Goal: Task Accomplishment & Management: Manage account settings

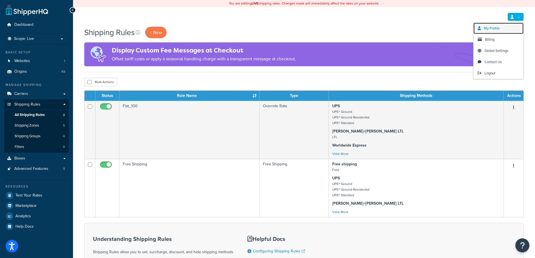
click at [509, 24] on link "My Profile" at bounding box center [499, 28] width 50 height 11
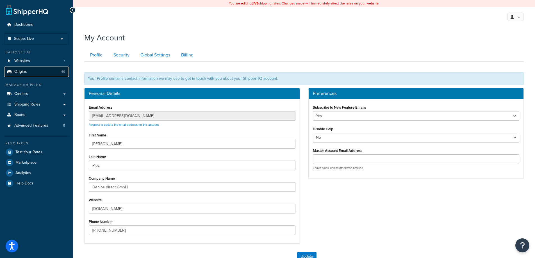
click at [22, 71] on span "Origins" at bounding box center [20, 71] width 13 height 5
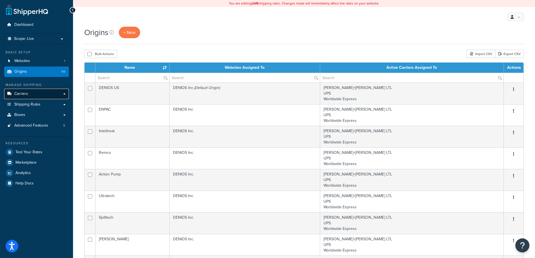
click at [30, 94] on link "Carriers" at bounding box center [36, 94] width 65 height 10
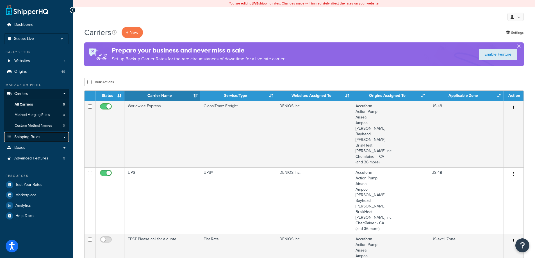
click at [41, 135] on link "Shipping Rules" at bounding box center [36, 137] width 65 height 10
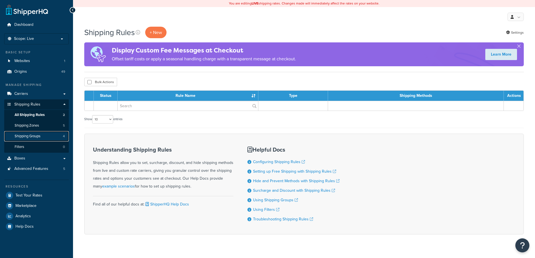
click at [18, 135] on span "Shipping Groups" at bounding box center [28, 136] width 26 height 5
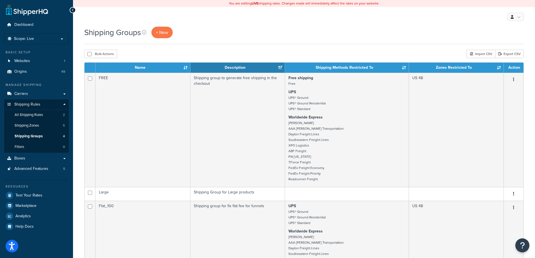
click at [186, 68] on th "Name" at bounding box center [143, 68] width 95 height 10
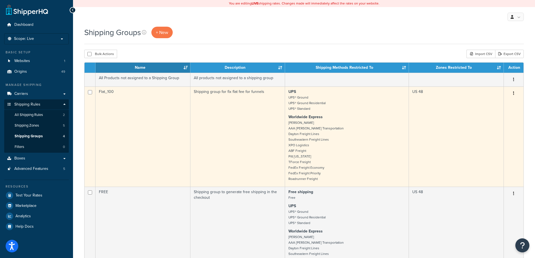
click at [143, 133] on td "Flat_100" at bounding box center [143, 137] width 95 height 100
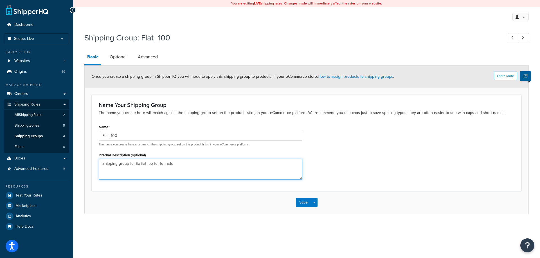
drag, startPoint x: 180, startPoint y: 166, endPoint x: 87, endPoint y: 174, distance: 93.7
click at [87, 174] on form "Learn More Once you create a shipping group in ShipperHQ you will need to apply…" at bounding box center [307, 140] width 444 height 148
paste textarea "F"
type textarea "Flat fee for funnels"
click at [116, 61] on link "Optional" at bounding box center [118, 56] width 22 height 13
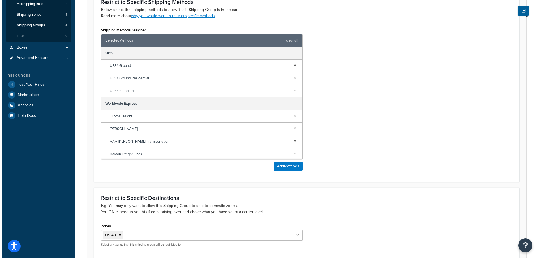
scroll to position [141, 0]
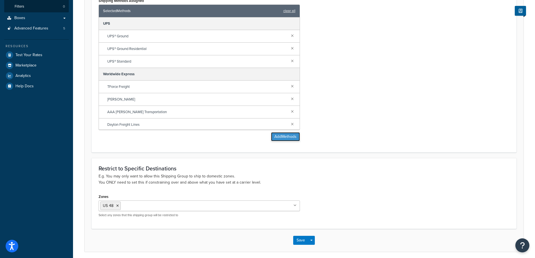
click at [293, 135] on button "Add Methods" at bounding box center [285, 136] width 29 height 9
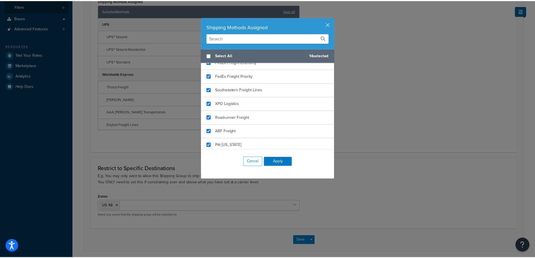
scroll to position [185, 0]
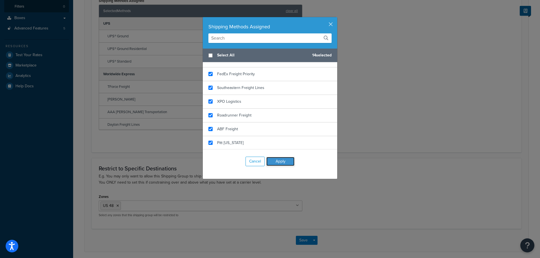
click at [267, 164] on button "Apply" at bounding box center [280, 161] width 28 height 9
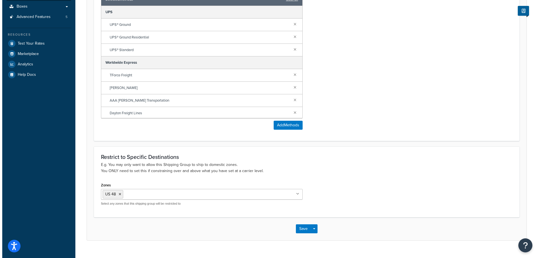
scroll to position [0, 0]
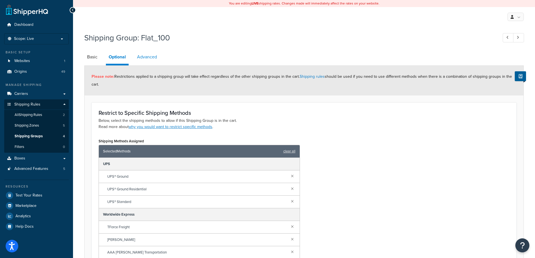
click at [147, 59] on link "Advanced" at bounding box center [147, 56] width 26 height 13
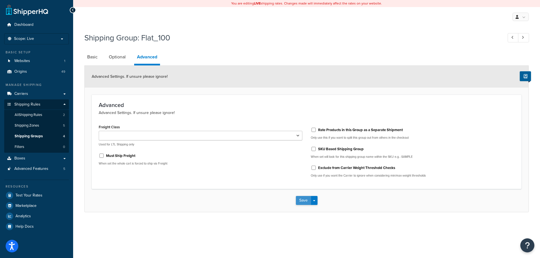
click at [302, 204] on button "Save" at bounding box center [303, 200] width 15 height 9
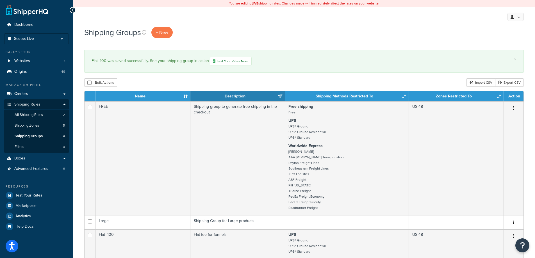
click at [394, 29] on div "Shipping Groups + New" at bounding box center [304, 33] width 440 height 12
click at [183, 96] on th "Name" at bounding box center [143, 96] width 95 height 10
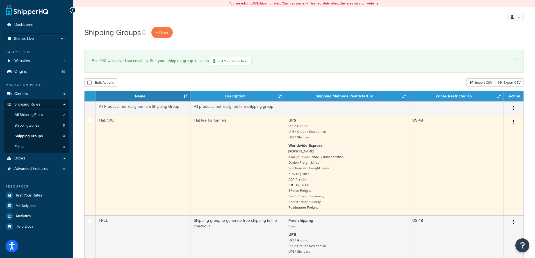
scroll to position [28, 0]
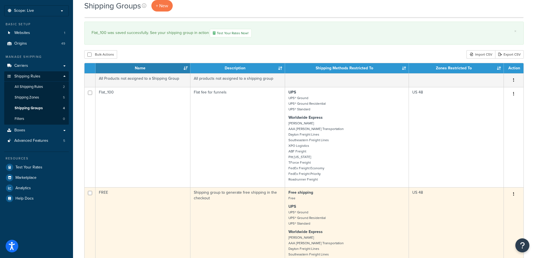
drag, startPoint x: 126, startPoint y: 202, endPoint x: 151, endPoint y: 200, distance: 25.4
click at [126, 202] on td "FREE" at bounding box center [143, 244] width 95 height 114
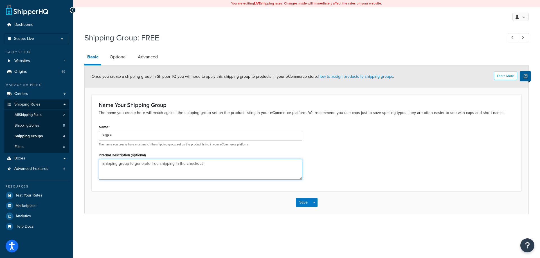
drag, startPoint x: 216, startPoint y: 166, endPoint x: 48, endPoint y: 180, distance: 168.2
click at [48, 180] on div "Dashboard Scope: Live Basic Setup Websites 1 Origins 49 Manage Shipping Carrier…" at bounding box center [270, 129] width 540 height 258
click at [117, 58] on link "Optional" at bounding box center [118, 56] width 22 height 13
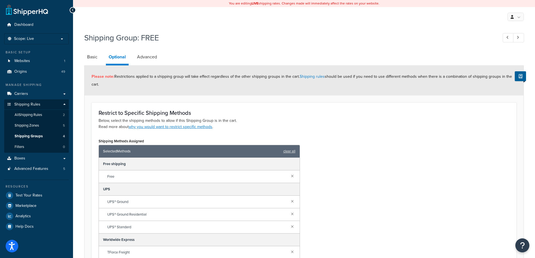
click at [283, 152] on div "Selected Methods clear all" at bounding box center [199, 151] width 201 height 13
click at [289, 152] on link "clear all" at bounding box center [290, 152] width 12 height 8
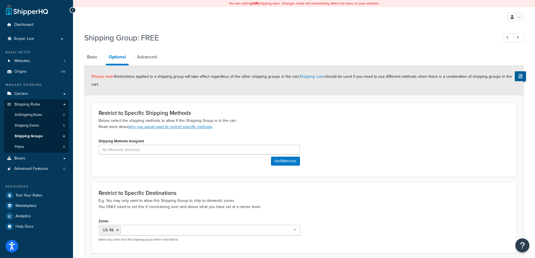
click at [327, 146] on div "Shipping Methods Assigned Add Methods" at bounding box center [304, 153] width 420 height 33
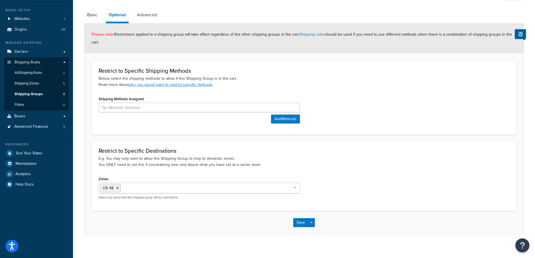
scroll to position [47, 0]
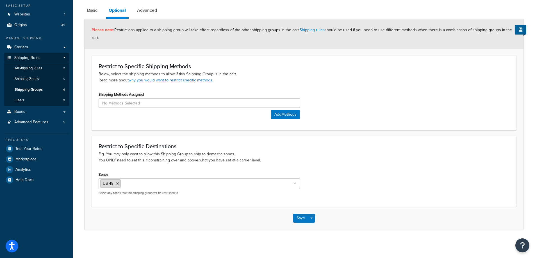
click at [117, 184] on icon at bounding box center [117, 183] width 3 height 3
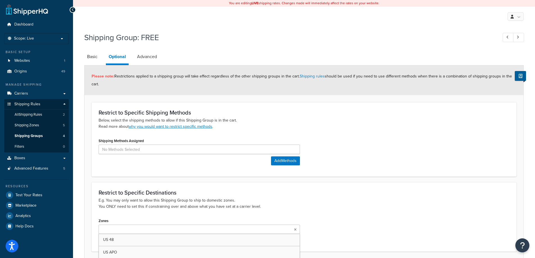
scroll to position [0, 0]
click at [405, 196] on h3 "Restrict to Specific Destinations" at bounding box center [304, 193] width 411 height 6
click at [139, 60] on link "Advanced" at bounding box center [147, 56] width 26 height 13
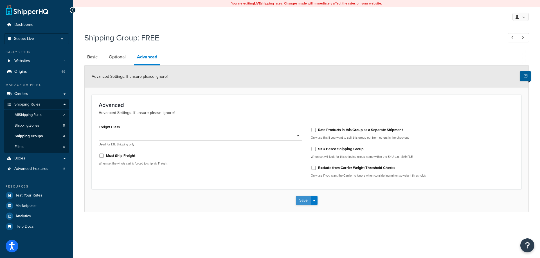
click at [303, 202] on button "Save" at bounding box center [303, 200] width 15 height 9
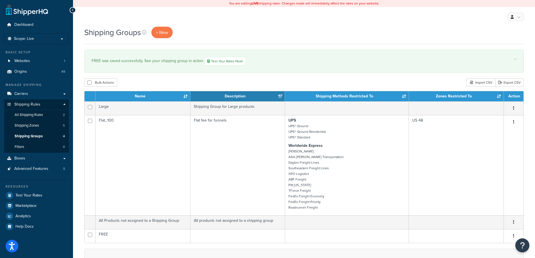
click at [186, 95] on th "Name" at bounding box center [143, 96] width 95 height 10
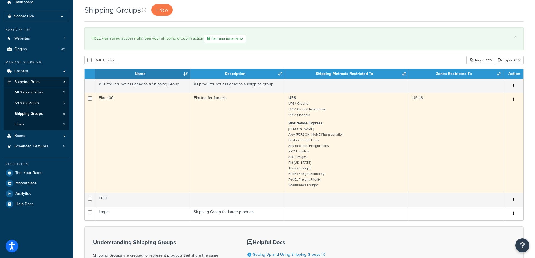
scroll to position [56, 0]
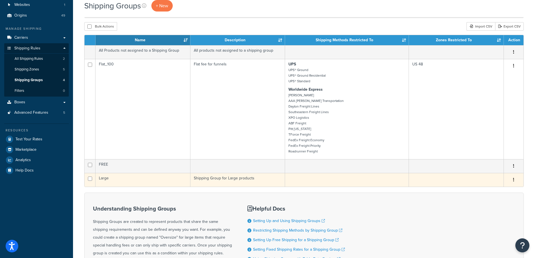
click at [154, 181] on td "Large" at bounding box center [143, 180] width 95 height 14
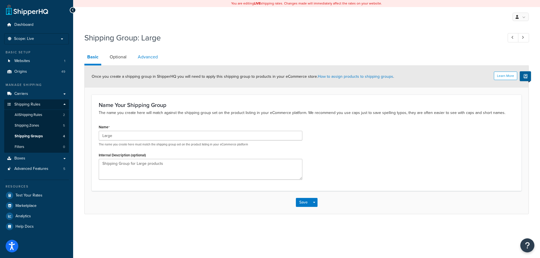
click at [146, 59] on link "Advanced" at bounding box center [148, 56] width 26 height 13
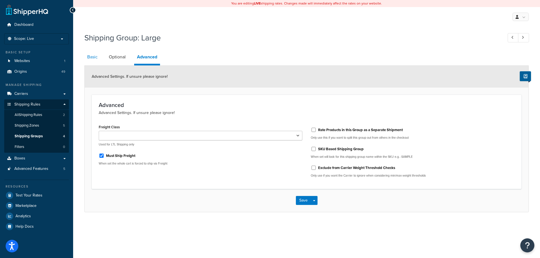
click at [97, 54] on link "Basic" at bounding box center [92, 56] width 16 height 13
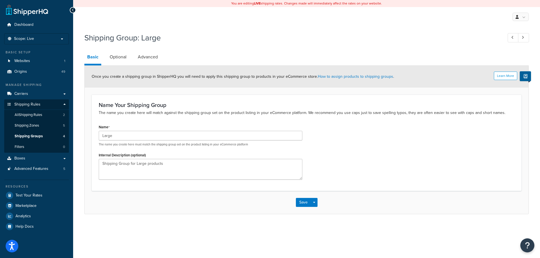
click at [134, 202] on div "Save Save Dropdown Save and Edit Save and Duplicate Save and Create New" at bounding box center [307, 202] width 444 height 23
click at [298, 203] on button "Save" at bounding box center [303, 202] width 15 height 9
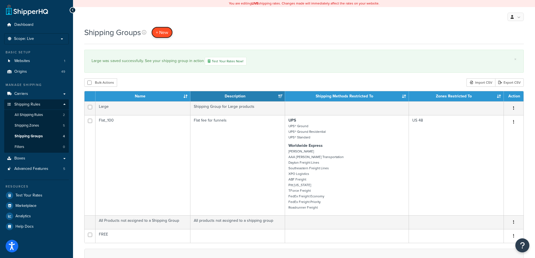
click at [161, 30] on span "+ New" at bounding box center [162, 32] width 12 height 6
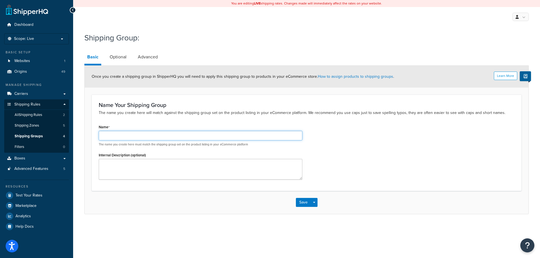
click at [101, 134] on input "Name" at bounding box center [201, 136] width 204 height 10
paste input "XXL products"
type input "XXL products"
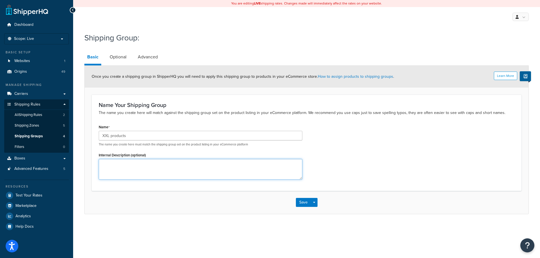
click at [293, 177] on textarea "Internal Description (optional)" at bounding box center [201, 169] width 204 height 21
paste textarea "Call for a quote for XXL products"
type textarea "Call for a quote for XXL products"
click at [114, 59] on link "Optional" at bounding box center [118, 56] width 22 height 13
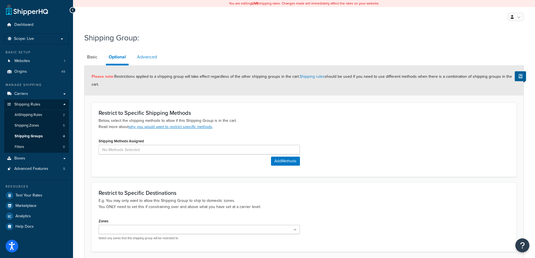
click at [144, 53] on link "Advanced" at bounding box center [147, 56] width 26 height 13
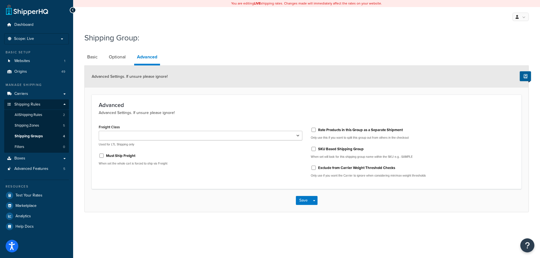
click at [299, 200] on button "Save" at bounding box center [303, 200] width 15 height 9
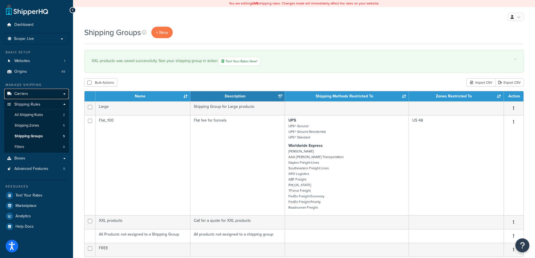
click at [26, 95] on span "Carriers" at bounding box center [21, 94] width 14 height 5
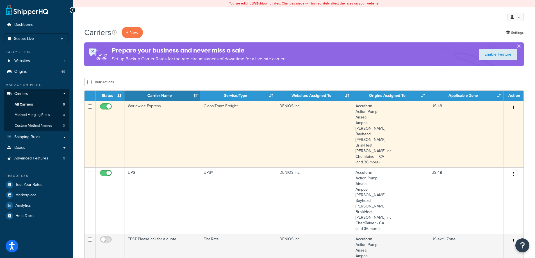
click at [160, 144] on td "Worldwide Express" at bounding box center [163, 134] width 76 height 67
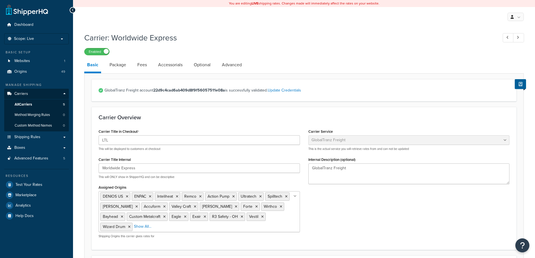
select select "globaltranzFreight"
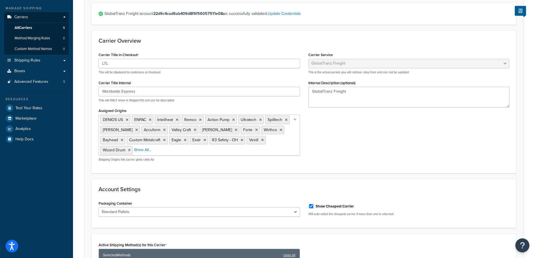
scroll to position [84, 0]
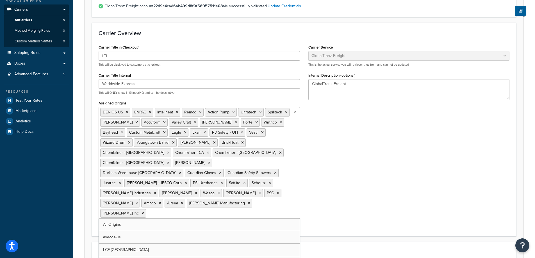
click at [288, 143] on ul "DENIOS US ENPAC Inteliheat Remco Action Pump Ultratech Spilltech Snyder Accufor…" at bounding box center [200, 163] width 202 height 112
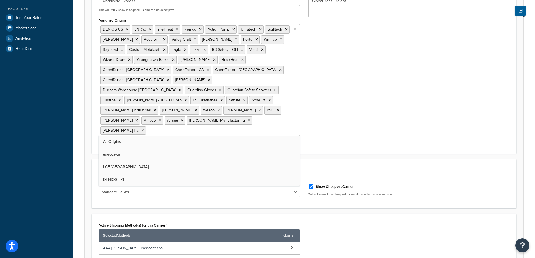
scroll to position [169, 0]
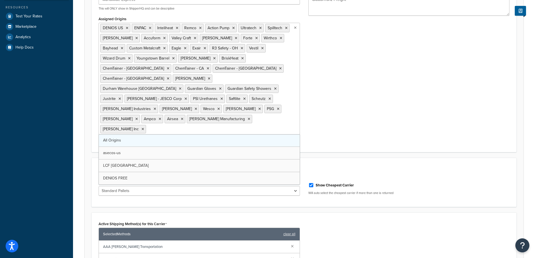
click at [175, 134] on link "All Origins" at bounding box center [199, 140] width 201 height 12
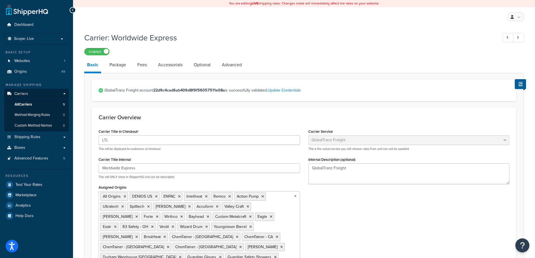
scroll to position [141, 0]
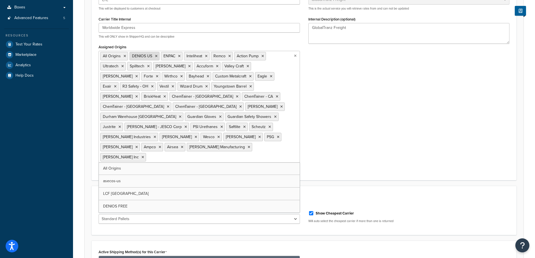
click at [155, 56] on icon at bounding box center [156, 56] width 3 height 3
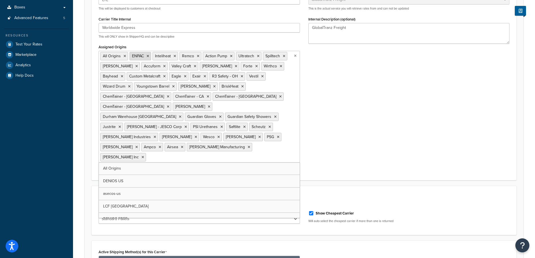
click at [149, 56] on icon at bounding box center [148, 56] width 3 height 3
click at [151, 57] on icon at bounding box center [152, 56] width 3 height 3
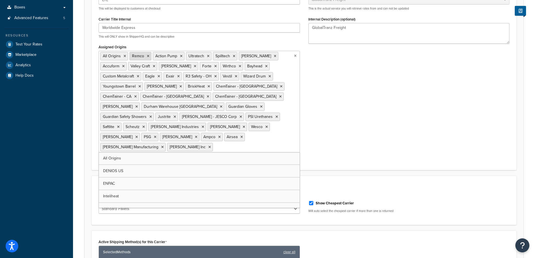
click at [147, 57] on icon at bounding box center [148, 56] width 3 height 3
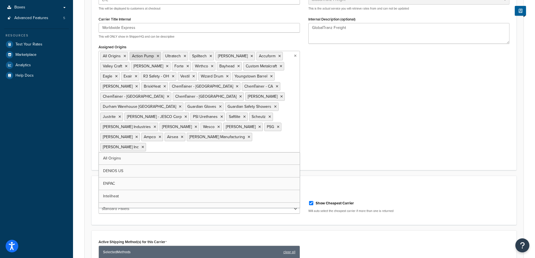
click at [157, 57] on icon at bounding box center [158, 56] width 3 height 3
click at [151, 56] on icon at bounding box center [152, 56] width 3 height 3
click at [150, 57] on icon at bounding box center [151, 56] width 3 height 3
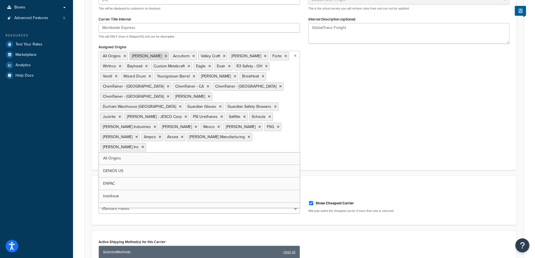
click at [165, 55] on icon at bounding box center [166, 56] width 3 height 3
click at [153, 56] on icon at bounding box center [153, 56] width 3 height 3
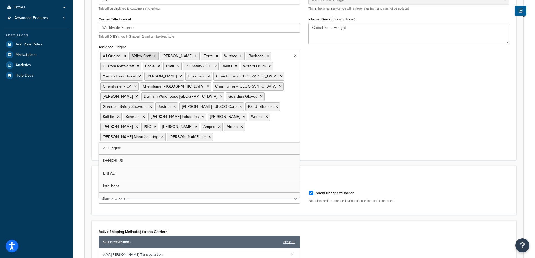
click at [155, 56] on icon at bounding box center [155, 56] width 3 height 3
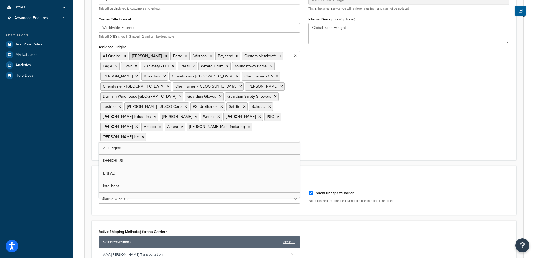
click at [165, 56] on icon at bounding box center [166, 56] width 3 height 3
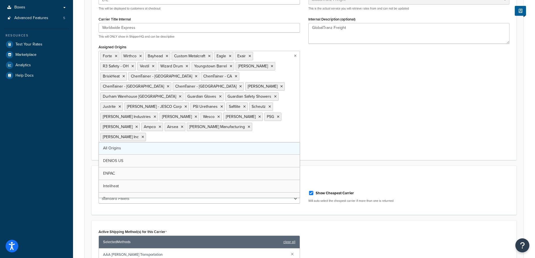
click at [153, 142] on link "All Origins" at bounding box center [199, 148] width 201 height 12
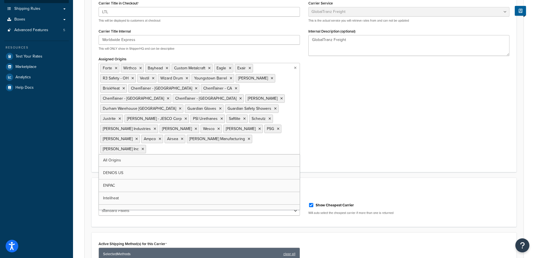
scroll to position [169, 0]
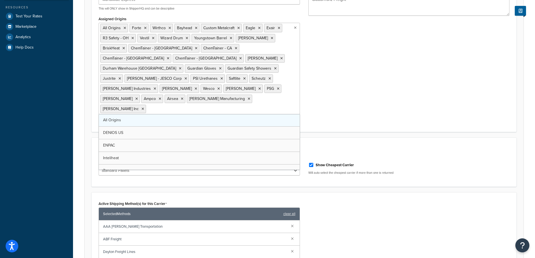
click at [227, 114] on link "All Origins" at bounding box center [199, 120] width 201 height 12
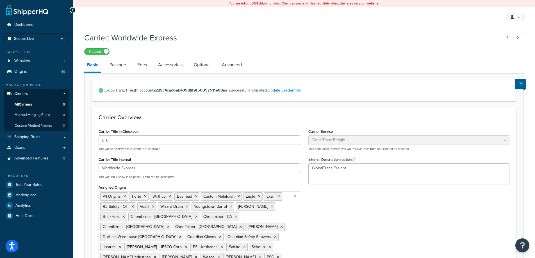
scroll to position [141, 0]
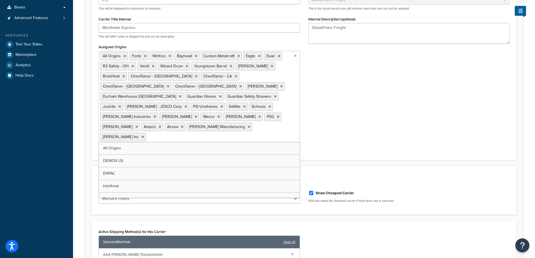
click at [378, 98] on div "Carrier Title in Checkout LTL This will be displayed to customers at checkout C…" at bounding box center [304, 70] width 420 height 166
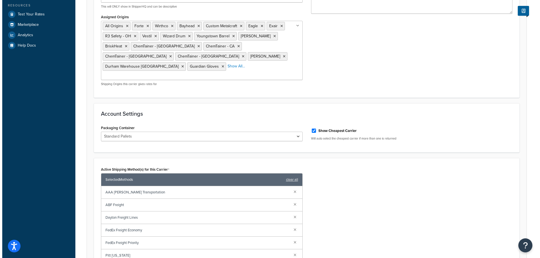
scroll to position [253, 0]
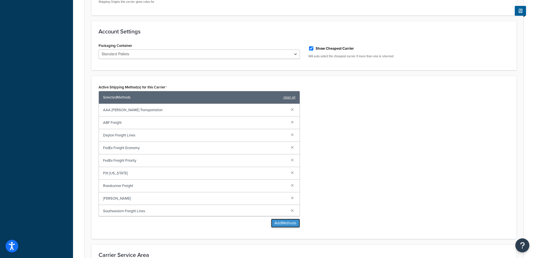
click at [290, 219] on button "Add Methods" at bounding box center [285, 223] width 29 height 9
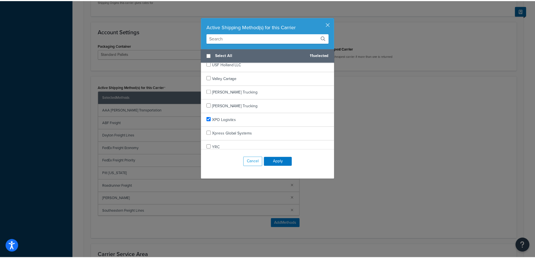
scroll to position [656, 0]
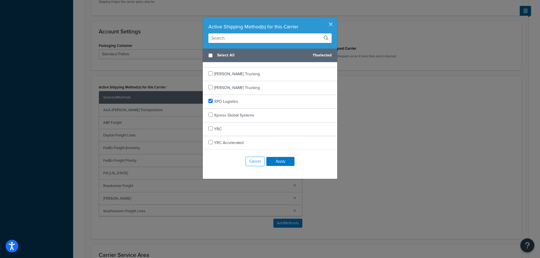
click at [336, 19] on button "button" at bounding box center [336, 17] width 1 height 1
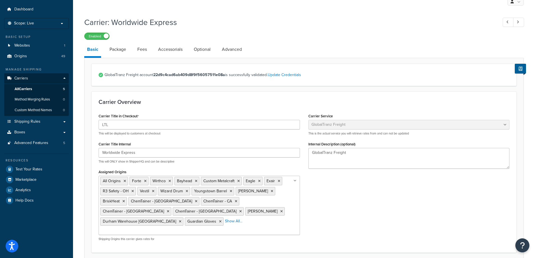
scroll to position [0, 0]
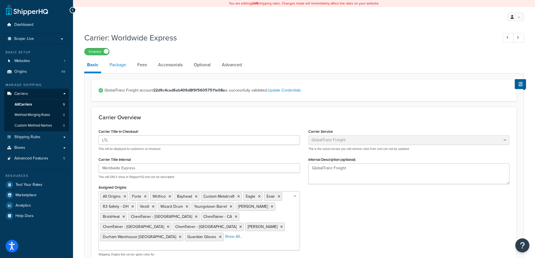
click at [118, 63] on link "Package" at bounding box center [118, 64] width 22 height 13
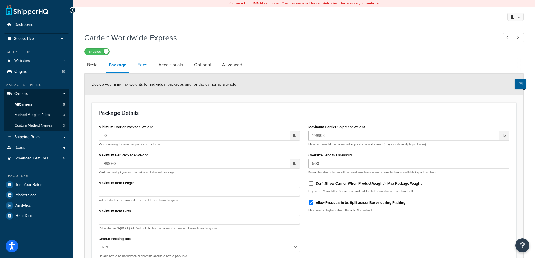
click at [144, 67] on link "Fees" at bounding box center [142, 64] width 15 height 13
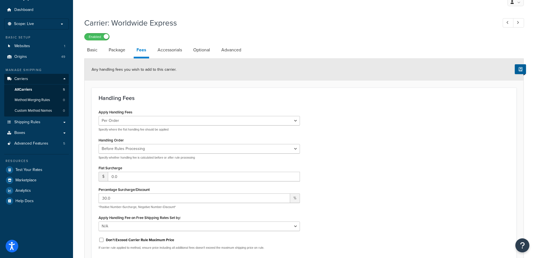
scroll to position [28, 0]
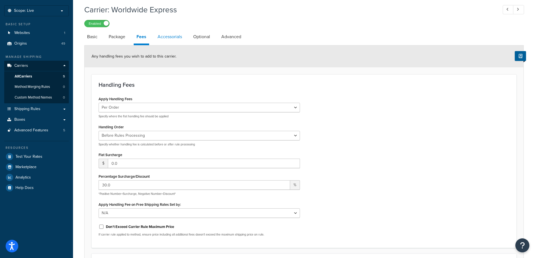
click at [178, 39] on link "Accessorials" at bounding box center [170, 36] width 30 height 13
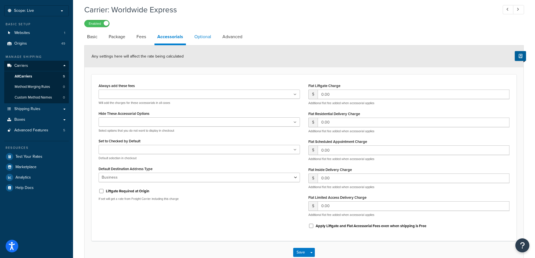
click at [196, 40] on link "Optional" at bounding box center [203, 36] width 22 height 13
select select "55"
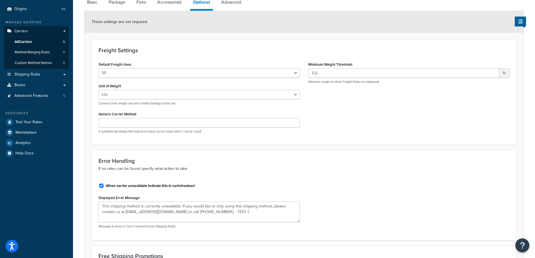
scroll to position [112, 0]
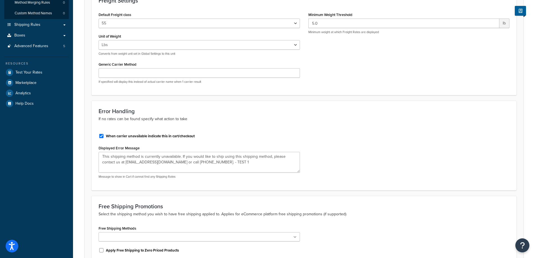
click at [159, 137] on label "When carrier unavailable indicate this in cart/checkout" at bounding box center [150, 136] width 89 height 5
click at [104, 137] on input "When carrier unavailable indicate this in cart/checkout" at bounding box center [102, 136] width 6 height 4
checkbox input "false"
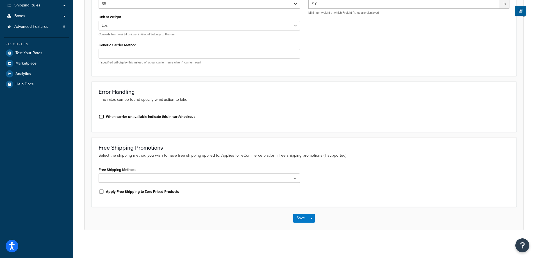
scroll to position [0, 0]
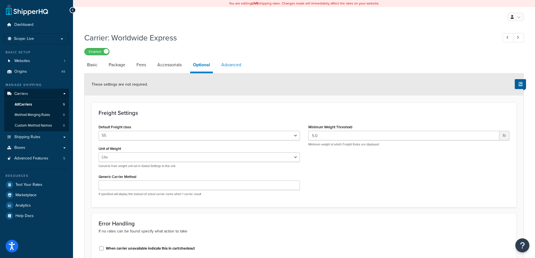
click at [229, 64] on link "Advanced" at bounding box center [232, 64] width 26 height 13
select select "false"
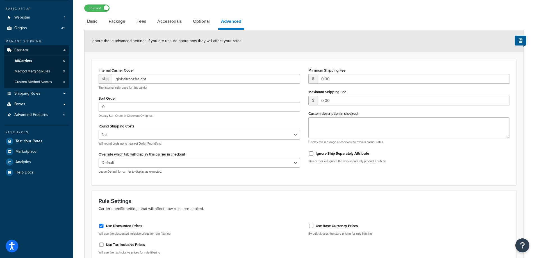
scroll to position [104, 0]
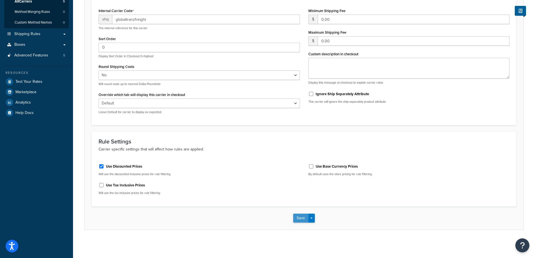
click at [300, 217] on button "Save" at bounding box center [300, 218] width 15 height 9
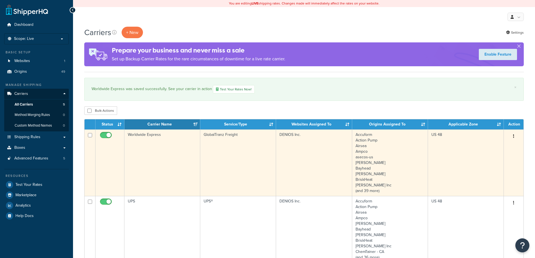
click at [158, 139] on td "Worldwide Express" at bounding box center [163, 163] width 76 height 67
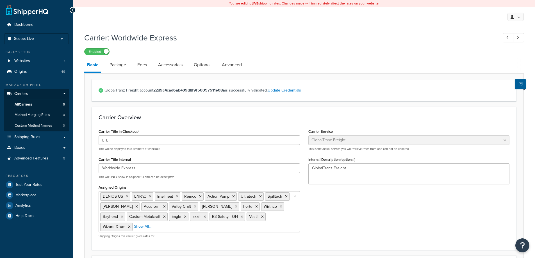
select select "globaltranzFreight"
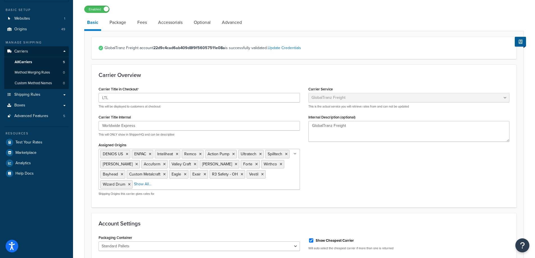
scroll to position [112, 0]
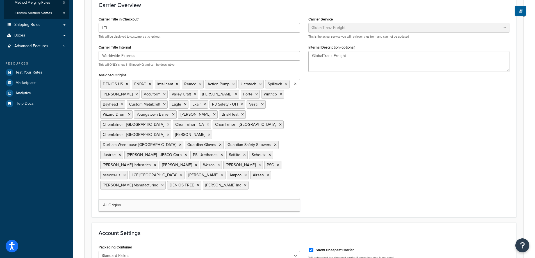
click at [247, 117] on ul "DENIOS US ENPAC Inteliheat Remco Action Pump Ultratech Spilltech Snyder Accufor…" at bounding box center [200, 139] width 202 height 121
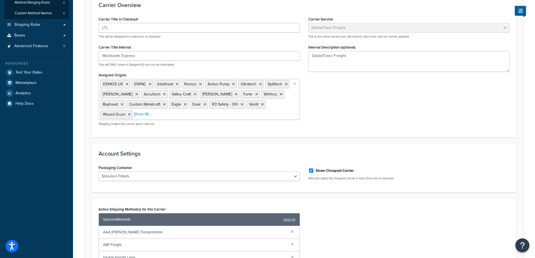
click at [366, 137] on div "Carrier Overview Carrier Title in Checkout LTL This will be displayed to custom…" at bounding box center [304, 66] width 425 height 143
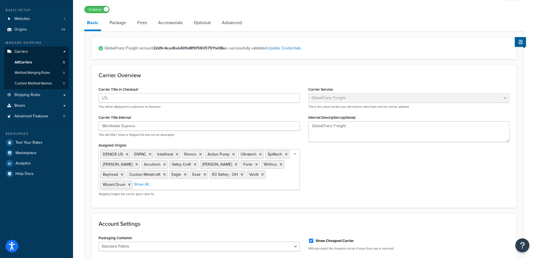
scroll to position [0, 0]
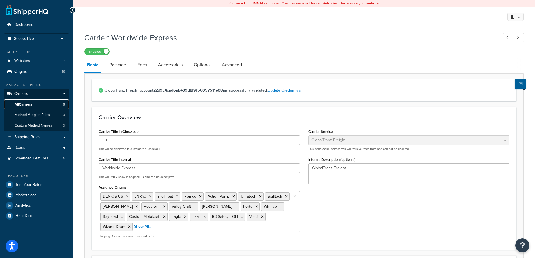
click at [41, 102] on link "All Carriers 5" at bounding box center [36, 105] width 65 height 10
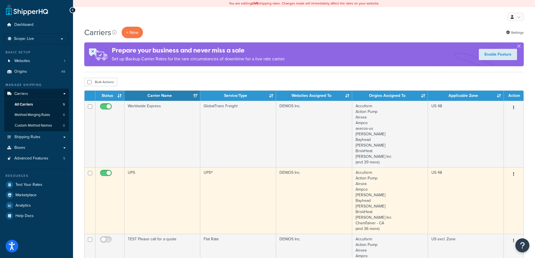
click at [182, 195] on td "UPS" at bounding box center [163, 201] width 76 height 67
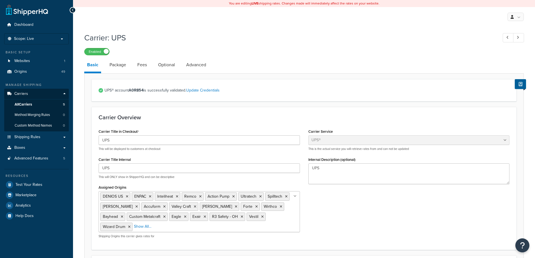
select select "ups"
select select "us"
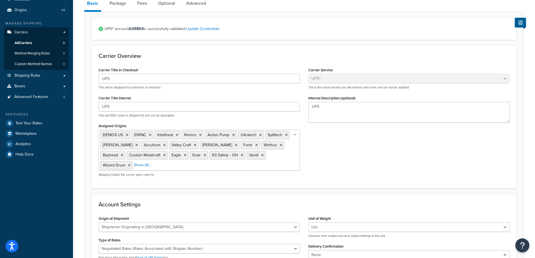
scroll to position [84, 0]
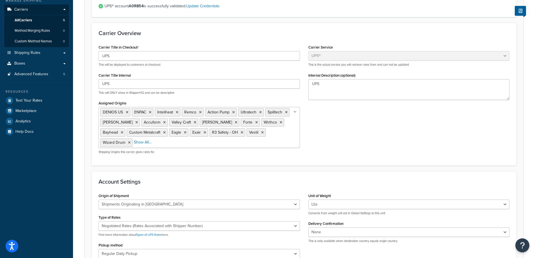
click at [289, 142] on ul "DENIOS US ENPAC Inteliheat Remco Action Pump Ultratech Spilltech Snyder Accufor…" at bounding box center [200, 127] width 202 height 41
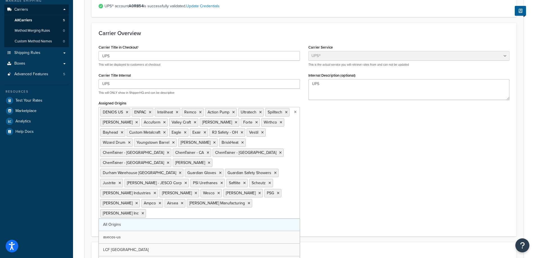
click at [140, 219] on link "All Origins" at bounding box center [199, 225] width 201 height 12
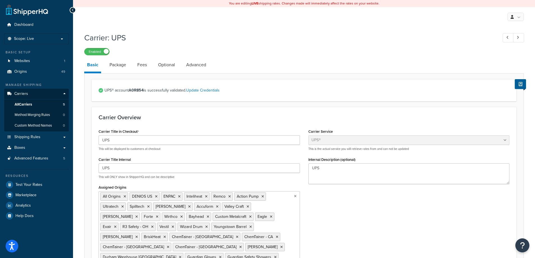
click at [375, 186] on div "Carrier Service Table Rates Flat Rate Free Shipping In-Store Pickup Same Day De…" at bounding box center [409, 158] width 210 height 61
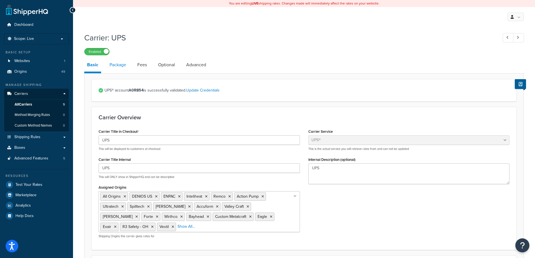
click at [127, 67] on link "Package" at bounding box center [118, 64] width 22 height 13
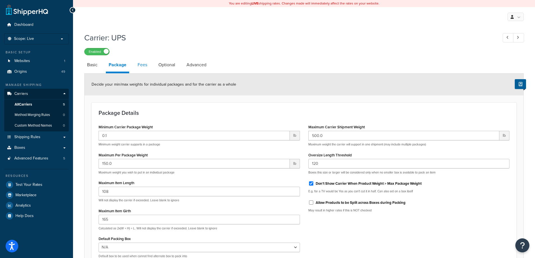
click at [144, 61] on link "Fees" at bounding box center [142, 64] width 15 height 13
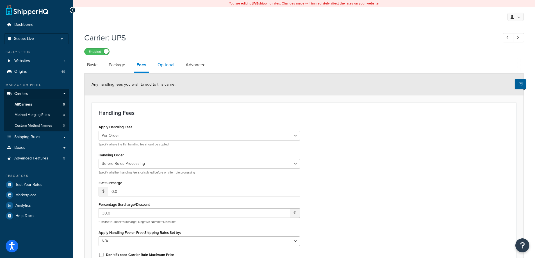
click at [175, 65] on link "Optional" at bounding box center [166, 64] width 22 height 13
select select "business"
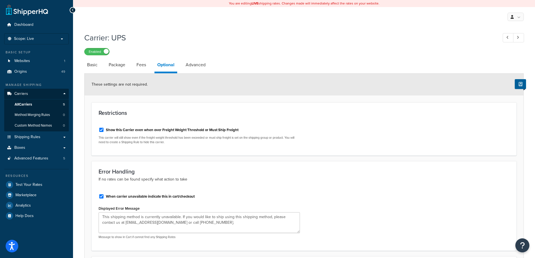
click at [190, 197] on label "When carrier unavailable indicate this in cart/checkout" at bounding box center [150, 196] width 89 height 5
click at [104, 197] on input "When carrier unavailable indicate this in cart/checkout" at bounding box center [102, 197] width 6 height 4
checkbox input "false"
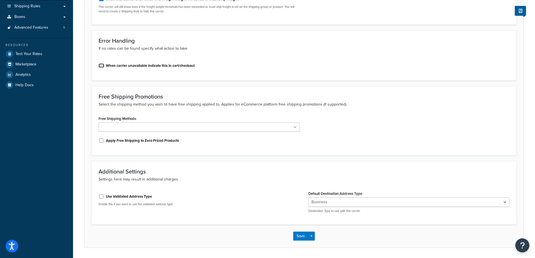
scroll to position [150, 0]
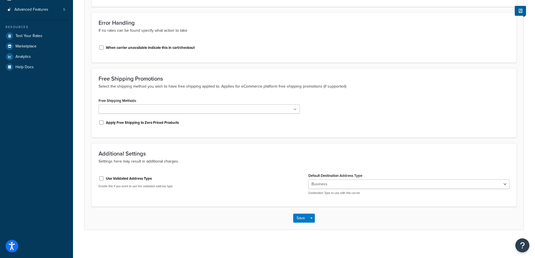
click at [123, 178] on label "Use Validated Address Type" at bounding box center [129, 178] width 46 height 5
click at [104, 178] on input "Use Validated Address Type" at bounding box center [102, 179] width 6 height 4
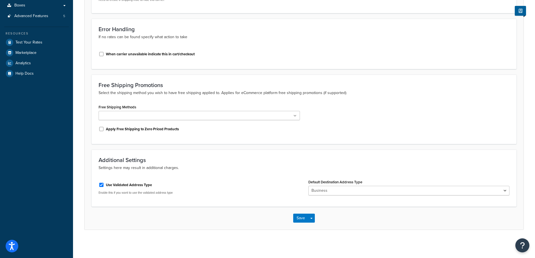
click at [133, 184] on label "Use Validated Address Type" at bounding box center [129, 185] width 46 height 5
click at [104, 184] on input "Use Validated Address Type" at bounding box center [102, 185] width 6 height 4
checkbox input "false"
select select "business"
click at [100, 184] on input "Use Validated Address Type" at bounding box center [102, 184] width 6 height 4
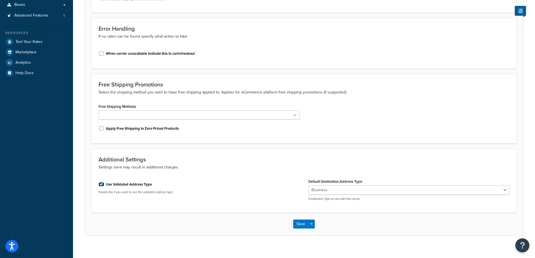
checkbox input "true"
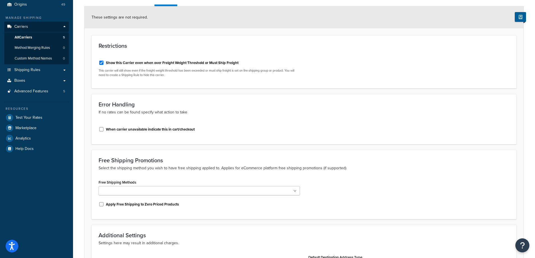
scroll to position [0, 0]
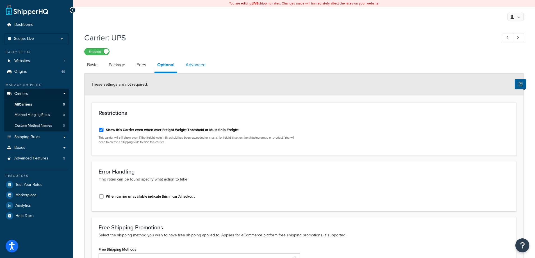
click at [202, 62] on link "Advanced" at bounding box center [196, 64] width 26 height 13
select select "false"
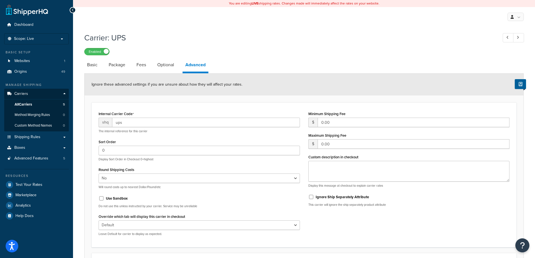
scroll to position [112, 0]
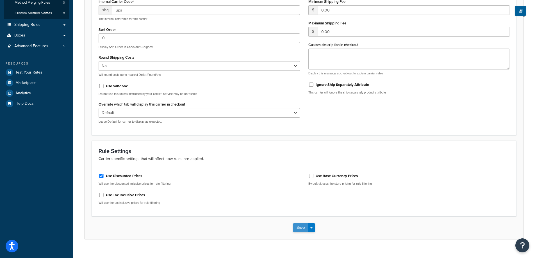
click at [302, 229] on button "Save" at bounding box center [300, 227] width 15 height 9
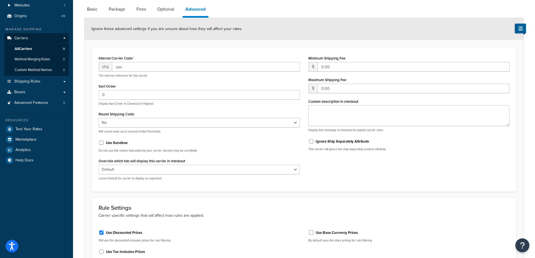
scroll to position [0, 0]
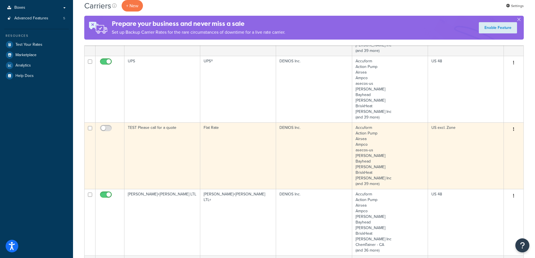
scroll to position [141, 0]
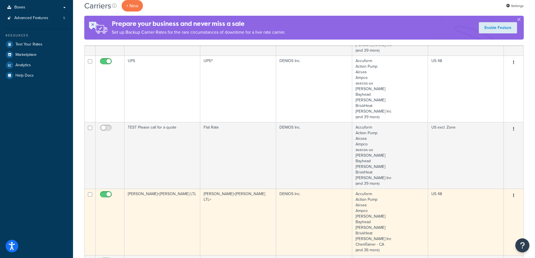
click at [175, 207] on td "[PERSON_NAME]+[PERSON_NAME] LTL" at bounding box center [163, 222] width 76 height 67
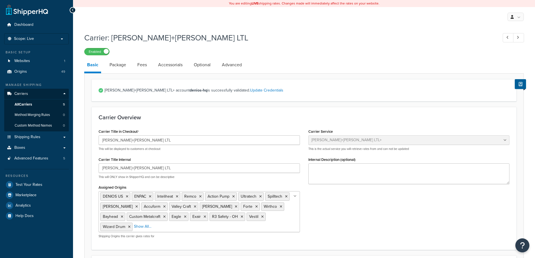
select select "reTransFreight"
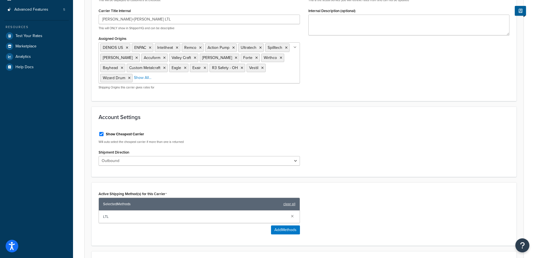
click at [206, 231] on form "[PERSON_NAME]+[PERSON_NAME] LTL+ account denios-hq is successfully validated. U…" at bounding box center [304, 132] width 439 height 405
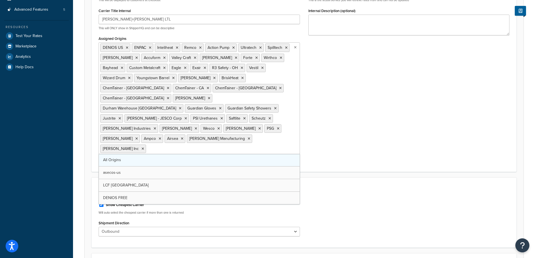
click at [137, 154] on link "All Origins" at bounding box center [199, 160] width 201 height 12
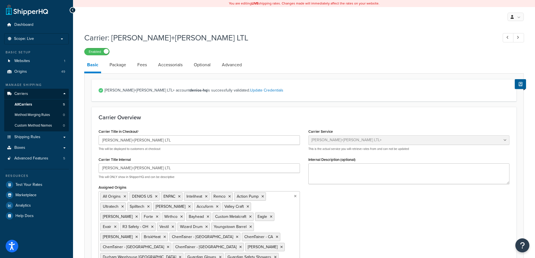
click at [345, 205] on div "Carrier Title in Checkout Kuehne+Nagel LTL This will be displayed to customers …" at bounding box center [304, 221] width 420 height 186
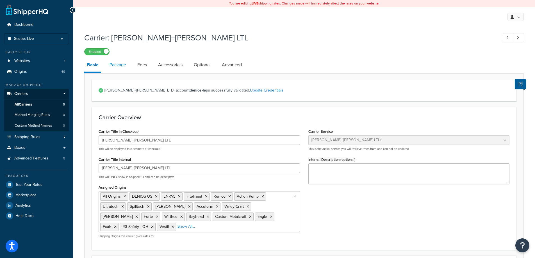
click at [112, 67] on link "Package" at bounding box center [118, 64] width 22 height 13
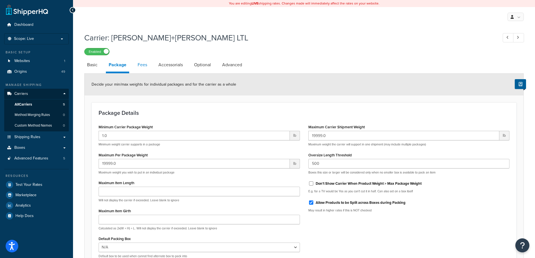
click at [147, 64] on link "Fees" at bounding box center [142, 64] width 15 height 13
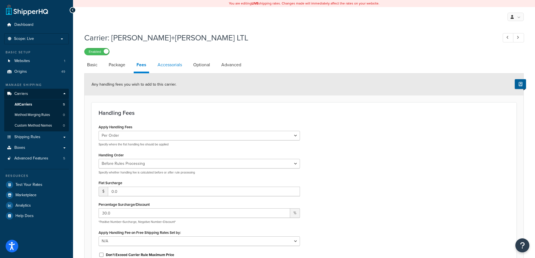
click at [159, 64] on link "Accessorials" at bounding box center [170, 64] width 30 height 13
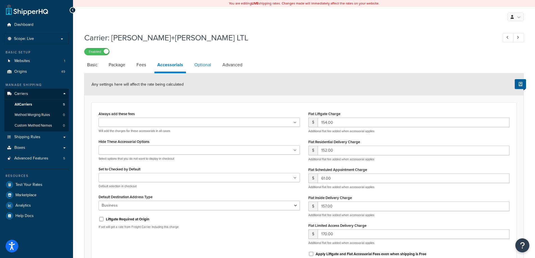
click at [201, 67] on link "Optional" at bounding box center [203, 64] width 22 height 13
select select "55"
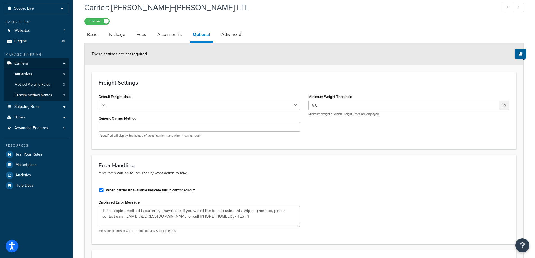
scroll to position [84, 0]
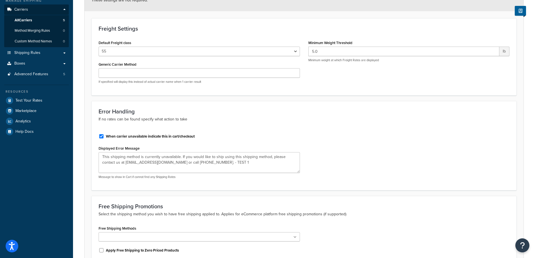
click at [178, 138] on label "When carrier unavailable indicate this in cart/checkout" at bounding box center [150, 136] width 89 height 5
click at [104, 138] on input "When carrier unavailable indicate this in cart/checkout" at bounding box center [102, 136] width 6 height 4
checkbox input "false"
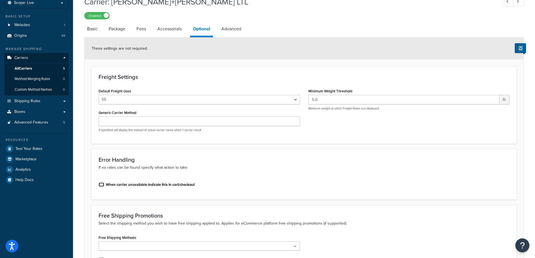
scroll to position [0, 0]
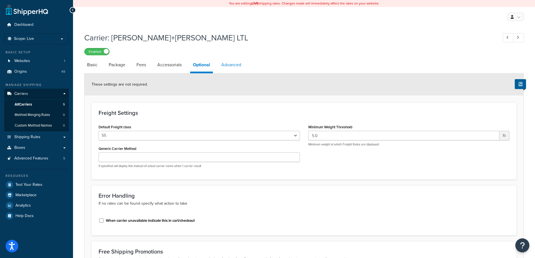
click at [227, 65] on link "Advanced" at bounding box center [232, 64] width 26 height 13
select select "false"
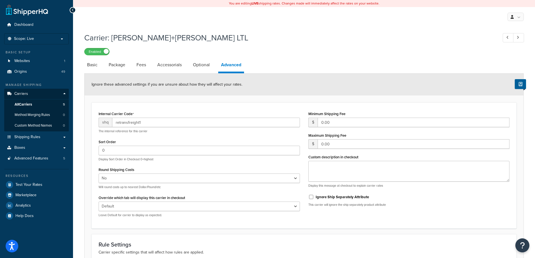
scroll to position [104, 0]
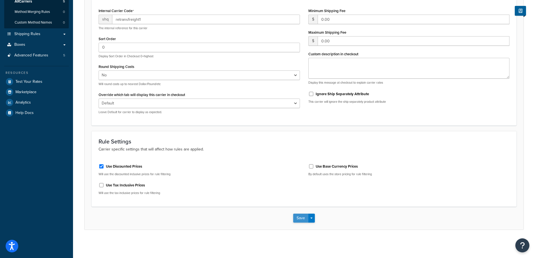
click at [302, 220] on button "Save" at bounding box center [300, 218] width 15 height 9
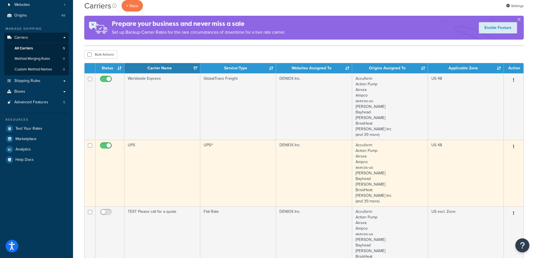
scroll to position [112, 0]
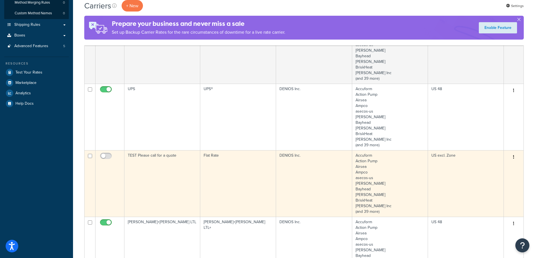
click at [180, 195] on td "TEST Please call for a quote" at bounding box center [163, 183] width 76 height 67
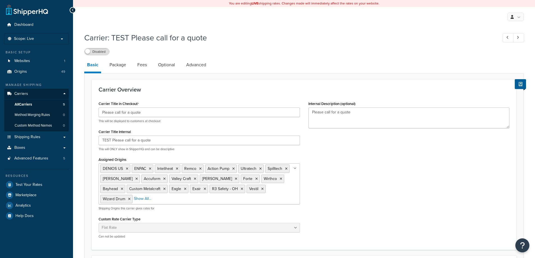
select select "flat"
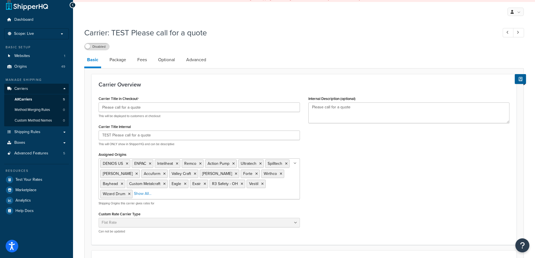
click at [272, 200] on ul "DENIOS US ENPAC Inteliheat Remco Action Pump Ultratech Spilltech Snyder Accufor…" at bounding box center [200, 179] width 202 height 41
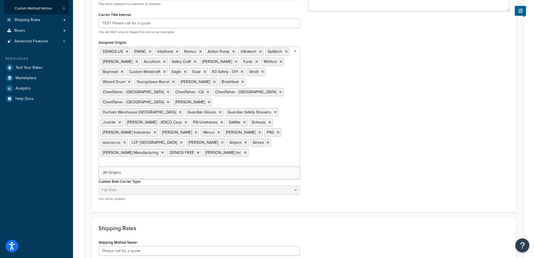
scroll to position [118, 0]
click at [184, 166] on link "All Origins" at bounding box center [199, 172] width 201 height 12
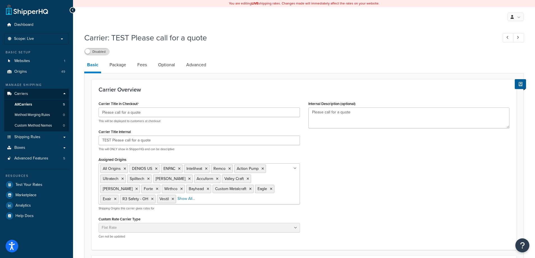
click at [390, 164] on div "Carrier Title in Checkout Please call for a quote This will be displayed to cus…" at bounding box center [304, 171] width 420 height 143
click at [221, 135] on div "Carrier Title Internal TEST Please call for a quote This will ONLY show in Ship…" at bounding box center [200, 140] width 202 height 24
click at [221, 139] on input "TEST Please call for a quote" at bounding box center [200, 141] width 202 height 10
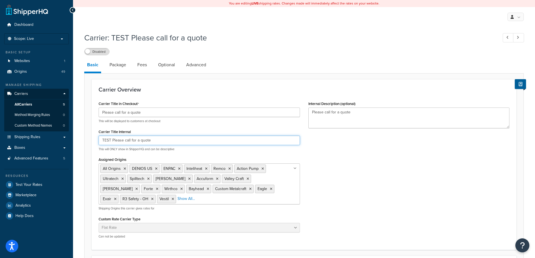
click at [221, 139] on input "TEST Please call for a quote" at bounding box center [200, 141] width 202 height 10
paste input "call for a quote (oversized products)"
drag, startPoint x: 114, startPoint y: 141, endPoint x: 66, endPoint y: 137, distance: 47.4
click at [66, 137] on div "Dashboard Scope: Live Basic Setup Websites 1 Origins 49 Manage Shipping Carrier…" at bounding box center [267, 236] width 535 height 473
type input "Call for a quote (oversized products)"
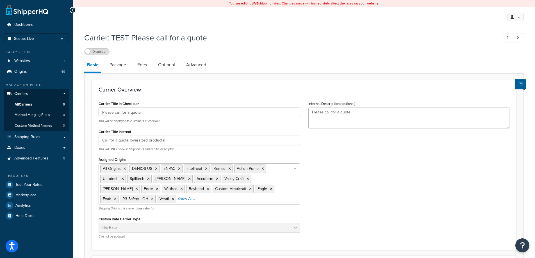
click at [390, 175] on div "Carrier Title in Checkout Please call for a quote This will be displayed to cus…" at bounding box center [304, 171] width 420 height 143
click at [187, 143] on input "Call for a quote (oversized products)" at bounding box center [200, 141] width 202 height 10
drag, startPoint x: 381, startPoint y: 117, endPoint x: 311, endPoint y: 118, distance: 69.7
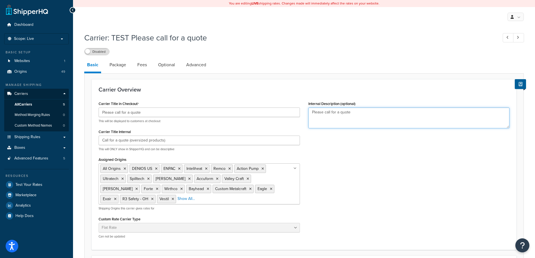
click at [311, 118] on textarea "Please call for a quote" at bounding box center [410, 118] width 202 height 21
paste textarea "Call for a quote (oversized products)"
type textarea "Call for a quote (oversized products)"
click at [347, 171] on div "Carrier Title in Checkout Please call for a quote This will be displayed to cus…" at bounding box center [304, 171] width 420 height 143
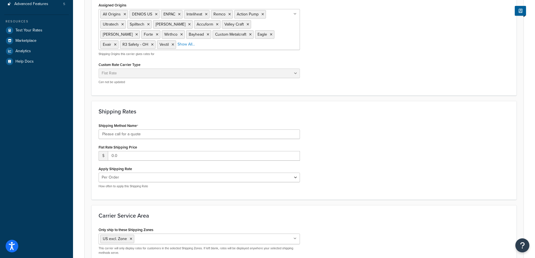
scroll to position [215, 0]
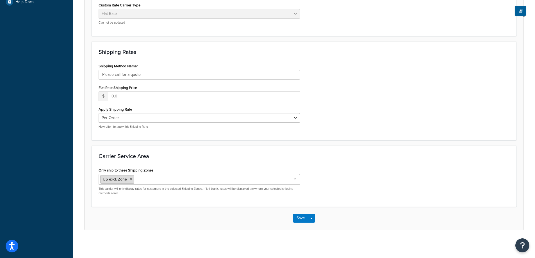
click at [130, 177] on li "US excl. Zone" at bounding box center [117, 179] width 34 height 8
click at [130, 179] on icon at bounding box center [131, 179] width 3 height 3
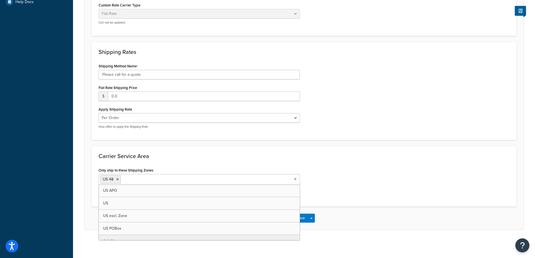
click at [328, 161] on div "Carrier Service Area Only ship to these Shipping Zones US 48 US APO US US excl.…" at bounding box center [304, 176] width 425 height 61
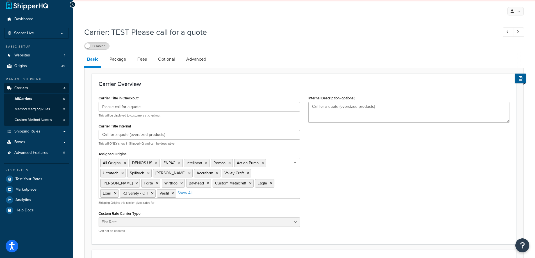
scroll to position [0, 0]
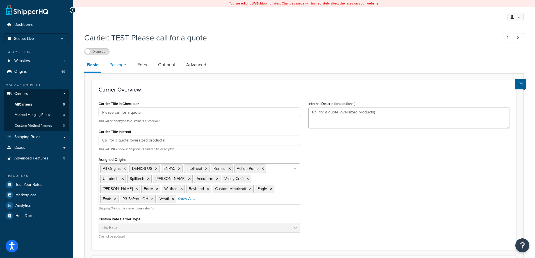
click at [120, 63] on link "Package" at bounding box center [118, 64] width 22 height 13
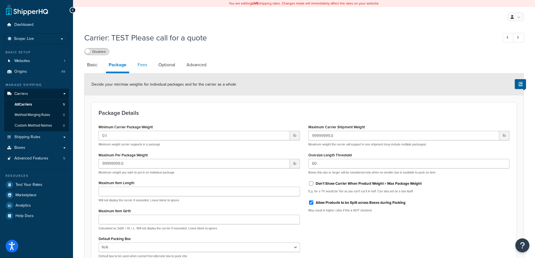
click at [145, 64] on link "Fees" at bounding box center [142, 64] width 15 height 13
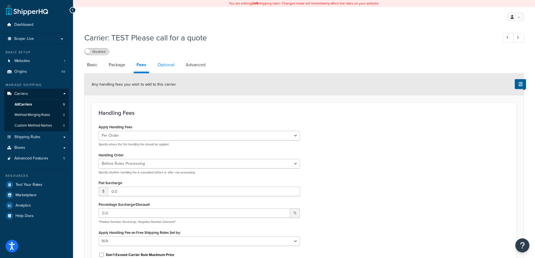
click at [167, 66] on link "Optional" at bounding box center [166, 64] width 22 height 13
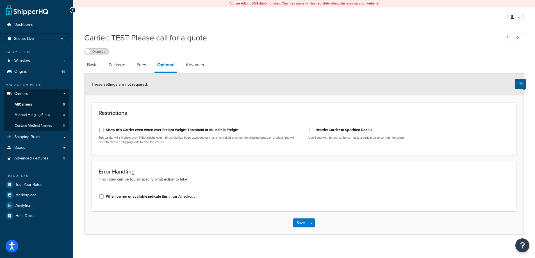
click at [138, 134] on div "Show this Carrier even when over Freight Weight Threshold or Must Ship Freight" at bounding box center [200, 129] width 202 height 8
click at [138, 132] on label "Show this Carrier even when over Freight Weight Threshold or Must Ship Freight" at bounding box center [172, 130] width 133 height 5
click at [104, 132] on input "Show this Carrier even when over Freight Weight Threshold or Must Ship Freight" at bounding box center [102, 130] width 6 height 4
checkbox input "true"
click at [192, 66] on link "Advanced" at bounding box center [196, 64] width 26 height 13
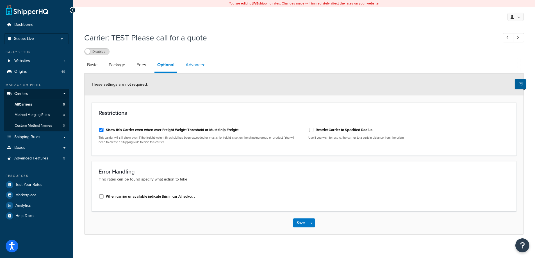
select select "false"
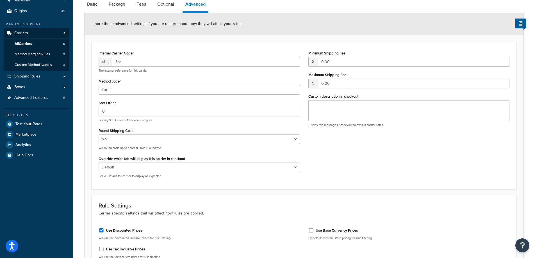
scroll to position [125, 0]
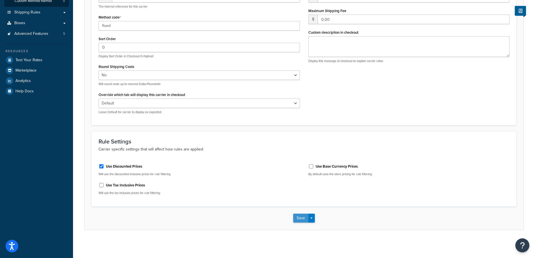
click at [299, 218] on button "Save" at bounding box center [300, 218] width 15 height 9
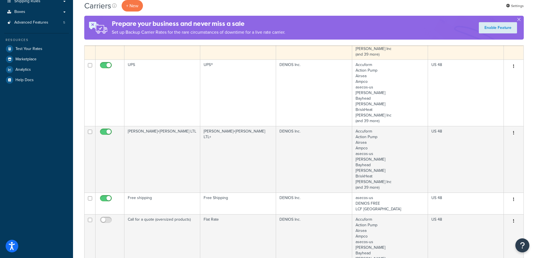
scroll to position [169, 0]
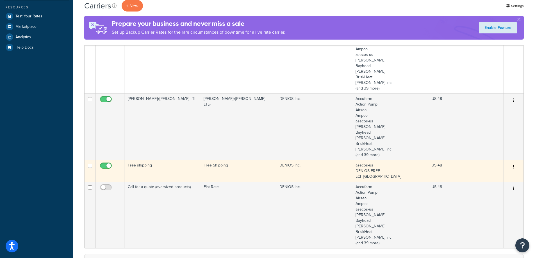
click at [166, 174] on td "Free shipping" at bounding box center [163, 171] width 76 height 22
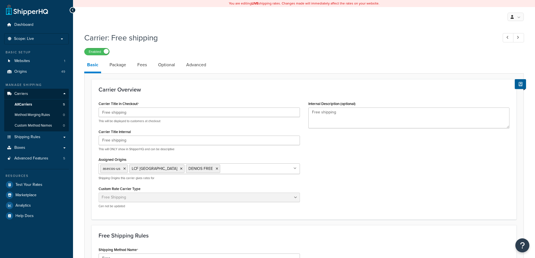
select select "free"
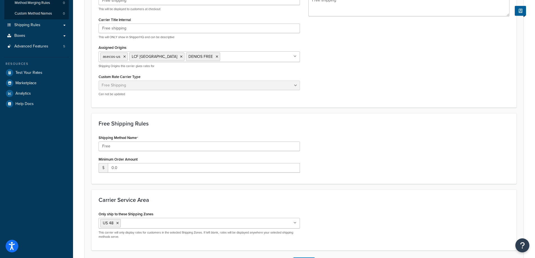
scroll to position [112, 0]
click at [238, 146] on input "Free" at bounding box center [200, 146] width 202 height 10
paste input "Shipping"
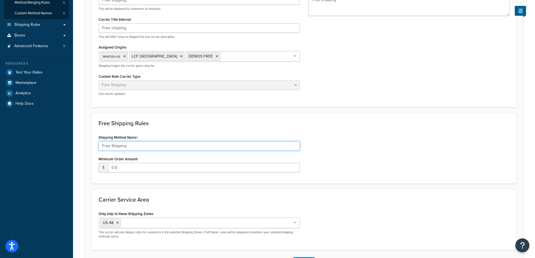
type input "Free Shipping"
click at [416, 145] on div "Shipping Method Name Free Shipping Minimum Order Amount $ 0.0" at bounding box center [304, 155] width 420 height 43
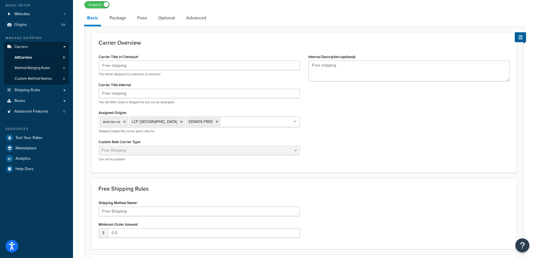
scroll to position [0, 0]
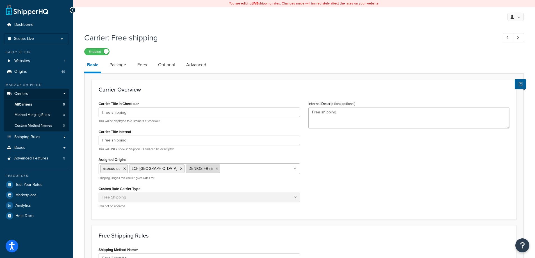
click at [216, 171] on icon at bounding box center [217, 168] width 3 height 3
click at [180, 171] on icon at bounding box center [181, 168] width 3 height 3
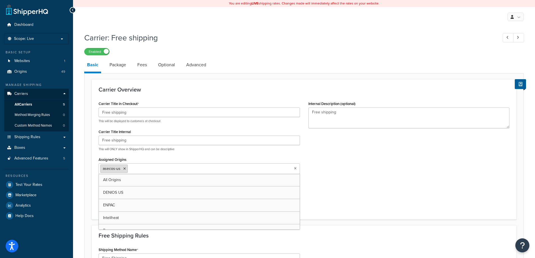
click at [125, 168] on icon at bounding box center [124, 168] width 3 height 3
click at [129, 179] on link "All Origins" at bounding box center [199, 180] width 201 height 12
click at [441, 167] on div "Carrier Title in Checkout Free shipping This will be displayed to customers at …" at bounding box center [304, 156] width 420 height 113
click at [435, 174] on div "Carrier Title in Checkout Free shipping This will be displayed to customers at …" at bounding box center [304, 156] width 420 height 113
click at [124, 67] on link "Package" at bounding box center [118, 64] width 22 height 13
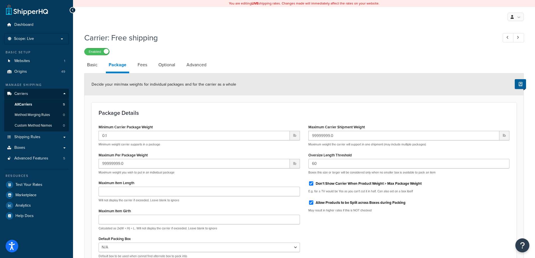
click at [355, 182] on label "Don't Show Carrier When Product Weight > Max Package Weight" at bounding box center [369, 183] width 106 height 5
click at [314, 182] on input "Don't Show Carrier When Product Weight > Max Package Weight" at bounding box center [312, 184] width 6 height 4
checkbox input "false"
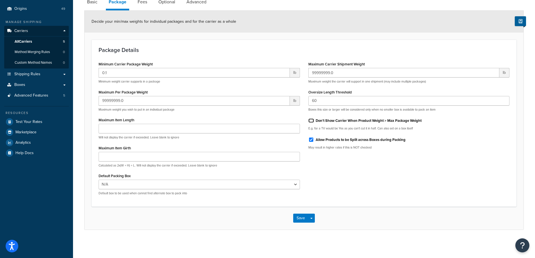
scroll to position [8, 0]
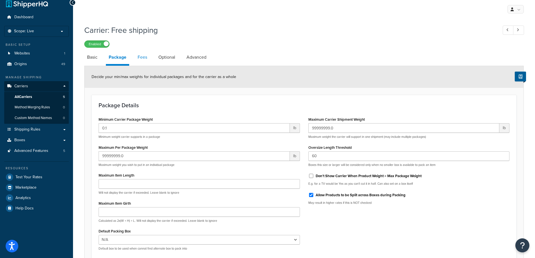
click at [141, 59] on link "Fees" at bounding box center [142, 57] width 15 height 13
select select "AFTER"
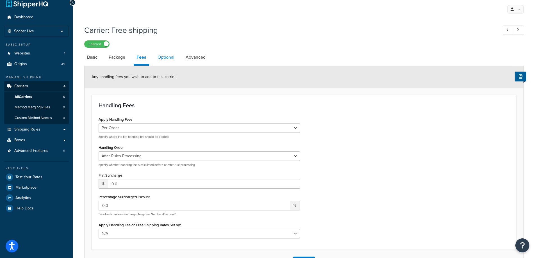
click at [169, 57] on link "Optional" at bounding box center [166, 57] width 22 height 13
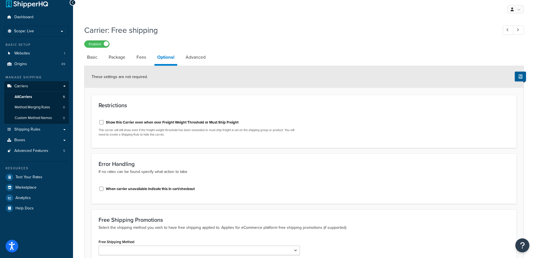
click at [134, 121] on label "Show this Carrier even when over Freight Weight Threshold or Must Ship Freight" at bounding box center [172, 122] width 133 height 5
click at [104, 121] on input "Show this Carrier even when over Freight Weight Threshold or Must Ship Freight" at bounding box center [102, 122] width 6 height 4
checkbox input "true"
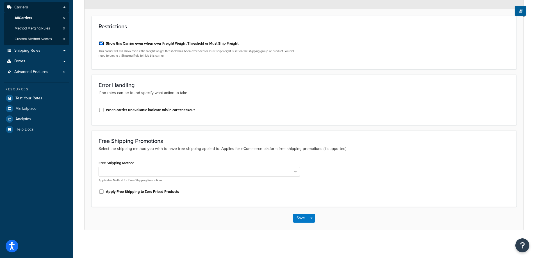
scroll to position [3, 0]
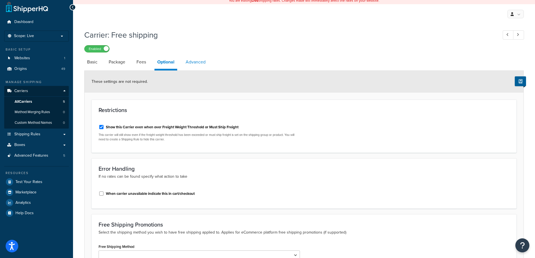
click at [191, 62] on link "Advanced" at bounding box center [196, 61] width 26 height 13
select select "false"
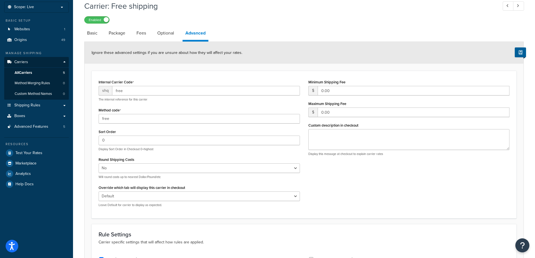
scroll to position [115, 0]
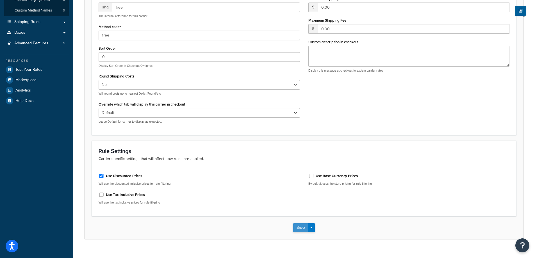
click at [294, 231] on button "Save" at bounding box center [300, 227] width 15 height 9
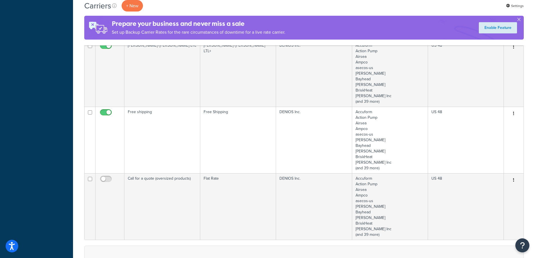
scroll to position [225, 0]
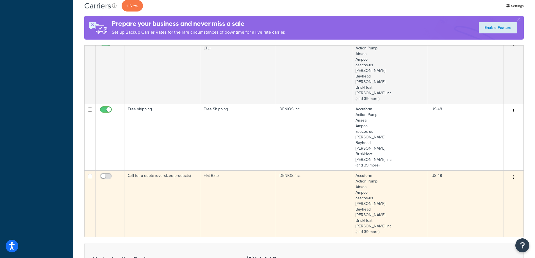
click at [110, 172] on td at bounding box center [110, 204] width 29 height 67
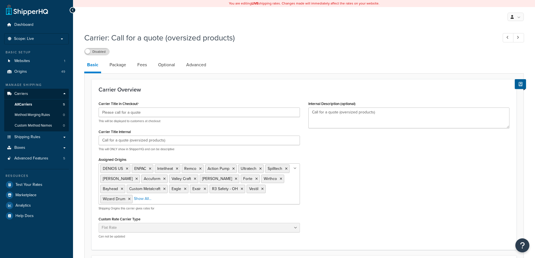
select select "flat"
click at [103, 55] on label "Disabled" at bounding box center [97, 51] width 25 height 7
click at [26, 103] on span "All Carriers" at bounding box center [23, 104] width 17 height 5
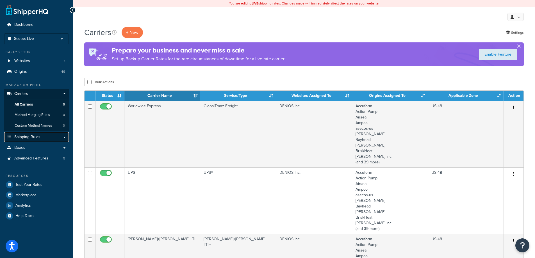
click at [27, 136] on span "Shipping Rules" at bounding box center [27, 137] width 26 height 5
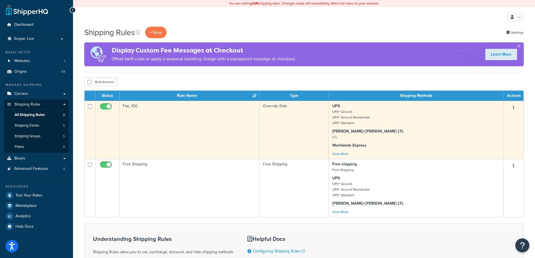
click at [195, 147] on td "Flat_100" at bounding box center [189, 130] width 140 height 58
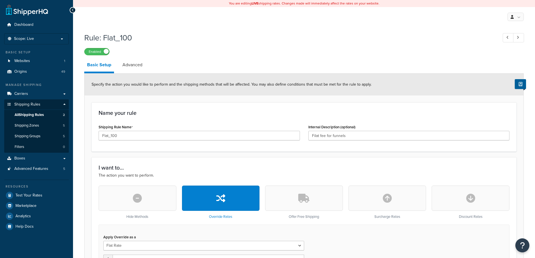
select select "ITEM"
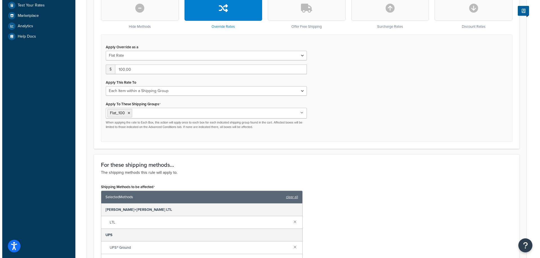
scroll to position [281, 0]
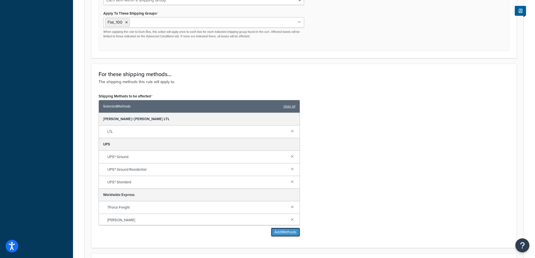
click at [288, 233] on button "Add Methods" at bounding box center [285, 232] width 29 height 9
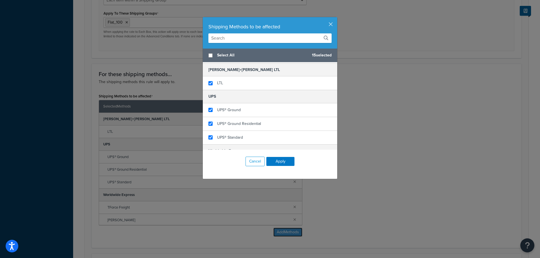
scroll to position [56, 0]
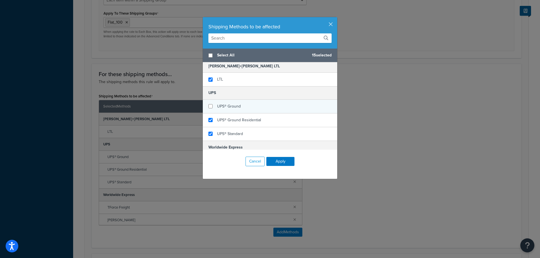
checkbox input "false"
click at [223, 106] on span "UPS® Ground" at bounding box center [229, 106] width 24 height 6
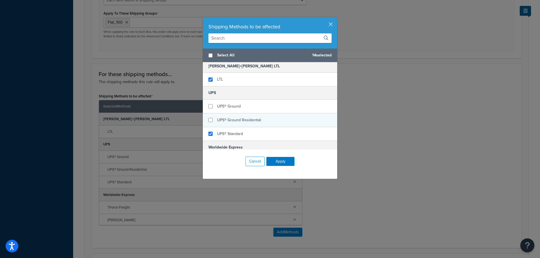
checkbox input "false"
click at [227, 119] on span "UPS® Ground Residential" at bounding box center [239, 120] width 44 height 6
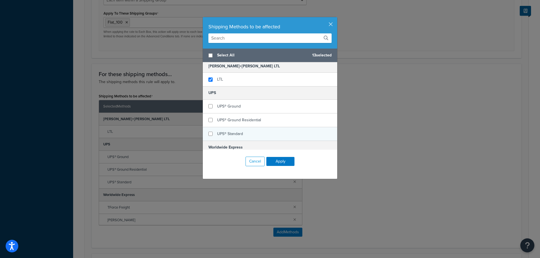
checkbox input "false"
click at [229, 137] on div "UPS® Standard" at bounding box center [230, 134] width 26 height 8
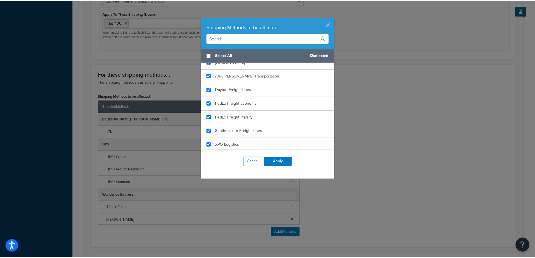
scroll to position [212, 0]
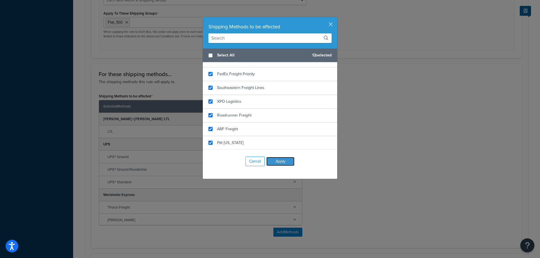
drag, startPoint x: 273, startPoint y: 164, endPoint x: 284, endPoint y: 164, distance: 11.3
click at [273, 164] on button "Apply" at bounding box center [280, 161] width 28 height 9
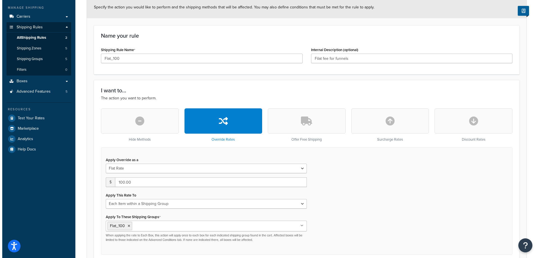
scroll to position [0, 0]
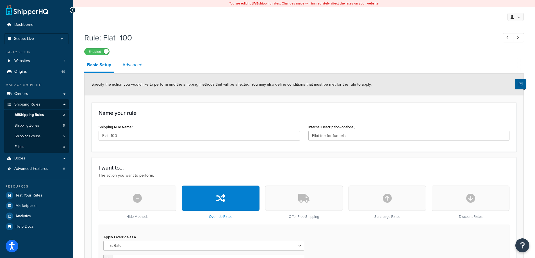
click at [139, 71] on link "Advanced" at bounding box center [133, 64] width 26 height 13
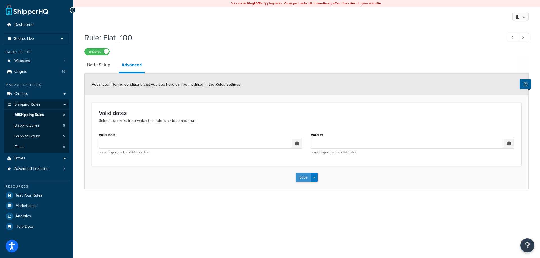
click at [297, 177] on button "Save" at bounding box center [303, 177] width 15 height 9
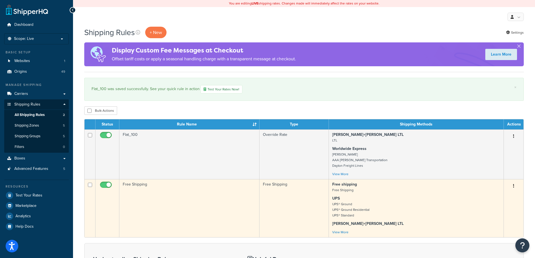
click at [138, 193] on td "Free Shipping" at bounding box center [189, 208] width 140 height 58
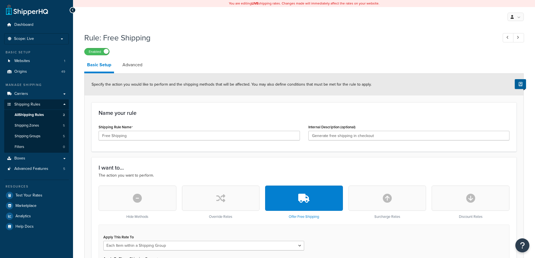
select select "ITEM"
click at [147, 211] on button "button" at bounding box center [138, 198] width 78 height 25
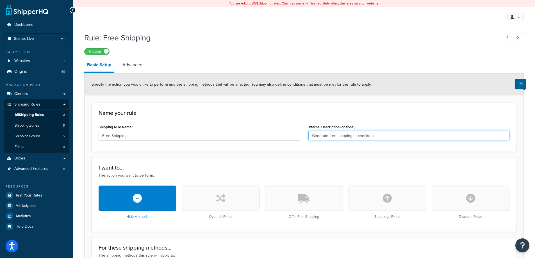
click at [429, 139] on input "Generate free shipping in checkout" at bounding box center [410, 136] width 202 height 10
paste input "Hide free shipping when no "Free" item are in the car"
type input "Hide free shipping when no "Free" item are in the cart"
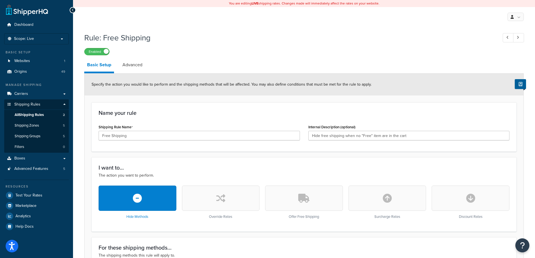
click at [278, 117] on div "Name your rule Shipping Rule Name Free Shipping Internal Description (optional)…" at bounding box center [304, 127] width 425 height 49
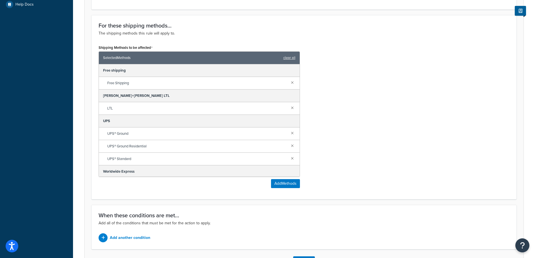
scroll to position [225, 0]
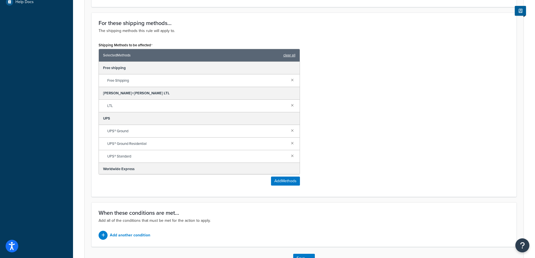
click at [287, 56] on link "clear all" at bounding box center [290, 55] width 12 height 8
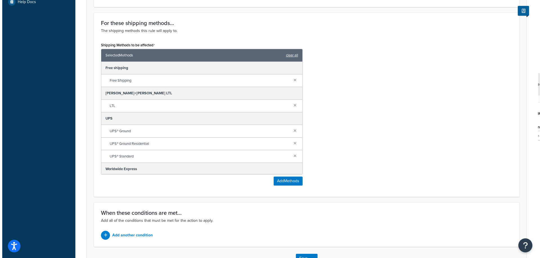
scroll to position [150, 0]
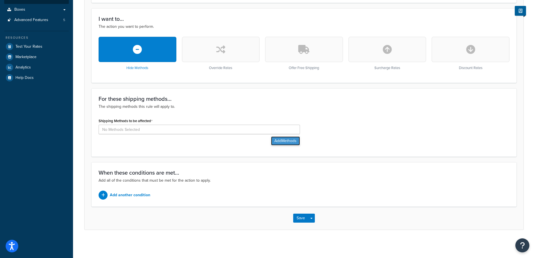
click at [283, 140] on button "Add Methods" at bounding box center [285, 141] width 29 height 9
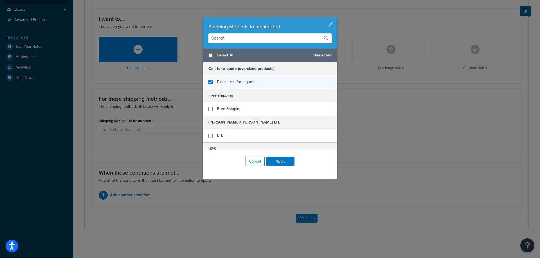
checkbox input "true"
click at [231, 83] on span "Please call for a quote" at bounding box center [236, 82] width 39 height 6
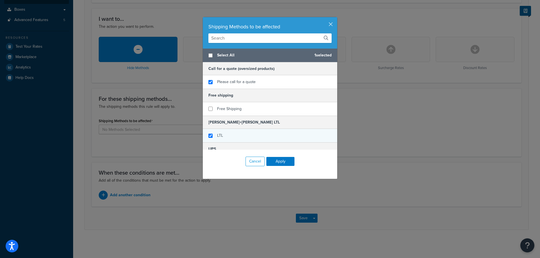
checkbox input "true"
click at [219, 137] on span "LTL" at bounding box center [220, 136] width 6 height 6
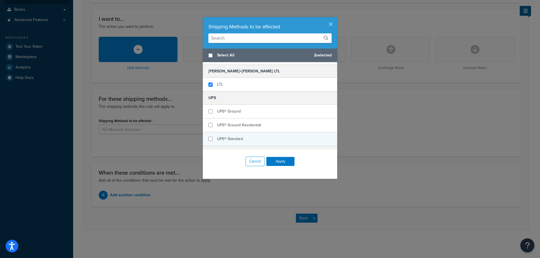
scroll to position [56, 0]
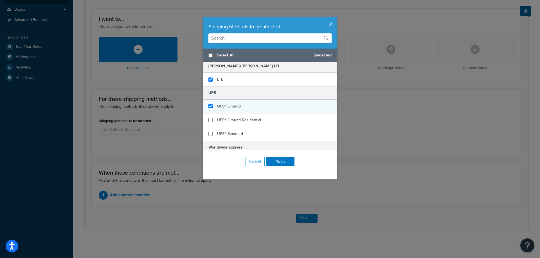
checkbox input "true"
click at [270, 112] on div "UPS® Ground" at bounding box center [270, 107] width 134 height 14
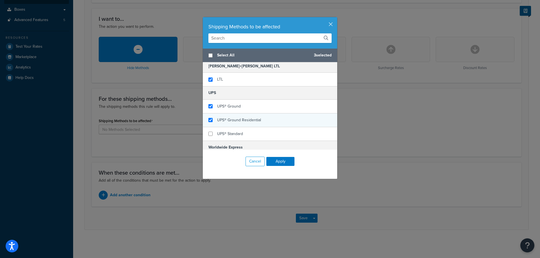
click at [270, 119] on div "UPS® Ground Residential" at bounding box center [270, 121] width 134 height 14
click at [269, 127] on div "UPS® Ground Residential" at bounding box center [270, 121] width 134 height 14
checkbox input "true"
click at [266, 122] on div "UPS® Ground Residential" at bounding box center [270, 121] width 134 height 14
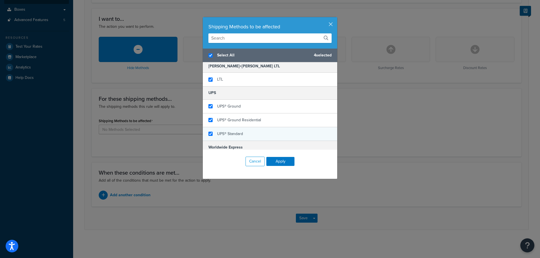
checkbox input "true"
click at [267, 131] on div "UPS® Standard" at bounding box center [270, 133] width 134 height 13
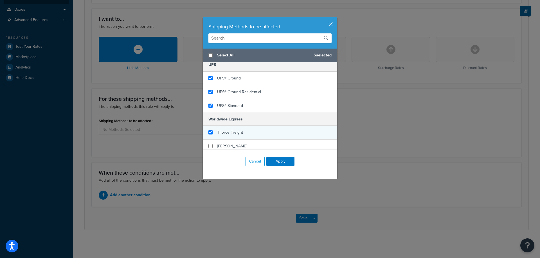
checkbox input "false"
checkbox input "true"
click at [271, 128] on div "TForce Freight" at bounding box center [270, 133] width 134 height 14
checkbox input "true"
checkbox input "false"
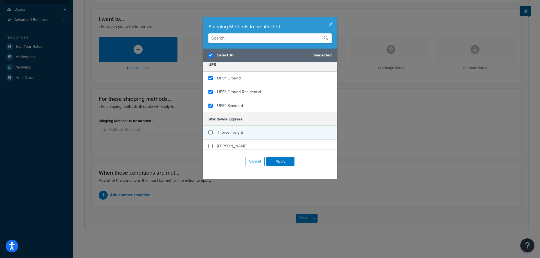
click at [271, 137] on div "TForce Freight" at bounding box center [270, 133] width 134 height 14
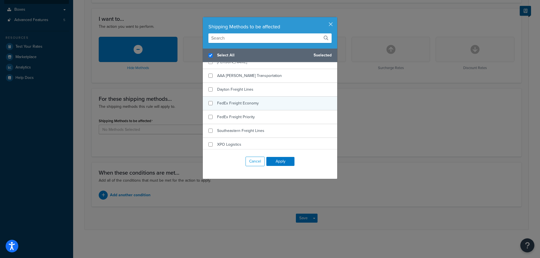
scroll to position [141, 0]
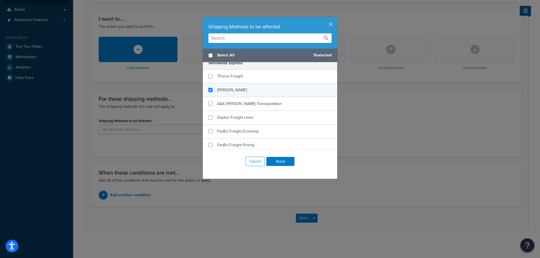
checkbox input "false"
checkbox input "true"
click at [257, 92] on div "[PERSON_NAME]" at bounding box center [270, 90] width 134 height 14
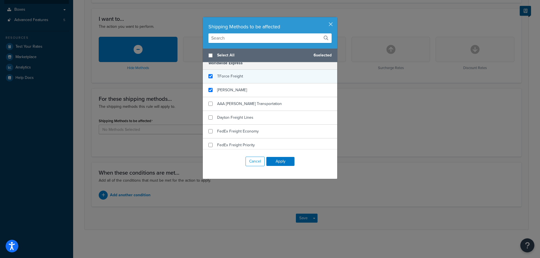
checkbox input "true"
click at [254, 80] on div "TForce Freight" at bounding box center [270, 77] width 134 height 14
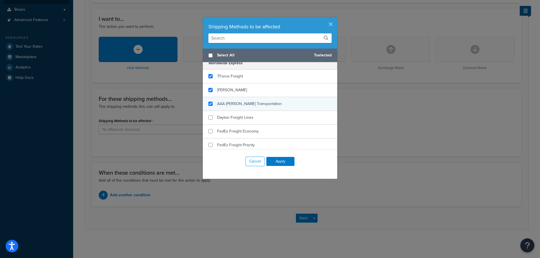
checkbox input "true"
click at [254, 103] on span "AAA [PERSON_NAME] Transportation" at bounding box center [249, 104] width 65 height 6
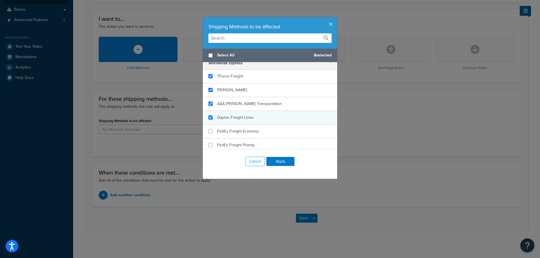
checkbox input "true"
click at [254, 115] on div "Dayton Freight Lines" at bounding box center [270, 118] width 134 height 14
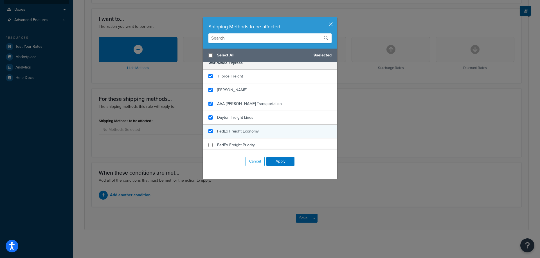
checkbox input "true"
click at [253, 127] on div "FedEx Freight Economy" at bounding box center [270, 132] width 134 height 14
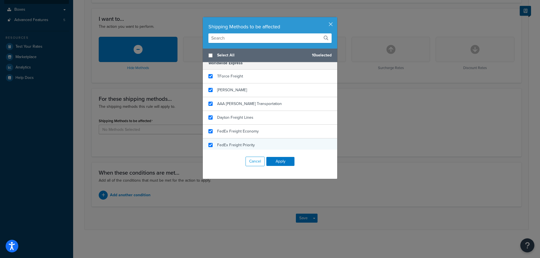
checkbox input "true"
click at [248, 141] on div "FedEx Freight Priority" at bounding box center [236, 145] width 38 height 8
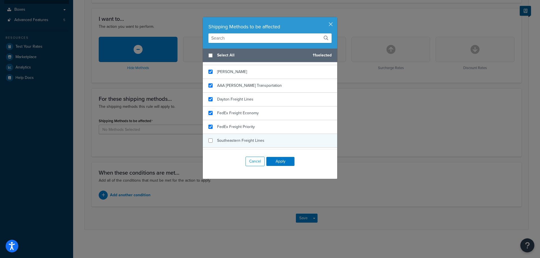
scroll to position [169, 0]
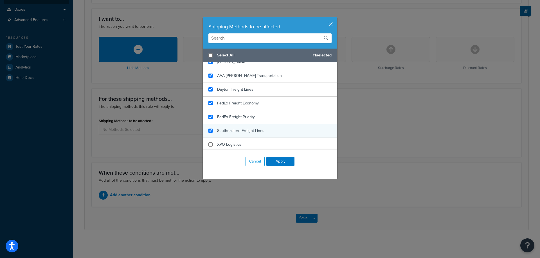
checkbox input "true"
click at [250, 127] on div "Southeastern Freight Lines" at bounding box center [240, 131] width 47 height 8
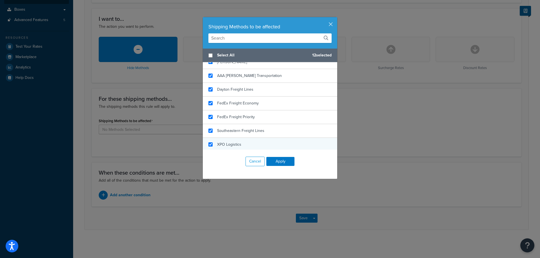
checkbox input "true"
click at [248, 140] on div "XPO Logistics" at bounding box center [270, 145] width 134 height 14
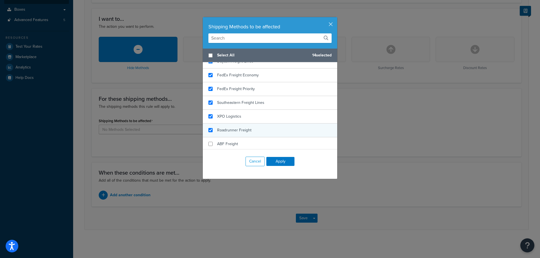
click at [250, 130] on div "Roadrunner Freight" at bounding box center [270, 131] width 134 height 14
click at [250, 137] on div "Roadrunner Freight" at bounding box center [270, 131] width 134 height 14
checkbox input "true"
click at [248, 135] on div "Roadrunner Freight" at bounding box center [270, 131] width 134 height 14
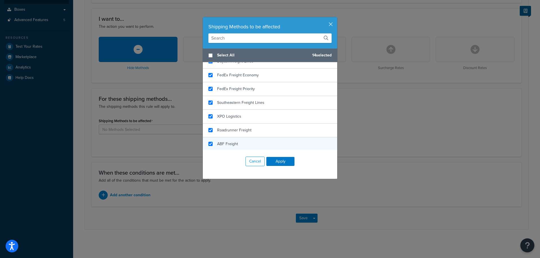
checkbox input "true"
click at [248, 142] on div "ABF Freight" at bounding box center [270, 144] width 134 height 14
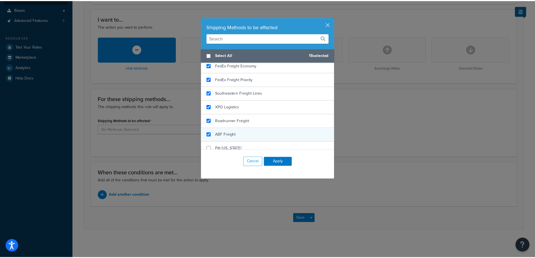
scroll to position [212, 0]
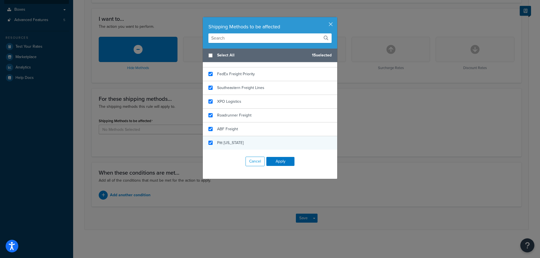
checkbox input "true"
click at [248, 140] on div "Pitt Ohio" at bounding box center [270, 142] width 134 height 13
click at [272, 162] on button "Apply" at bounding box center [280, 161] width 28 height 9
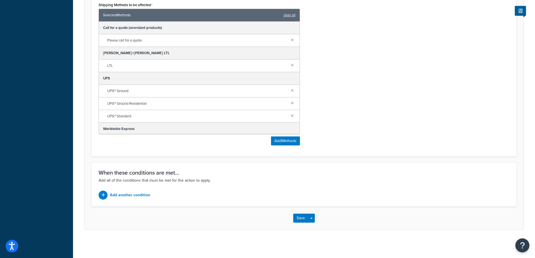
scroll to position [266, 0]
click at [125, 193] on p "Add another condition" at bounding box center [130, 195] width 40 height 8
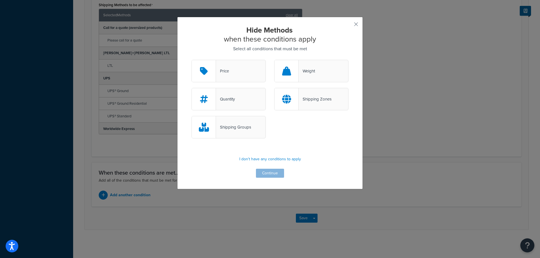
click at [235, 125] on div "Shipping Groups" at bounding box center [233, 127] width 35 height 8
click at [0, 0] on input "Shipping Groups" at bounding box center [0, 0] width 0 height 0
click at [265, 174] on button "Continue" at bounding box center [270, 173] width 28 height 9
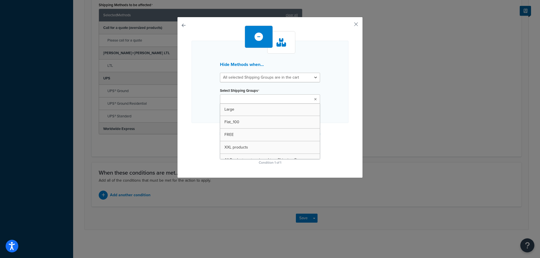
click at [259, 98] on input "Select Shipping Groups" at bounding box center [247, 99] width 50 height 6
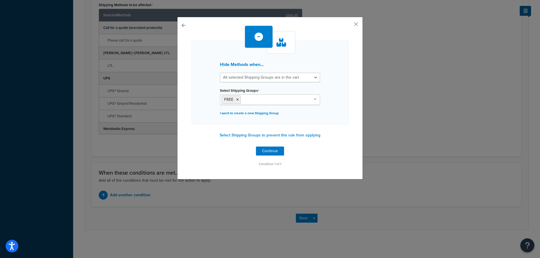
click at [331, 129] on div "Hide Methods when... All selected Shipping Groups are in the cart Any selected …" at bounding box center [269, 97] width 157 height 143
click at [267, 151] on button "Continue" at bounding box center [270, 151] width 28 height 9
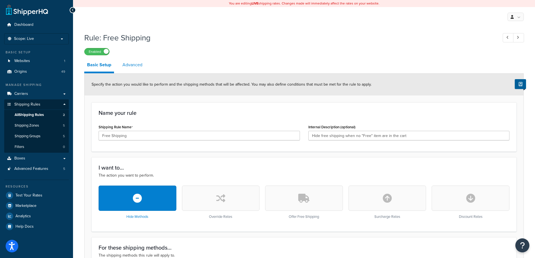
click at [128, 62] on link "Advanced" at bounding box center [133, 64] width 26 height 13
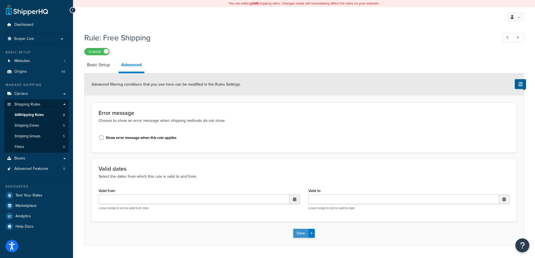
click at [297, 235] on button "Save" at bounding box center [300, 233] width 15 height 9
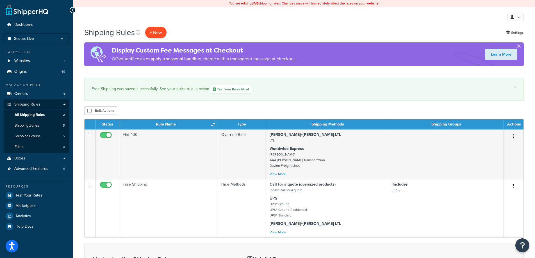
click at [152, 30] on p "+ New" at bounding box center [155, 33] width 21 height 12
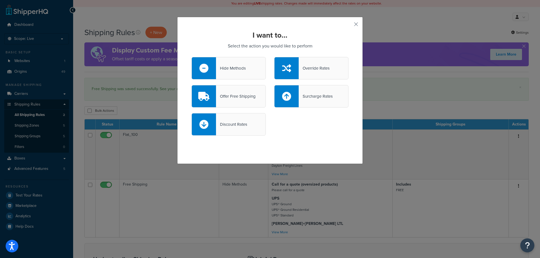
click at [222, 71] on div "Hide Methods" at bounding box center [231, 68] width 30 height 8
click at [0, 0] on input "Hide Methods" at bounding box center [0, 0] width 0 height 0
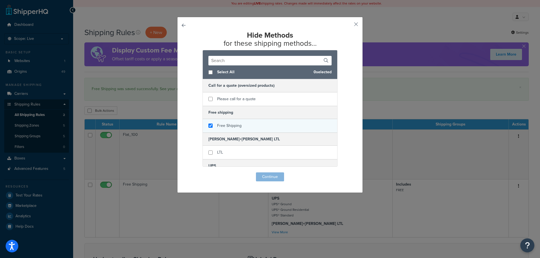
checkbox input "true"
click at [222, 125] on span "Free Shipping" at bounding box center [229, 126] width 24 height 6
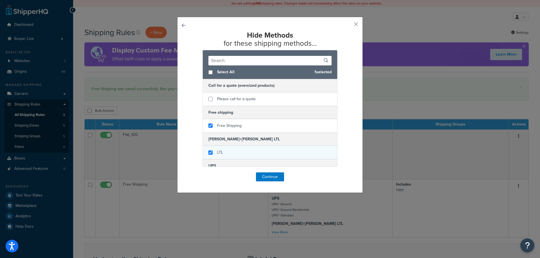
checkbox input "true"
click at [233, 152] on div "LTL" at bounding box center [270, 152] width 134 height 13
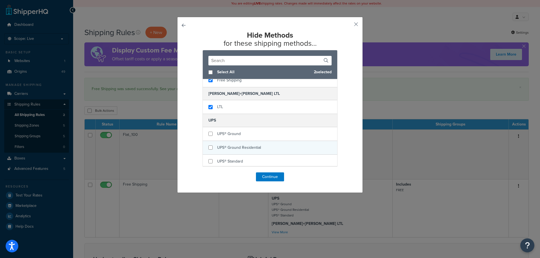
scroll to position [56, 0]
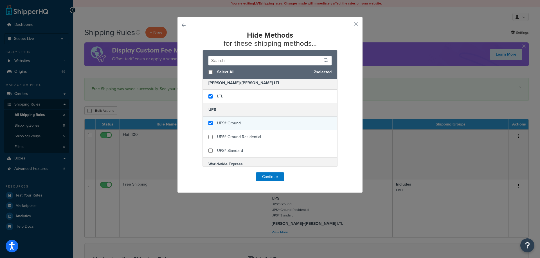
checkbox input "true"
click at [247, 125] on div "UPS® Ground" at bounding box center [270, 124] width 134 height 14
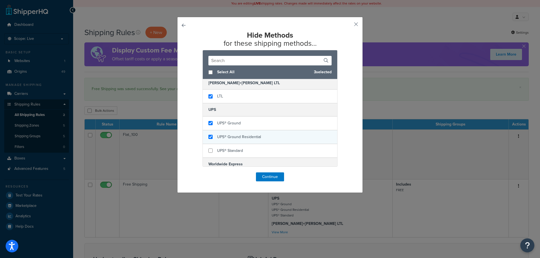
checkbox input "true"
click at [263, 136] on div "UPS® Ground Residential" at bounding box center [270, 137] width 134 height 14
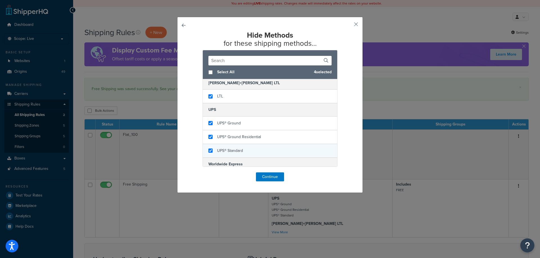
checkbox input "true"
click at [252, 149] on div "UPS® Standard" at bounding box center [270, 150] width 134 height 13
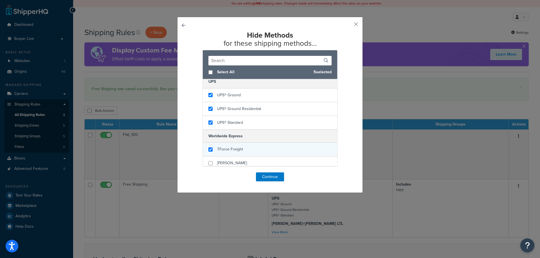
checkbox input "true"
click at [254, 147] on div "TForce Freight" at bounding box center [270, 150] width 134 height 14
checkbox input "true"
click at [258, 162] on div "[PERSON_NAME]" at bounding box center [270, 164] width 134 height 14
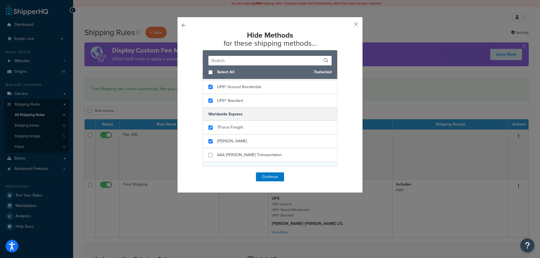
scroll to position [141, 0]
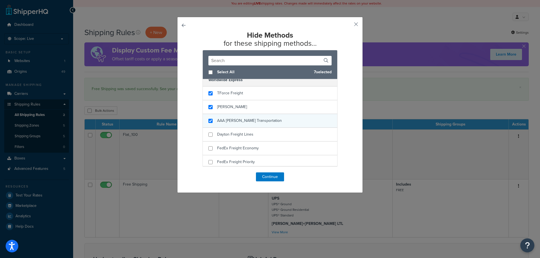
checkbox input "true"
click at [262, 125] on div "AAA [PERSON_NAME] Transportation" at bounding box center [249, 121] width 65 height 8
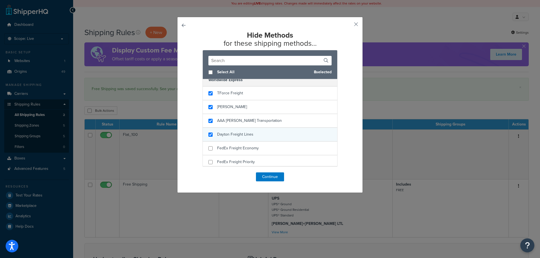
checkbox input "true"
click at [262, 131] on div "Dayton Freight Lines" at bounding box center [270, 135] width 134 height 14
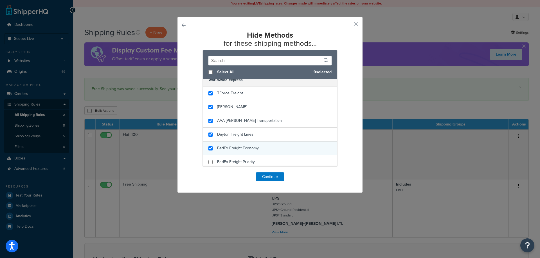
checkbox input "true"
click at [261, 146] on div "FedEx Freight Economy" at bounding box center [270, 149] width 134 height 14
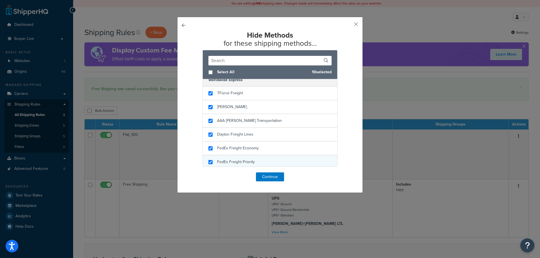
checkbox input "true"
click at [261, 159] on div "FedEx Freight Priority" at bounding box center [270, 162] width 134 height 14
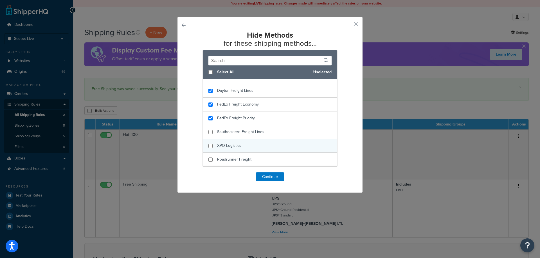
scroll to position [197, 0]
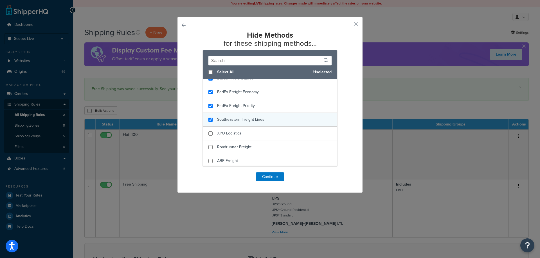
checkbox input "true"
click at [265, 120] on div "Southeastern Freight Lines" at bounding box center [270, 120] width 134 height 14
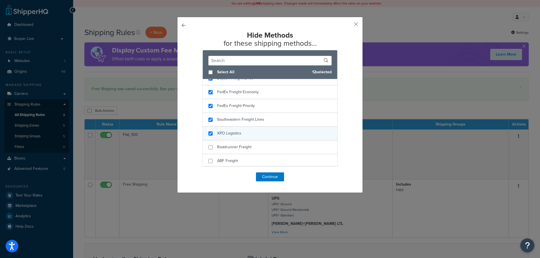
checkbox input "true"
click at [265, 133] on div "XPO Logistics" at bounding box center [270, 134] width 134 height 14
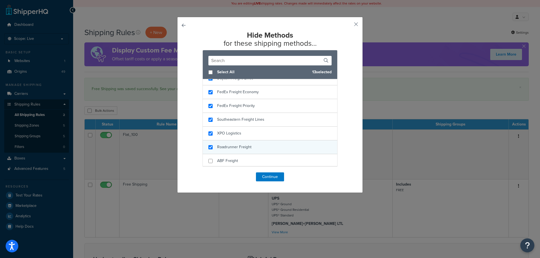
checkbox input "true"
click at [265, 147] on div "Roadrunner Freight" at bounding box center [270, 148] width 134 height 14
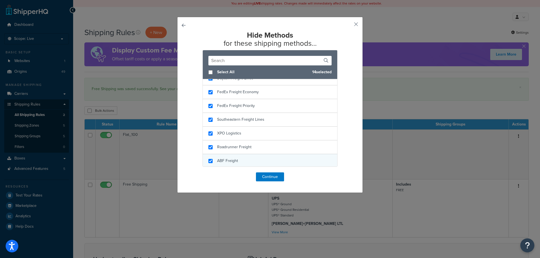
checkbox input "true"
click at [266, 161] on div "ABF Freight" at bounding box center [270, 161] width 134 height 14
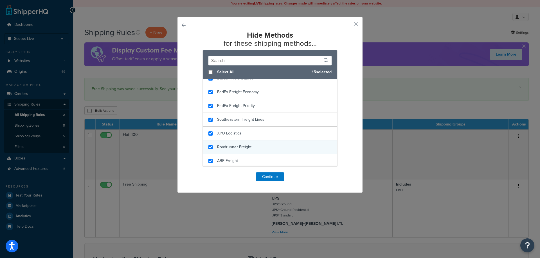
scroll to position [212, 0]
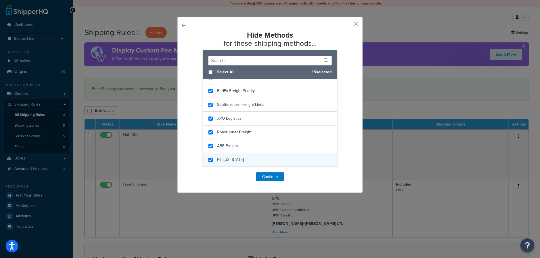
checkbox input "true"
click at [270, 159] on div "Pitt [US_STATE]" at bounding box center [270, 159] width 134 height 13
click at [269, 178] on button "Continue" at bounding box center [270, 177] width 28 height 9
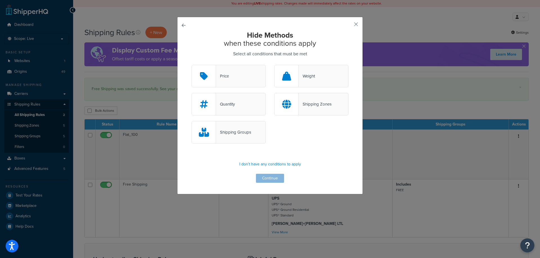
click at [242, 139] on div "Shipping Groups" at bounding box center [228, 132] width 74 height 22
click at [0, 0] on input "Shipping Groups" at bounding box center [0, 0] width 0 height 0
click at [272, 182] on button "Continue" at bounding box center [270, 178] width 28 height 9
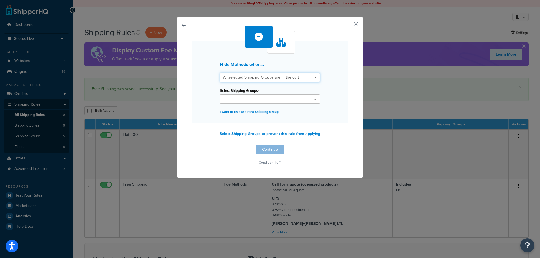
click at [248, 81] on select "All selected Shipping Groups are in the cart Any selected Shipping Groups are i…" at bounding box center [270, 78] width 100 height 10
select select "any"
click at [220, 73] on select "All selected Shipping Groups are in the cart Any selected Shipping Groups are i…" at bounding box center [270, 78] width 100 height 10
click at [249, 99] on input "Select Shipping Groups" at bounding box center [247, 99] width 50 height 6
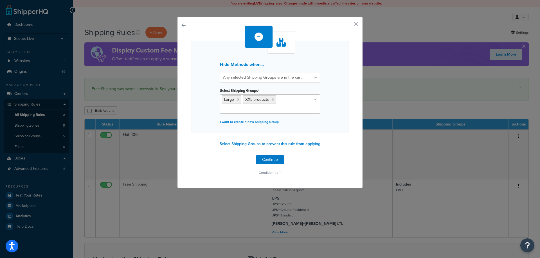
click at [324, 103] on div "Hide Methods when... All selected Shipping Groups are in the cart Any selected …" at bounding box center [269, 87] width 157 height 92
click at [270, 157] on button "Continue" at bounding box center [270, 159] width 28 height 9
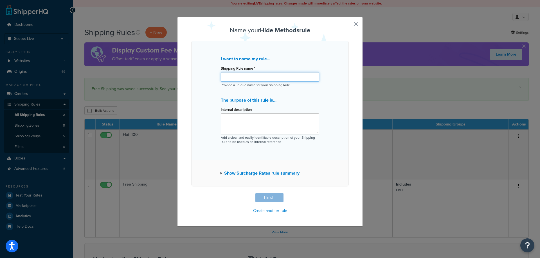
click at [282, 80] on input "Shipping Rule name *" at bounding box center [270, 77] width 98 height 10
paste input "Call for a quote (Oversized Products)"
type input "Call for a quote (Oversized Products)"
click at [276, 127] on textarea "Internal description" at bounding box center [270, 124] width 98 height 21
click at [262, 200] on button "Finish" at bounding box center [269, 197] width 28 height 9
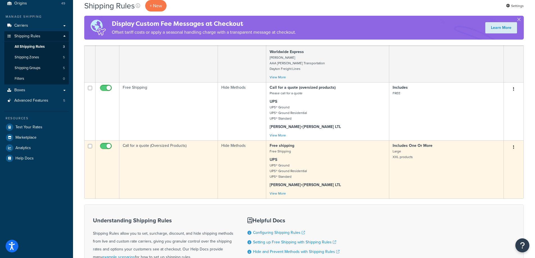
scroll to position [84, 0]
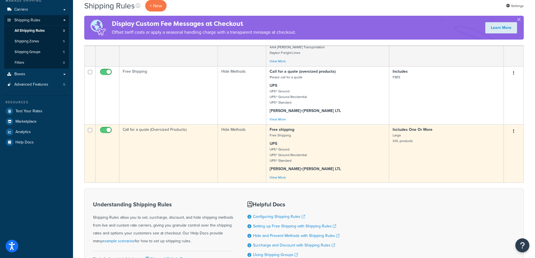
click at [173, 168] on td "Call for a quote (Oversized Products)" at bounding box center [168, 154] width 99 height 58
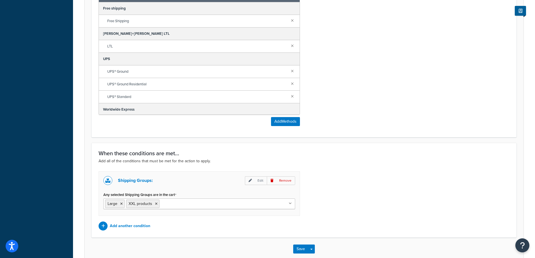
scroll to position [316, 0]
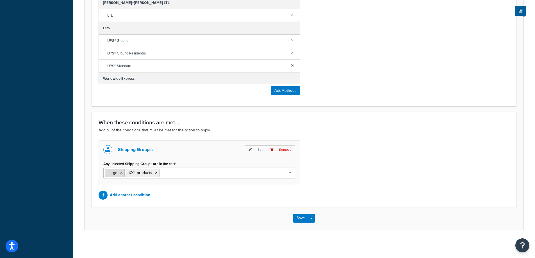
click at [122, 171] on icon at bounding box center [121, 172] width 3 height 3
click at [399, 166] on div "Shipping Groups: Edit Remove Any selected Shipping Groups are in the cart XXL p…" at bounding box center [304, 170] width 420 height 59
click at [305, 218] on button "Save" at bounding box center [300, 218] width 15 height 9
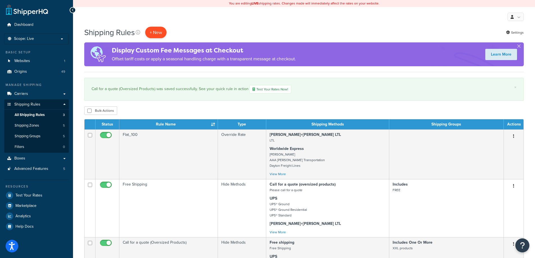
click at [153, 30] on p "+ New" at bounding box center [155, 33] width 21 height 12
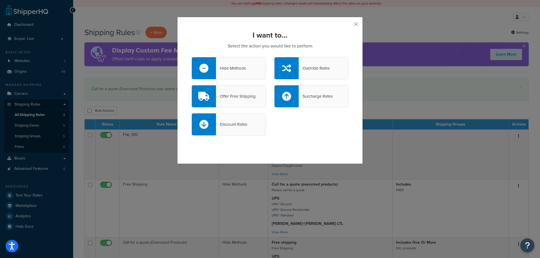
click at [222, 64] on div "Hide Methods" at bounding box center [231, 68] width 30 height 8
click at [0, 0] on input "Hide Methods" at bounding box center [0, 0] width 0 height 0
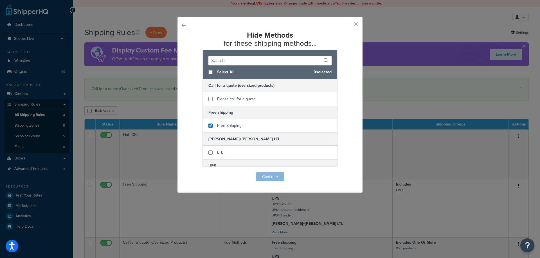
checkbox input "true"
drag, startPoint x: 233, startPoint y: 126, endPoint x: 235, endPoint y: 116, distance: 10.5
click at [233, 126] on span "Free Shipping" at bounding box center [229, 126] width 24 height 6
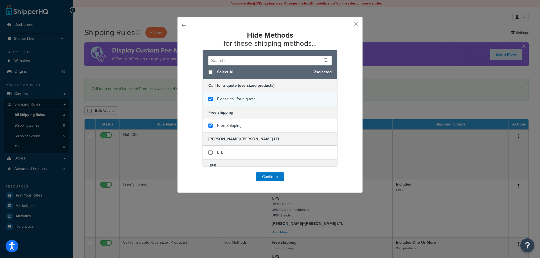
checkbox input "true"
click at [235, 102] on span "Please call for a quote" at bounding box center [236, 99] width 39 height 6
click at [276, 178] on button "Continue" at bounding box center [270, 177] width 28 height 9
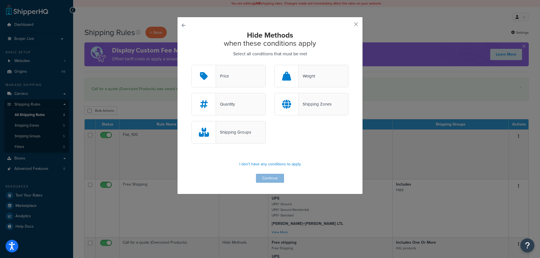
click at [253, 137] on div "Shipping Groups" at bounding box center [228, 132] width 74 height 22
click at [0, 0] on input "Shipping Groups" at bounding box center [0, 0] width 0 height 0
click at [272, 177] on button "Continue" at bounding box center [270, 178] width 28 height 9
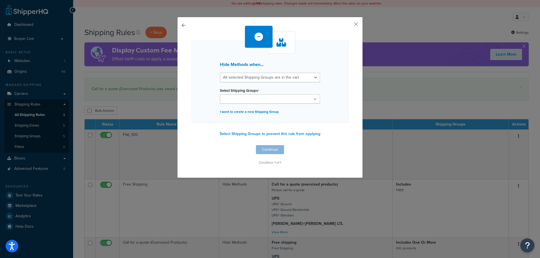
click at [263, 100] on input "Select Shipping Groups" at bounding box center [247, 99] width 50 height 6
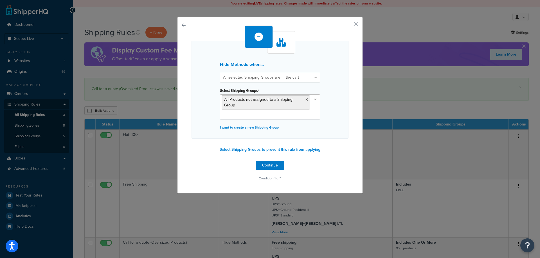
click at [325, 111] on div "Hide Methods when... All selected Shipping Groups are in the cart Any selected …" at bounding box center [269, 90] width 157 height 98
click at [271, 167] on button "Continue" at bounding box center [270, 165] width 28 height 9
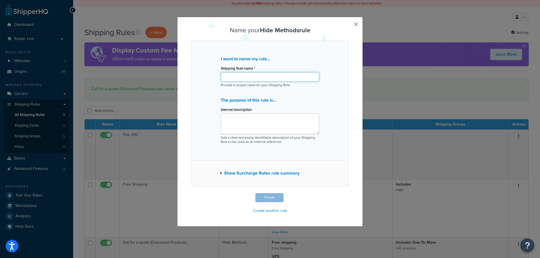
click at [285, 80] on input "Shipping Rule name *" at bounding box center [270, 77] width 98 height 10
paste input "Hide Free shipping and Quote"
type input "Hide Free shipping and Quote"
click at [266, 129] on textarea "Internal description" at bounding box center [270, 124] width 98 height 21
paste textarea "Rule for all items without shipping group"
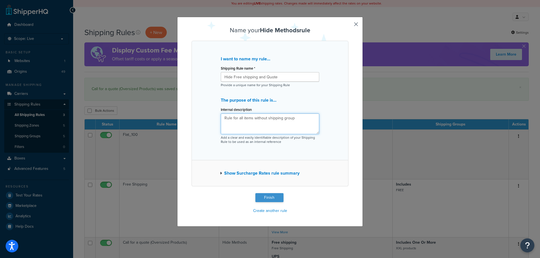
type textarea "Rule for all items without shipping group"
click at [263, 198] on button "Finish" at bounding box center [269, 197] width 28 height 9
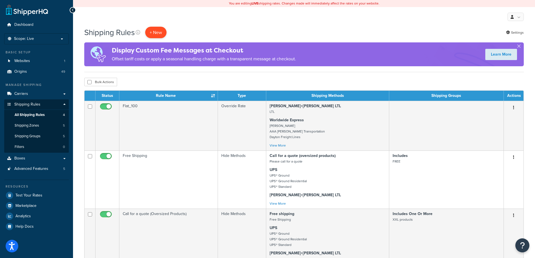
click at [154, 31] on p "+ New" at bounding box center [155, 33] width 21 height 12
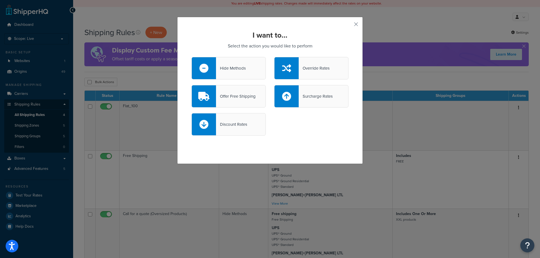
click at [227, 73] on div "Hide Methods" at bounding box center [228, 68] width 74 height 22
click at [0, 0] on input "Hide Methods" at bounding box center [0, 0] width 0 height 0
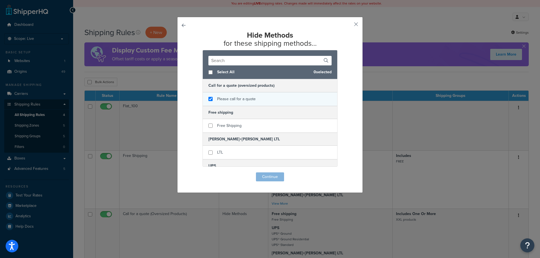
checkbox input "true"
click at [277, 98] on div "Please call for a quote" at bounding box center [270, 98] width 134 height 13
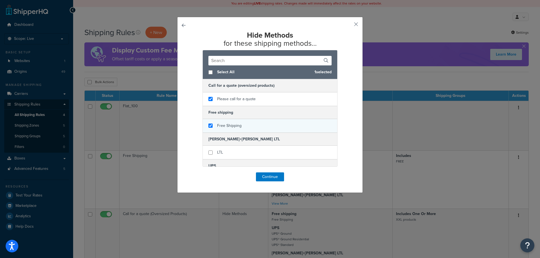
checkbox input "true"
click at [266, 127] on div "Free Shipping" at bounding box center [270, 125] width 134 height 13
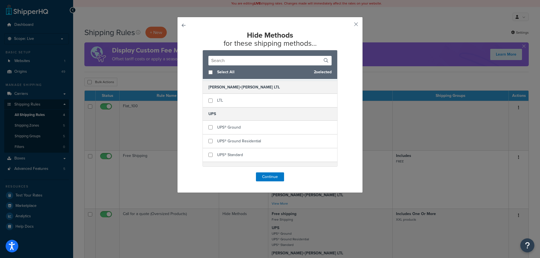
scroll to position [56, 0]
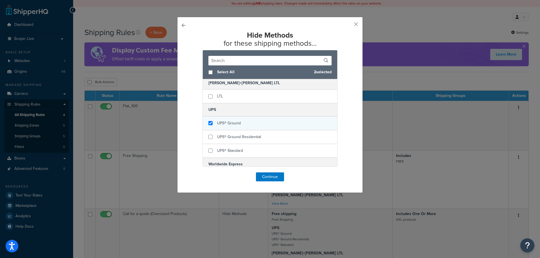
checkbox input "true"
click at [266, 126] on div "UPS® Ground" at bounding box center [270, 124] width 134 height 14
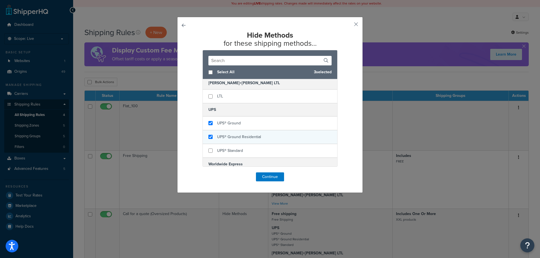
checkbox input "true"
click at [266, 134] on div "UPS® Ground Residential" at bounding box center [270, 137] width 134 height 14
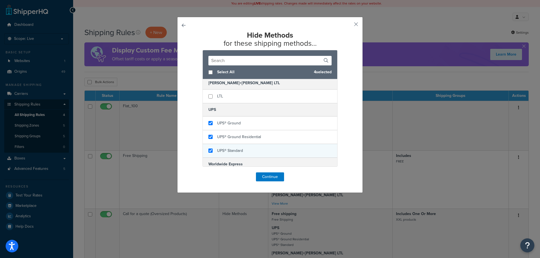
checkbox input "true"
click at [266, 148] on div "UPS® Standard" at bounding box center [270, 150] width 134 height 13
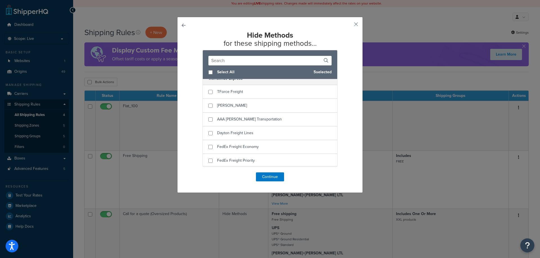
scroll to position [127, 0]
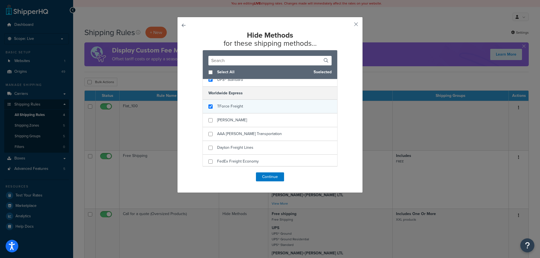
checkbox input "true"
click at [266, 106] on div "TForce Freight" at bounding box center [270, 107] width 134 height 14
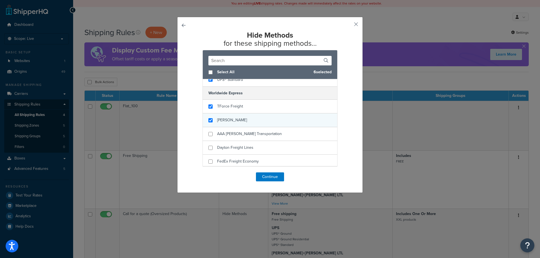
checkbox input "true"
click at [264, 116] on div "[PERSON_NAME]" at bounding box center [270, 121] width 134 height 14
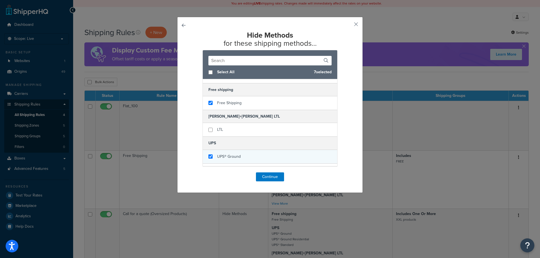
scroll to position [15, 0]
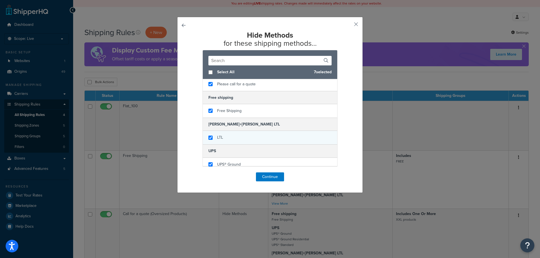
checkbox input "true"
click at [246, 135] on div "LTL" at bounding box center [270, 137] width 134 height 13
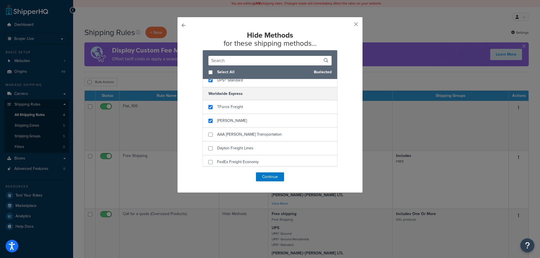
scroll to position [127, 0]
checkbox input "true"
click at [251, 132] on span "AAA [PERSON_NAME] Transportation" at bounding box center [249, 134] width 65 height 6
checkbox input "true"
click at [254, 146] on div "Dayton Freight Lines" at bounding box center [270, 148] width 134 height 14
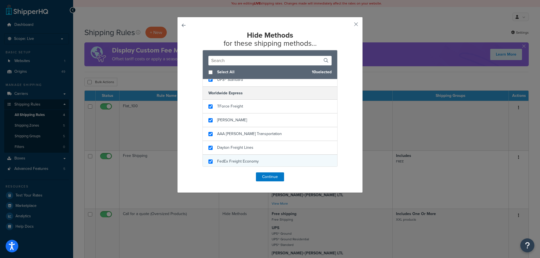
checkbox input "true"
click at [254, 158] on div "FedEx Freight Economy" at bounding box center [238, 162] width 42 height 8
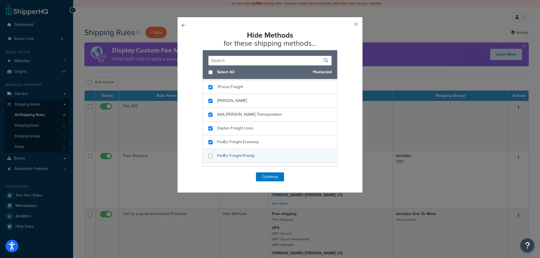
scroll to position [184, 0]
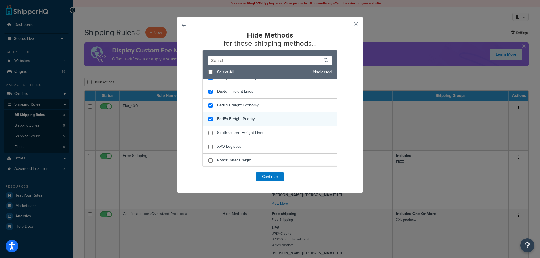
checkbox input "true"
click at [263, 122] on div "FedEx Freight Priority" at bounding box center [270, 119] width 134 height 14
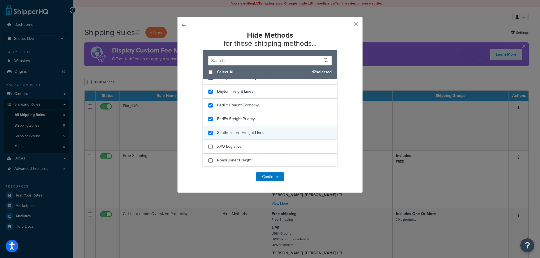
checkbox input "true"
click at [262, 127] on div "Southeastern Freight Lines" at bounding box center [270, 133] width 134 height 14
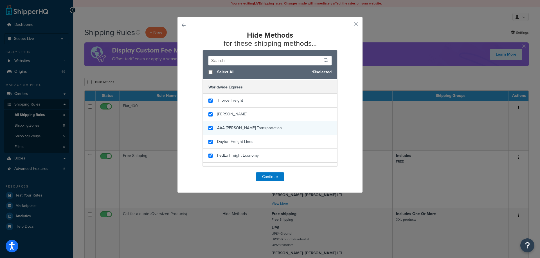
scroll to position [127, 0]
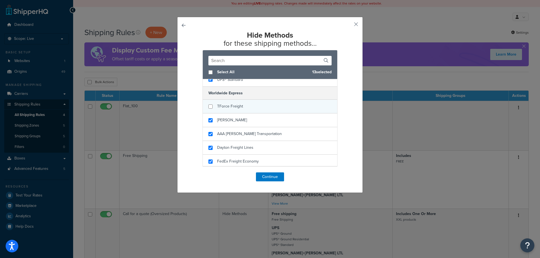
checkbox input "false"
click at [250, 109] on div "TForce Freight" at bounding box center [270, 107] width 134 height 14
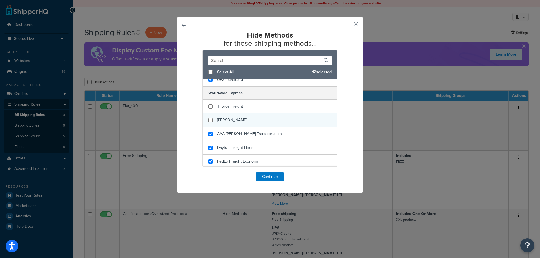
checkbox input "false"
click at [250, 120] on div "SAIA" at bounding box center [270, 121] width 134 height 14
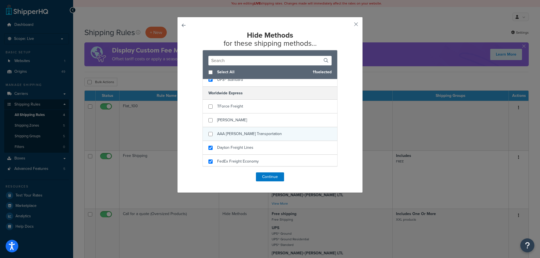
checkbox input "false"
click at [256, 136] on span "AAA Cooper Transportation" at bounding box center [249, 134] width 65 height 6
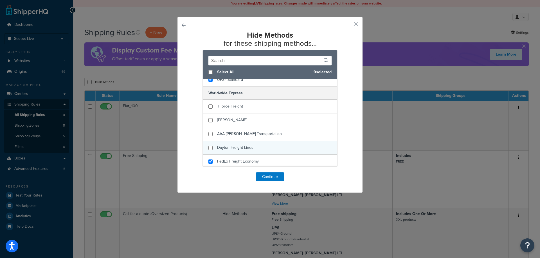
click at [257, 143] on div "Dayton Freight Lines" at bounding box center [270, 148] width 134 height 14
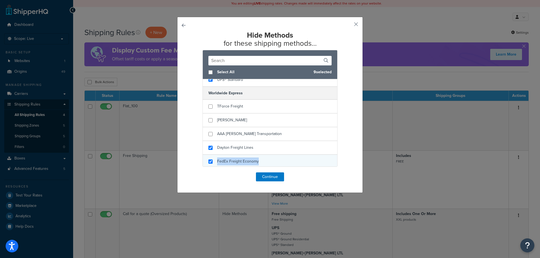
click at [256, 155] on div "Worldwide Express TForce Freight SAIA AAA Cooper Transportation Dayton Freight …" at bounding box center [270, 169] width 134 height 164
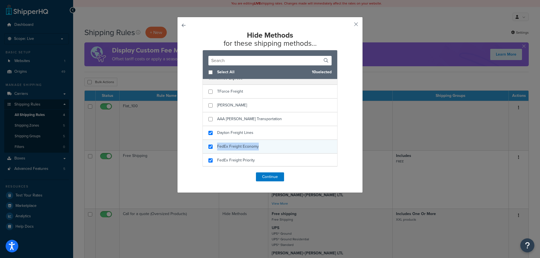
scroll to position [155, 0]
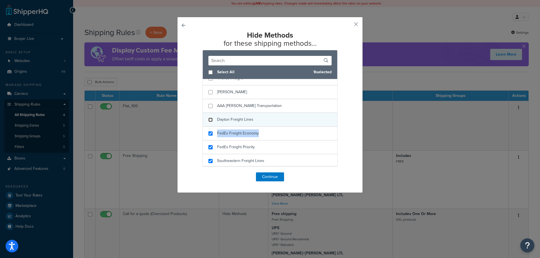
click at [208, 118] on input "checkbox" at bounding box center [210, 120] width 4 height 4
checkbox input "false"
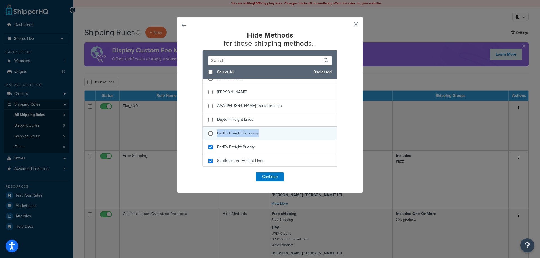
checkbox input "false"
click at [208, 131] on div "FedEx Freight Economy" at bounding box center [270, 134] width 134 height 14
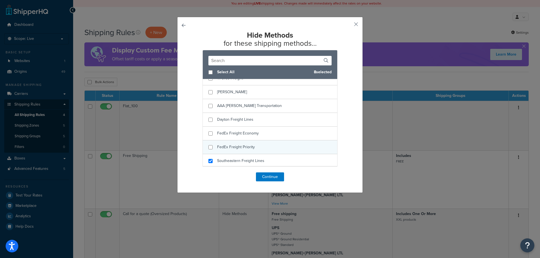
checkbox input "false"
click at [207, 144] on div "FedEx Freight Priority" at bounding box center [270, 148] width 134 height 14
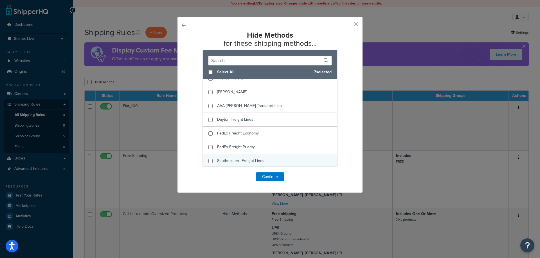
checkbox input "false"
click at [207, 157] on div "Southeastern Freight Lines" at bounding box center [270, 161] width 134 height 14
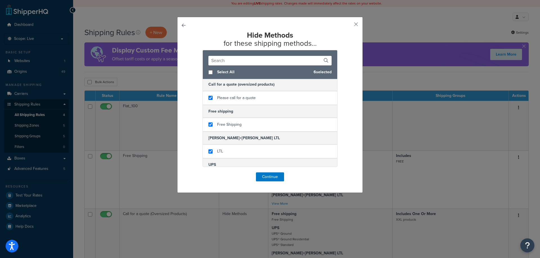
scroll to position [0, 0]
click at [270, 179] on button "Continue" at bounding box center [270, 177] width 28 height 9
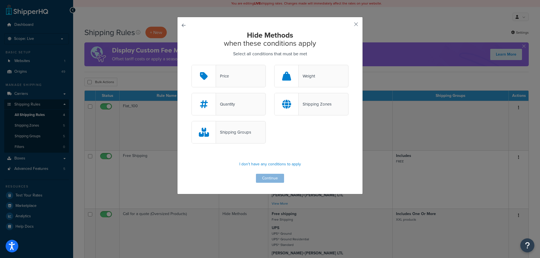
click at [225, 136] on div "Shipping Groups" at bounding box center [233, 132] width 35 height 8
click at [0, 0] on input "Shipping Groups" at bounding box center [0, 0] width 0 height 0
click at [264, 178] on button "Continue" at bounding box center [270, 178] width 28 height 9
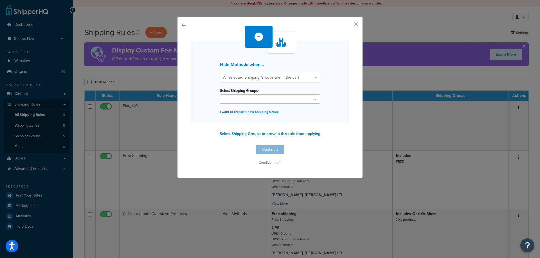
click at [260, 98] on input "Select Shipping Groups" at bounding box center [247, 99] width 50 height 6
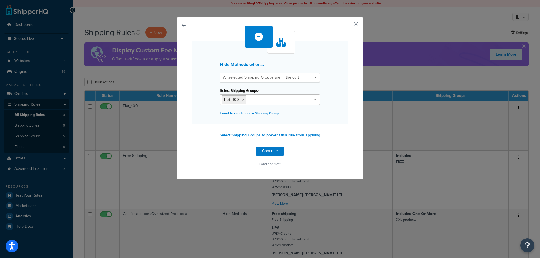
click at [327, 98] on div "Hide Methods when... All selected Shipping Groups are in the cart Any selected …" at bounding box center [269, 83] width 157 height 84
click at [266, 151] on button "Continue" at bounding box center [270, 151] width 28 height 9
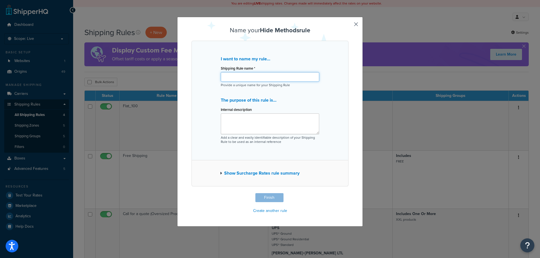
click at [243, 79] on input "Shipping Rule name *" at bounding box center [270, 77] width 98 height 10
paste input "Flat_100 - LTL"
type input "Flat_100 - LTL"
click at [303, 124] on textarea "Internal description" at bounding box center [270, 124] width 98 height 21
paste textarea "Hide all carrier except LTL for Flat_100"
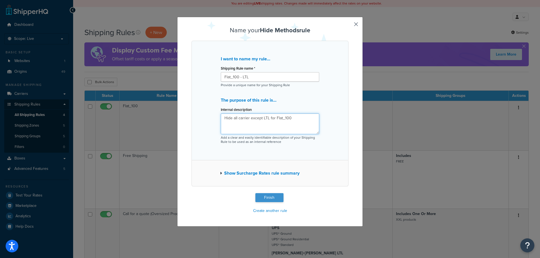
type textarea "Hide all carrier except LTL for Flat_100"
click at [275, 196] on button "Finish" at bounding box center [269, 197] width 28 height 9
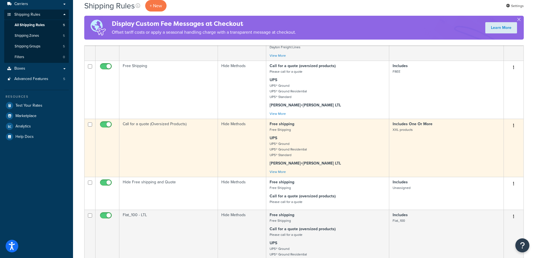
scroll to position [112, 0]
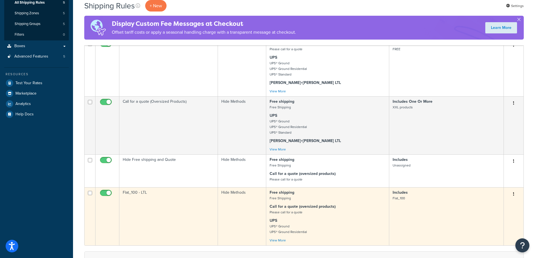
click at [166, 205] on td "Flat_100 - LTL" at bounding box center [168, 216] width 99 height 58
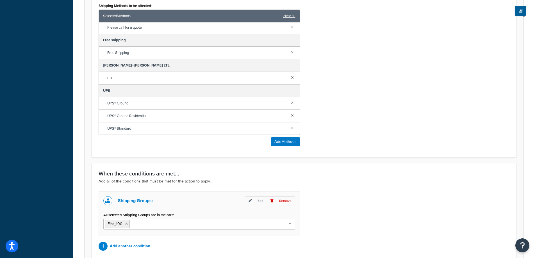
scroll to position [316, 0]
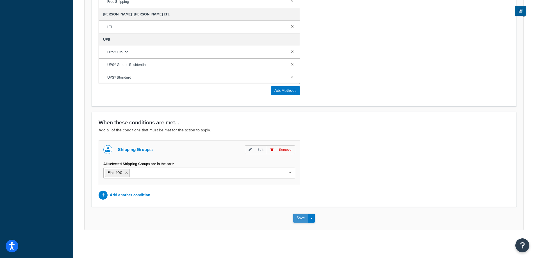
click at [303, 216] on button "Save" at bounding box center [300, 218] width 15 height 9
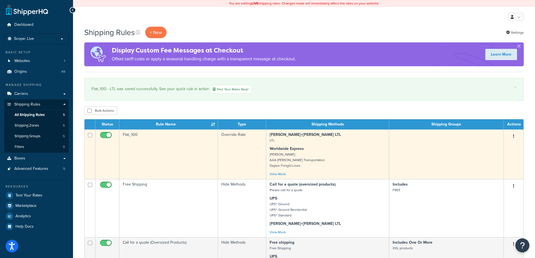
click at [184, 148] on td "Flat_100" at bounding box center [168, 155] width 99 height 50
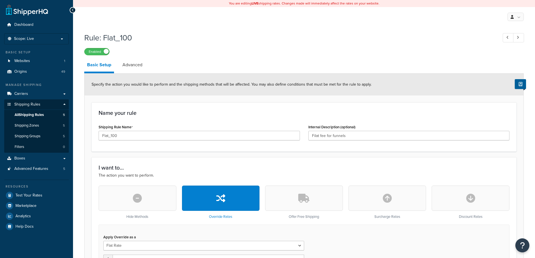
select select "ITEM"
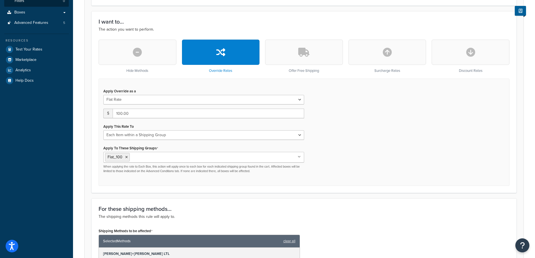
scroll to position [281, 0]
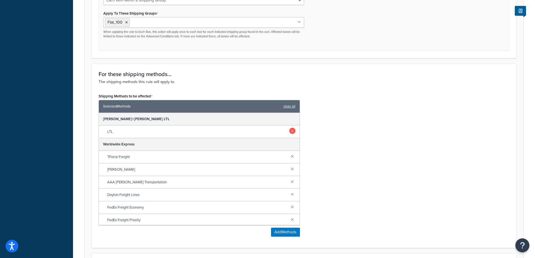
click at [290, 131] on link at bounding box center [293, 131] width 6 height 6
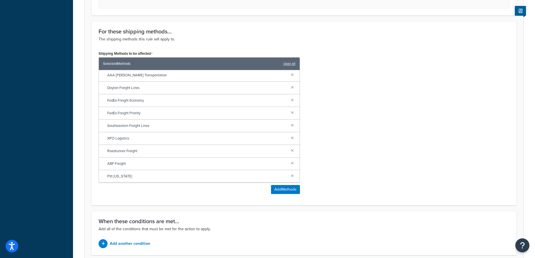
scroll to position [373, 0]
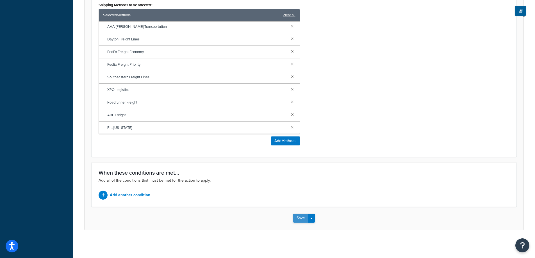
click at [300, 219] on button "Save" at bounding box center [300, 218] width 15 height 9
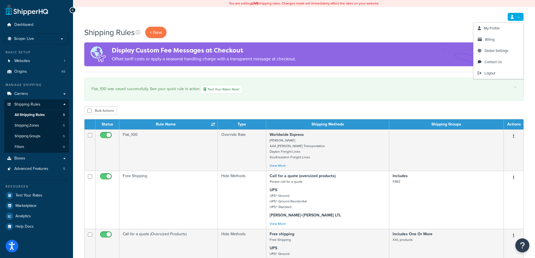
click at [510, 19] on link at bounding box center [516, 17] width 16 height 8
click at [487, 73] on span "Logout" at bounding box center [490, 73] width 11 height 5
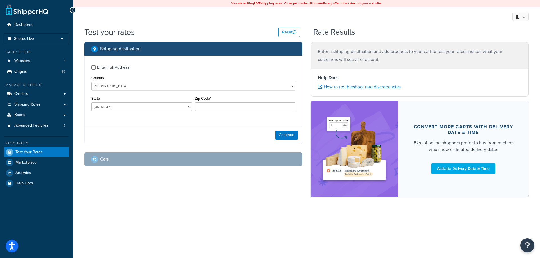
click at [118, 65] on div "Enter Full Address" at bounding box center [113, 68] width 32 height 8
click at [96, 65] on input "Enter Full Address" at bounding box center [93, 67] width 4 height 4
checkbox input "true"
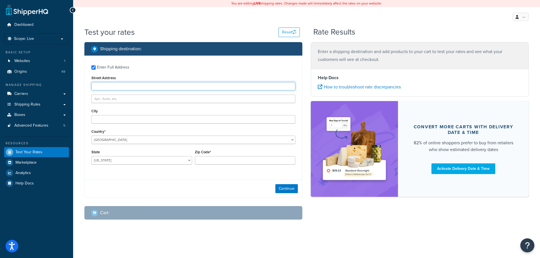
click at [118, 85] on input "Street Address" at bounding box center [193, 86] width 204 height 8
type input "5610 Carnegie Blvd"
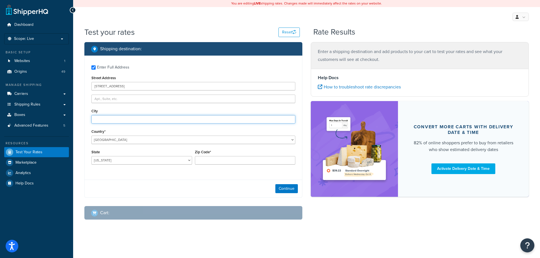
type input "Charlotte"
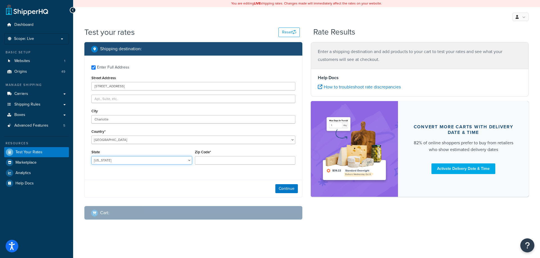
select select "NC"
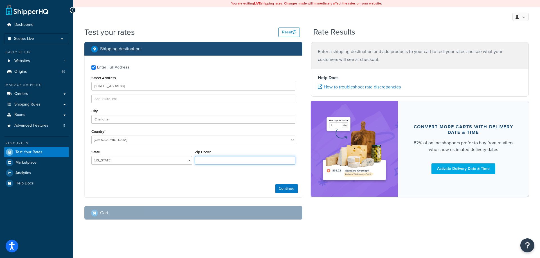
type input "28209"
click at [277, 188] on button "Continue" at bounding box center [286, 188] width 22 height 9
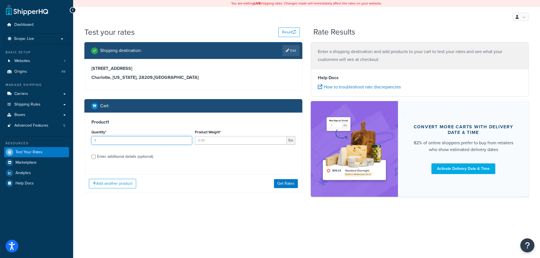
type input "1"
click at [186, 139] on input "1" at bounding box center [141, 140] width 101 height 8
click at [204, 142] on input "Product Weight*" at bounding box center [241, 140] width 92 height 8
type input "1540"
click at [137, 157] on div "Enter additional details (optional)" at bounding box center [125, 157] width 56 height 8
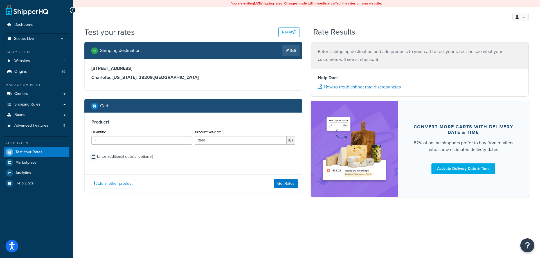
click at [96, 157] on input "Enter additional details (optional)" at bounding box center [93, 157] width 4 height 4
checkbox input "true"
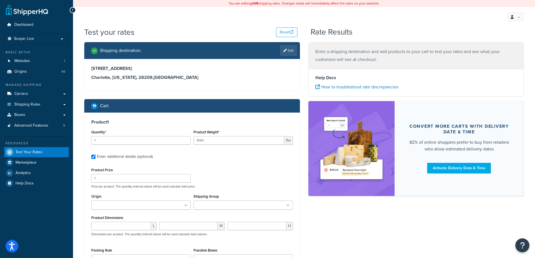
click at [144, 209] on ul at bounding box center [141, 205] width 100 height 9
type input "denios"
click at [201, 182] on div "Product Price 1 Price per product. The quantity entered above will be used calc…" at bounding box center [192, 177] width 205 height 22
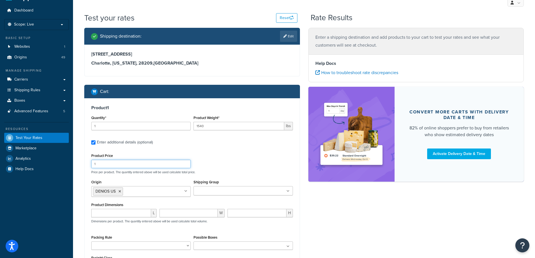
scroll to position [28, 0]
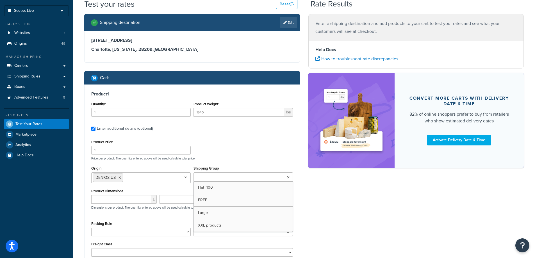
click at [257, 178] on ul at bounding box center [244, 177] width 100 height 9
click at [252, 140] on div "Product Price 1 Price per product. The quantity entered above will be used calc…" at bounding box center [192, 149] width 205 height 22
click at [118, 202] on input "number" at bounding box center [121, 199] width 60 height 8
click at [138, 197] on input "number" at bounding box center [121, 199] width 60 height 8
type input "6"
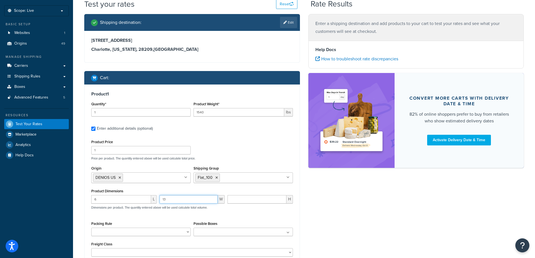
type input "13"
type input "10"
click at [318, 214] on div "Shipping destination : Edit 5610 Carnegie Blvd Charlotte, North Carolina, 28209…" at bounding box center [304, 156] width 448 height 285
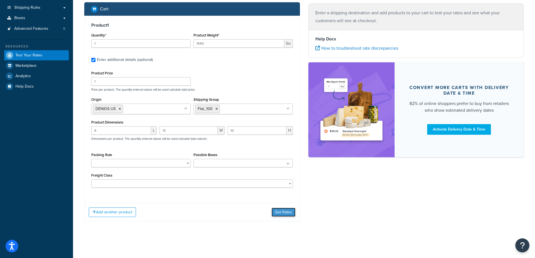
click at [282, 210] on button "Get Rates" at bounding box center [284, 212] width 24 height 9
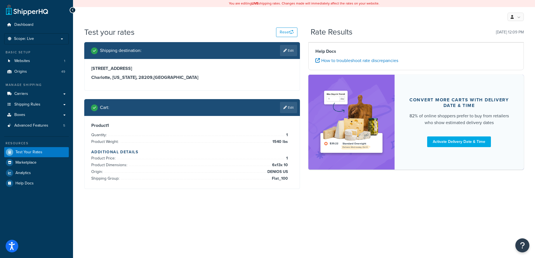
scroll to position [0, 0]
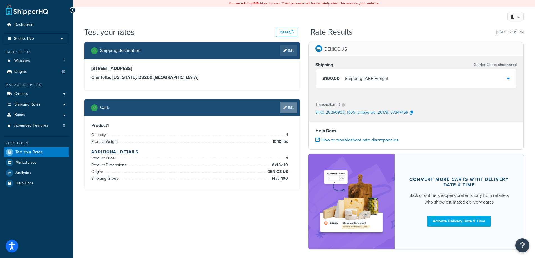
click at [286, 109] on icon at bounding box center [285, 107] width 3 height 3
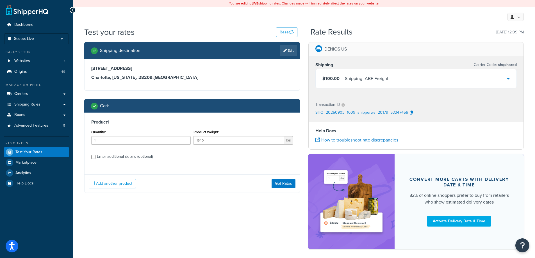
click at [145, 156] on div "Enter additional details (optional)" at bounding box center [125, 157] width 56 height 8
click at [96, 156] on input "Enter additional details (optional)" at bounding box center [93, 157] width 4 height 4
checkbox input "true"
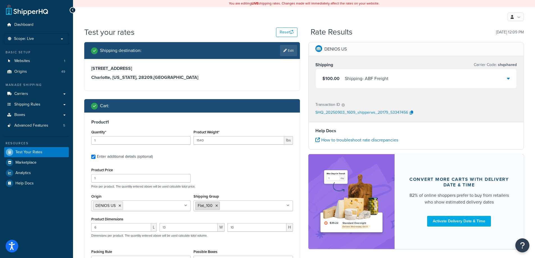
click at [216, 206] on icon at bounding box center [217, 205] width 3 height 3
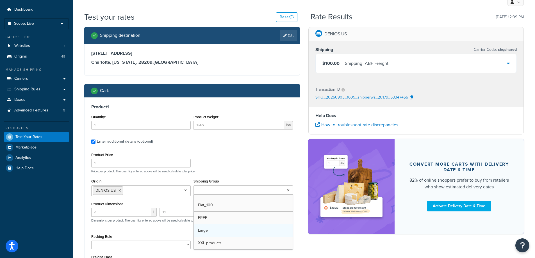
scroll to position [28, 0]
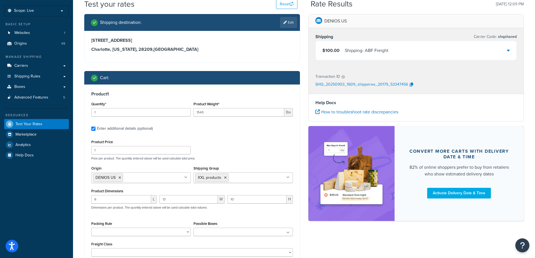
click at [246, 142] on div "Product Price 1 Price per product. The quantity entered above will be used calc…" at bounding box center [192, 149] width 205 height 22
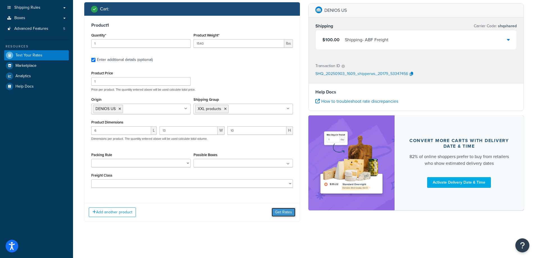
click at [275, 210] on button "Get Rates" at bounding box center [284, 212] width 24 height 9
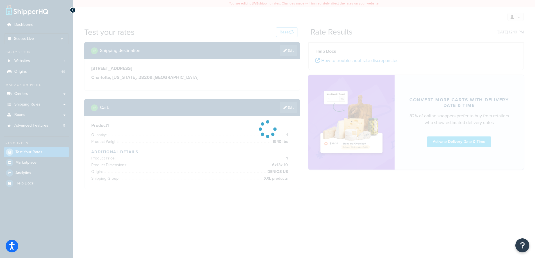
scroll to position [0, 0]
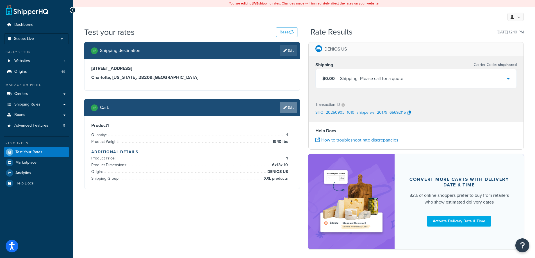
click at [281, 112] on link "Edit" at bounding box center [288, 107] width 17 height 11
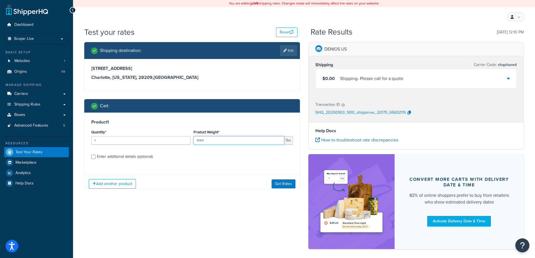
click at [235, 141] on input "1540" at bounding box center [239, 140] width 91 height 8
click at [144, 161] on div "Product 1 Quantity* 1 Product Weight* 1540 lbs Enter additional details (option…" at bounding box center [192, 142] width 215 height 58
click at [144, 160] on div "Enter additional details (optional)" at bounding box center [125, 157] width 56 height 8
click at [96, 159] on input "Enter additional details (optional)" at bounding box center [93, 157] width 4 height 4
checkbox input "true"
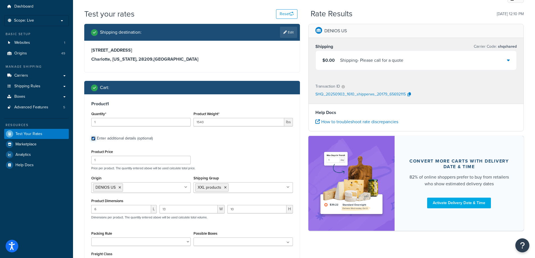
scroll to position [28, 0]
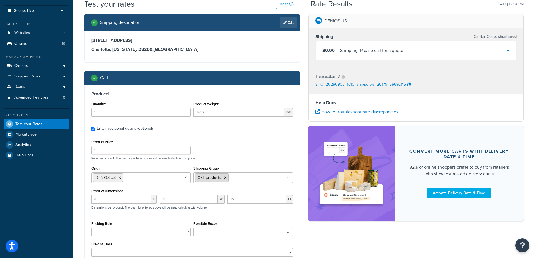
click at [225, 178] on icon at bounding box center [225, 177] width 3 height 3
click at [221, 154] on div "Product Price 1 Price per product. The quantity entered above will be used calc…" at bounding box center [192, 149] width 205 height 22
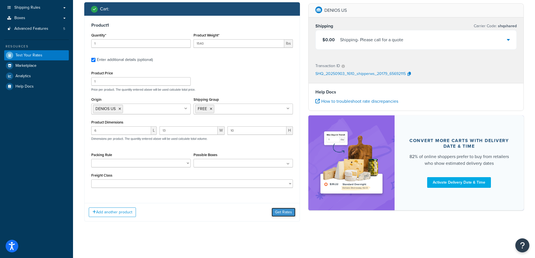
click at [281, 214] on button "Get Rates" at bounding box center [284, 212] width 24 height 9
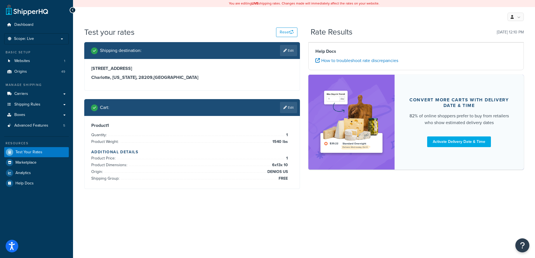
scroll to position [0, 0]
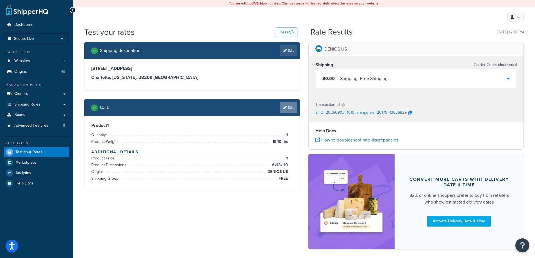
click at [288, 108] on link "Edit" at bounding box center [288, 107] width 17 height 11
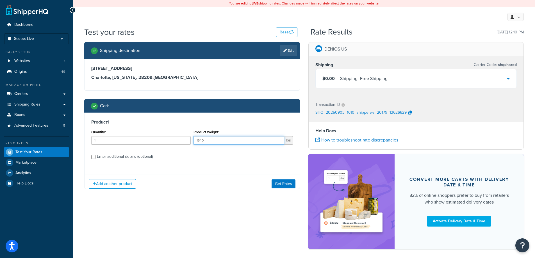
click at [227, 141] on input "1540" at bounding box center [239, 140] width 91 height 8
type input "1"
click at [146, 154] on div "Enter additional details (optional)" at bounding box center [125, 157] width 56 height 8
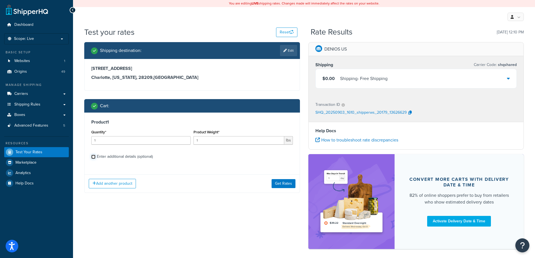
click at [96, 155] on input "Enter additional details (optional)" at bounding box center [93, 157] width 4 height 4
checkbox input "true"
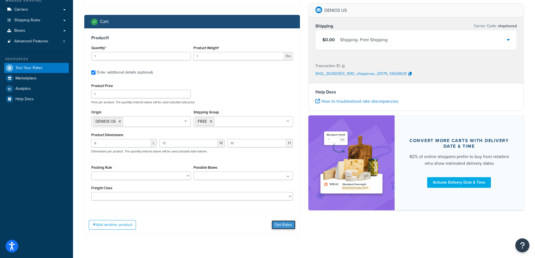
click at [284, 224] on button "Get Rates" at bounding box center [284, 225] width 24 height 9
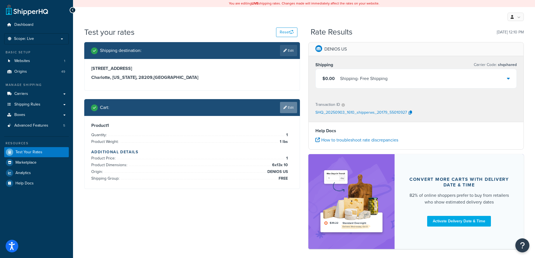
click at [296, 107] on link "Edit" at bounding box center [288, 107] width 17 height 11
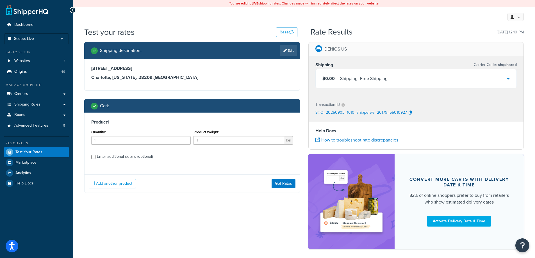
click at [135, 158] on div "Enter additional details (optional)" at bounding box center [125, 157] width 56 height 8
click at [96, 158] on input "Enter additional details (optional)" at bounding box center [93, 157] width 4 height 4
checkbox input "true"
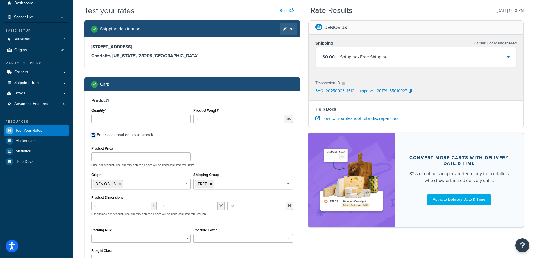
scroll to position [28, 0]
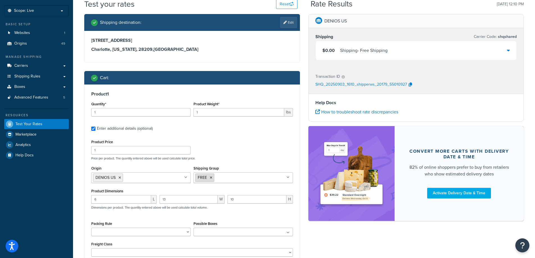
click at [211, 178] on icon at bounding box center [211, 177] width 3 height 3
click at [239, 150] on div "Product Price 1 Price per product. The quantity entered above will be used calc…" at bounding box center [192, 149] width 205 height 22
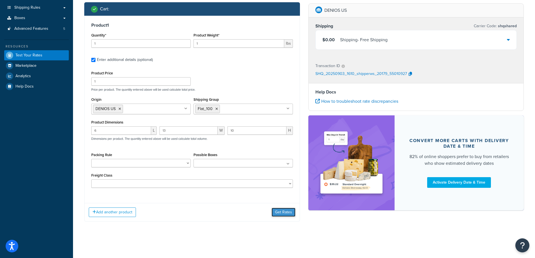
click at [278, 211] on button "Get Rates" at bounding box center [284, 212] width 24 height 9
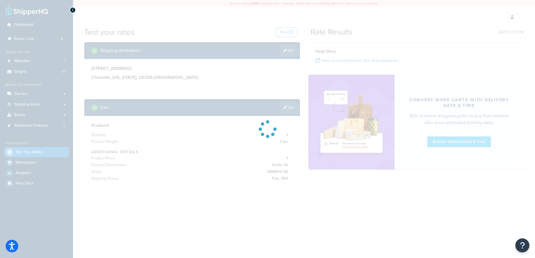
scroll to position [0, 0]
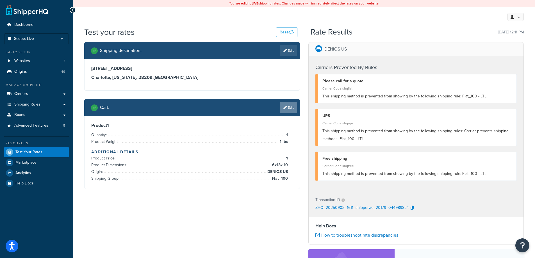
click at [292, 110] on link "Edit" at bounding box center [288, 107] width 17 height 11
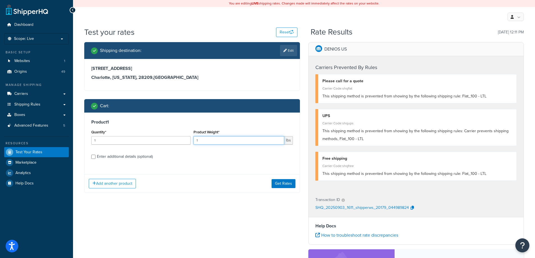
click at [250, 142] on input "1" at bounding box center [239, 140] width 91 height 8
type input "4"
click at [279, 184] on button "Get Rates" at bounding box center [284, 183] width 24 height 9
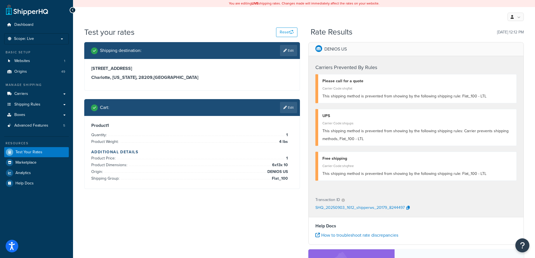
click at [289, 114] on div "Cart : Edit" at bounding box center [192, 107] width 216 height 17
click at [290, 110] on link "Edit" at bounding box center [288, 107] width 17 height 11
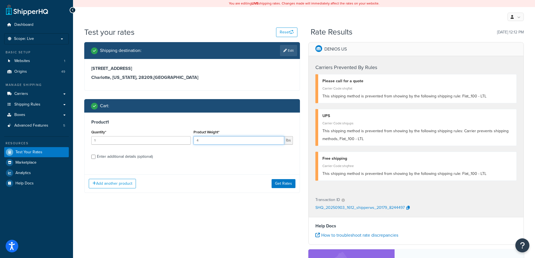
click at [276, 141] on input "4" at bounding box center [239, 140] width 91 height 8
type input "5"
click at [288, 183] on button "Get Rates" at bounding box center [284, 183] width 24 height 9
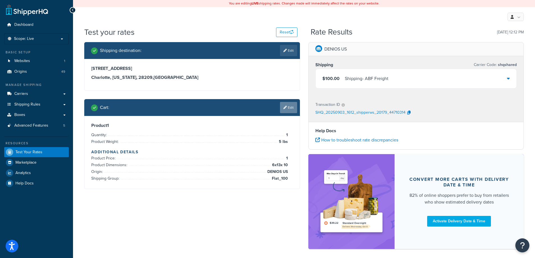
click at [284, 112] on link "Edit" at bounding box center [288, 107] width 17 height 11
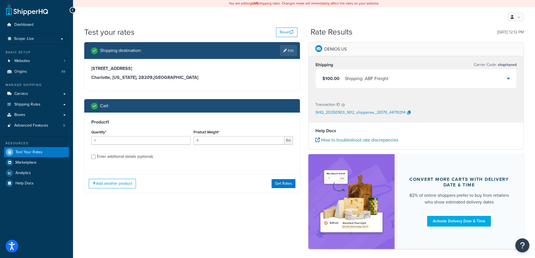
click at [153, 158] on div "Enter additional details (optional)" at bounding box center [125, 157] width 56 height 8
click at [96, 158] on input "Enter additional details (optional)" at bounding box center [93, 157] width 4 height 4
checkbox input "true"
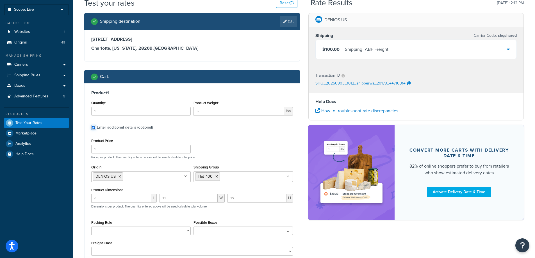
scroll to position [56, 0]
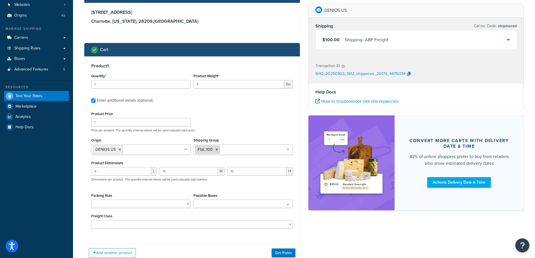
click at [216, 152] on icon at bounding box center [217, 149] width 3 height 3
click at [240, 125] on div "Product Price 1 Price per product. The quantity entered above will be used calc…" at bounding box center [192, 121] width 205 height 22
click at [227, 86] on input "5" at bounding box center [239, 84] width 91 height 8
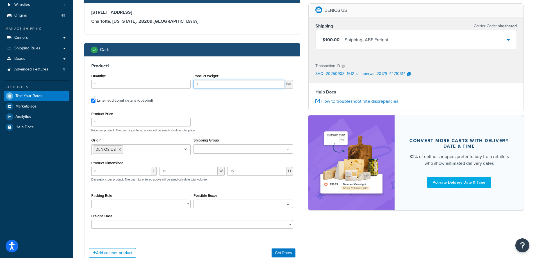
type input "1"
click at [226, 108] on div "Product 1 Quantity* 1 Product Weight* 1 lbs Enter additional details (optional)…" at bounding box center [192, 148] width 215 height 183
click at [279, 251] on button "Get Rates" at bounding box center [284, 253] width 24 height 9
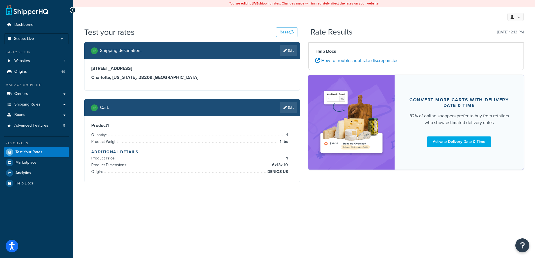
scroll to position [0, 0]
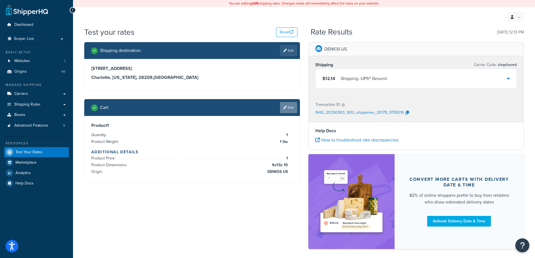
click at [285, 110] on link "Edit" at bounding box center [288, 107] width 17 height 11
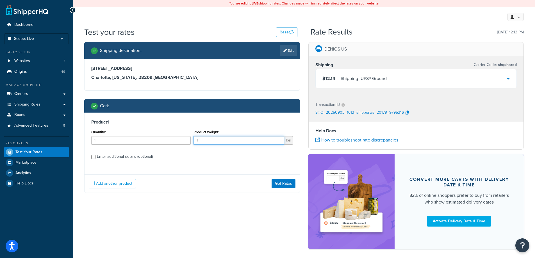
click at [265, 139] on input "1" at bounding box center [239, 140] width 91 height 8
type input "1540"
click at [281, 182] on button "Get Rates" at bounding box center [284, 183] width 24 height 9
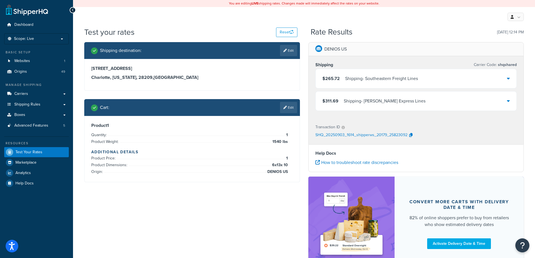
click at [297, 105] on div "Cart : Edit" at bounding box center [192, 107] width 216 height 17
click at [289, 108] on link "Edit" at bounding box center [288, 107] width 17 height 11
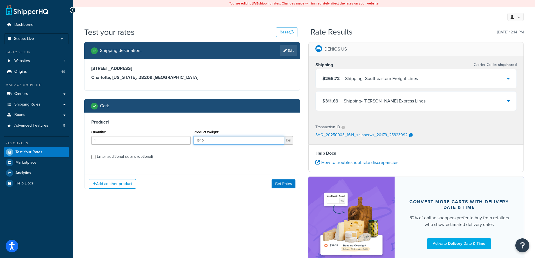
click at [244, 144] on input "1540" at bounding box center [239, 140] width 91 height 8
type input "5"
click at [280, 184] on button "Get Rates" at bounding box center [284, 183] width 24 height 9
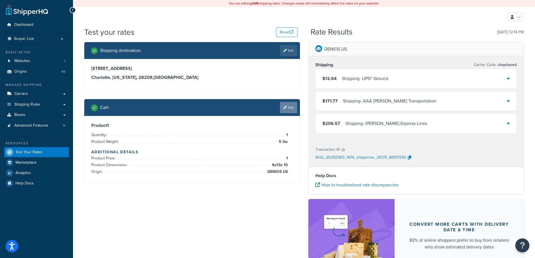
click at [286, 112] on link "Edit" at bounding box center [288, 107] width 17 height 11
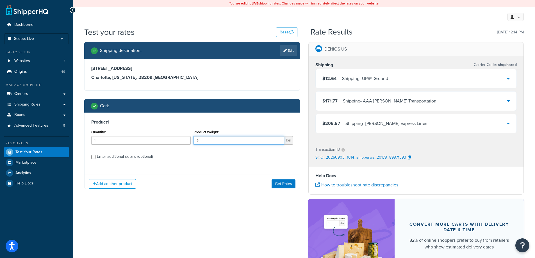
click at [256, 140] on input "5" at bounding box center [239, 140] width 91 height 8
type input "1"
click at [274, 182] on button "Get Rates" at bounding box center [284, 183] width 24 height 9
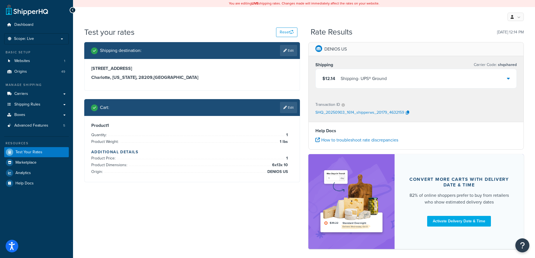
click at [256, 211] on div "Shipping destination : Edit 5610 Carnegie Blvd Charlotte, North Carolina, 28209…" at bounding box center [304, 148] width 448 height 213
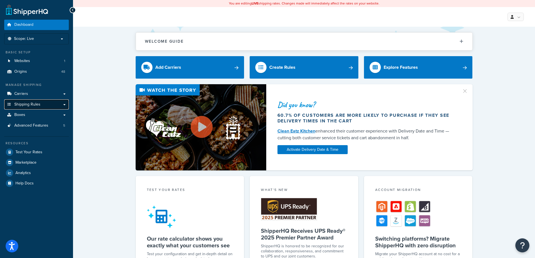
click at [35, 105] on span "Shipping Rules" at bounding box center [27, 104] width 26 height 5
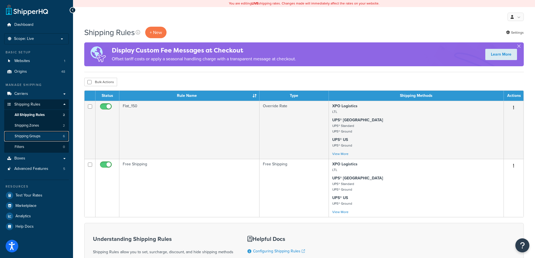
click at [29, 137] on span "Shipping Groups" at bounding box center [28, 136] width 26 height 5
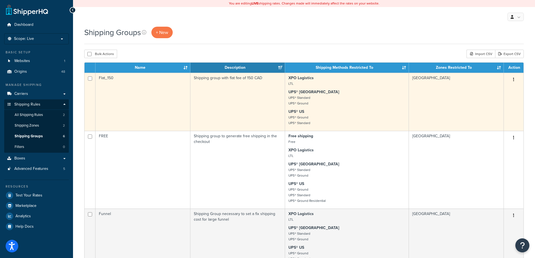
click at [131, 116] on td "Flat_150" at bounding box center [143, 102] width 95 height 58
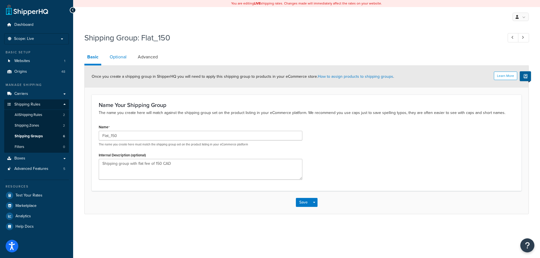
click at [120, 58] on link "Optional" at bounding box center [118, 56] width 22 height 13
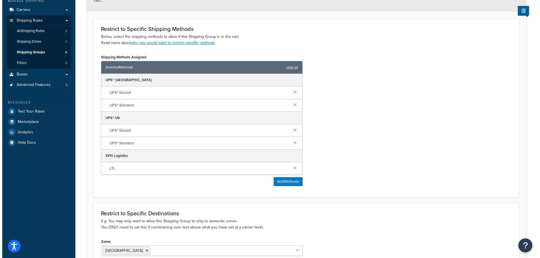
scroll to position [84, 0]
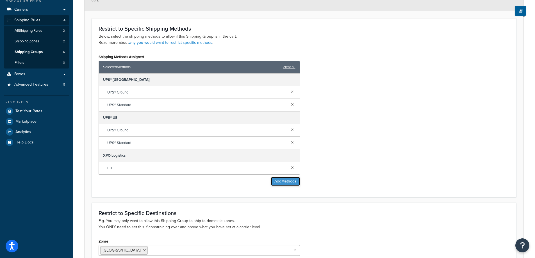
click at [285, 184] on button "Add Methods" at bounding box center [285, 181] width 29 height 9
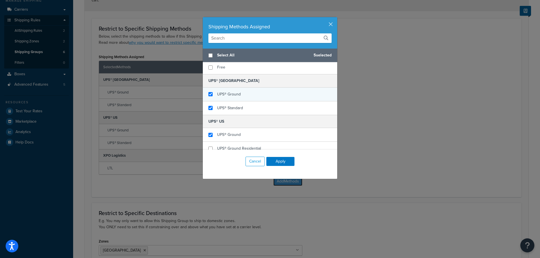
scroll to position [28, 0]
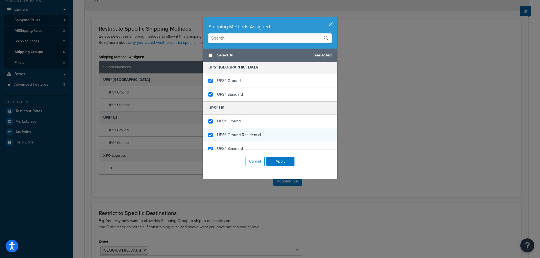
checkbox input "true"
click at [264, 135] on div "UPS® Ground Residential" at bounding box center [270, 135] width 134 height 14
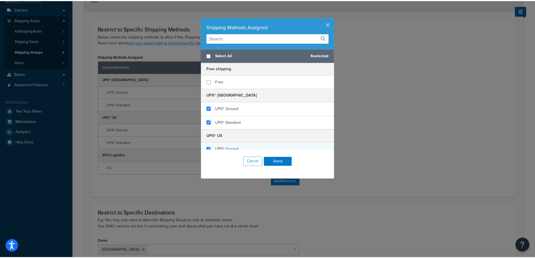
scroll to position [0, 0]
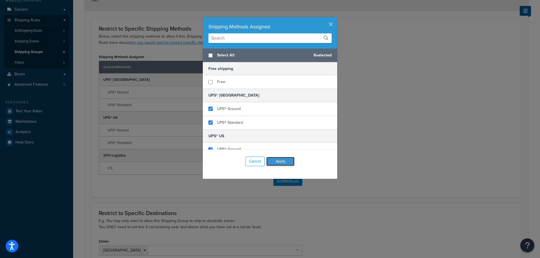
click at [285, 164] on button "Apply" at bounding box center [280, 161] width 28 height 9
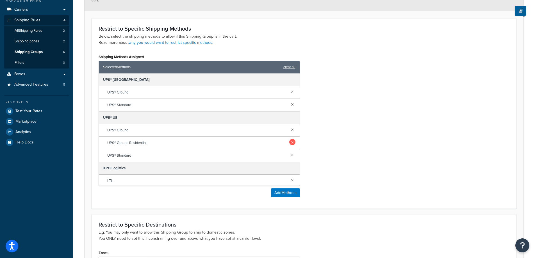
click at [290, 141] on link at bounding box center [293, 142] width 6 height 6
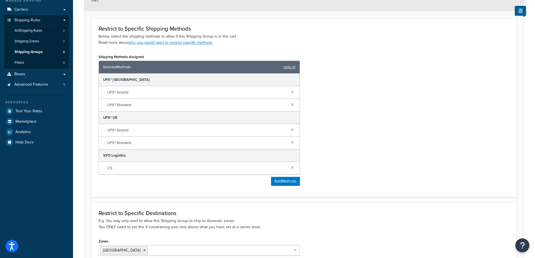
click at [356, 135] on div "Shipping Methods Assigned Selected Methods clear all UPS® Canada UPS® Ground UP…" at bounding box center [304, 121] width 420 height 137
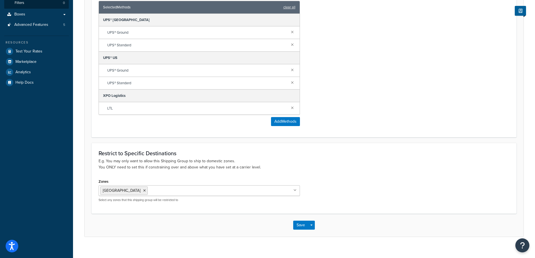
scroll to position [152, 0]
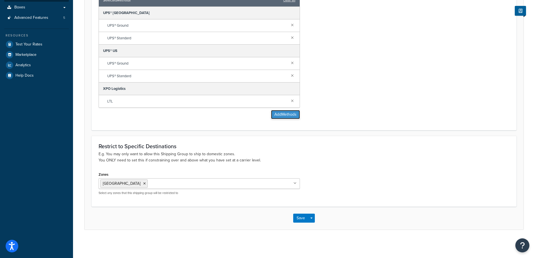
click at [280, 115] on button "Add Methods" at bounding box center [285, 114] width 29 height 9
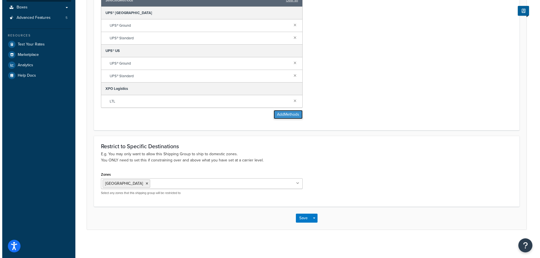
scroll to position [144, 0]
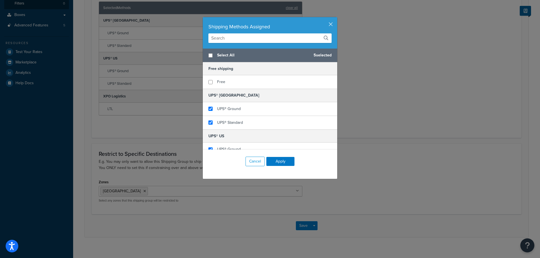
click at [381, 145] on div "Shipping Methods Assigned Select All 5 selected Free shipping Free UPS® Canada …" at bounding box center [270, 129] width 540 height 258
click at [336, 19] on button "button" at bounding box center [336, 17] width 1 height 1
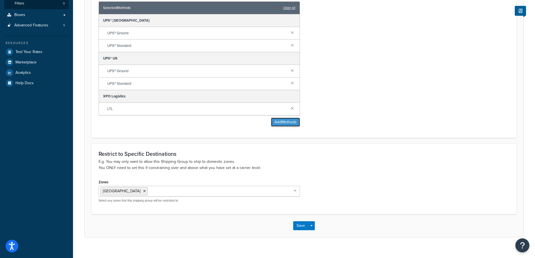
click at [280, 124] on button "Add Methods" at bounding box center [285, 122] width 29 height 9
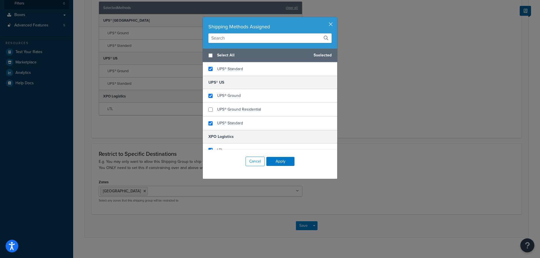
scroll to position [33, 0]
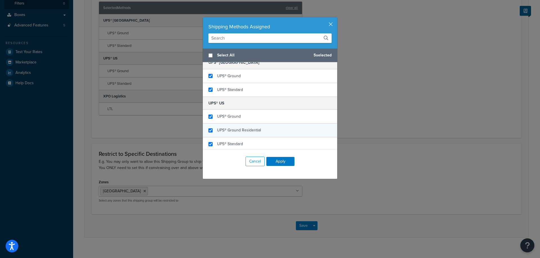
checkbox input "true"
click at [268, 135] on div "UPS® Ground Residential" at bounding box center [270, 131] width 134 height 14
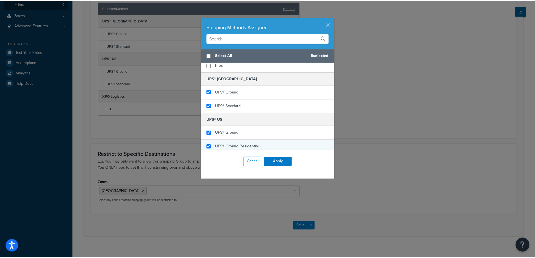
scroll to position [0, 0]
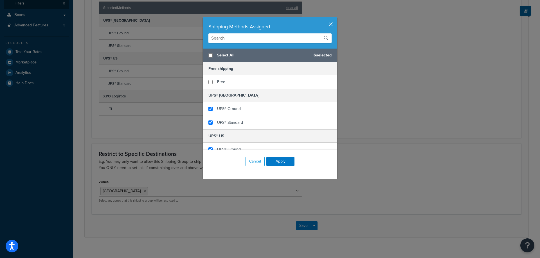
click at [336, 19] on button "button" at bounding box center [336, 17] width 1 height 1
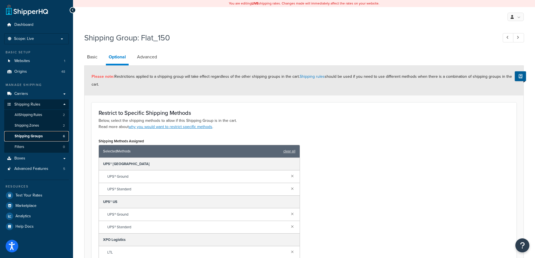
click at [30, 135] on span "Shipping Groups" at bounding box center [29, 136] width 28 height 5
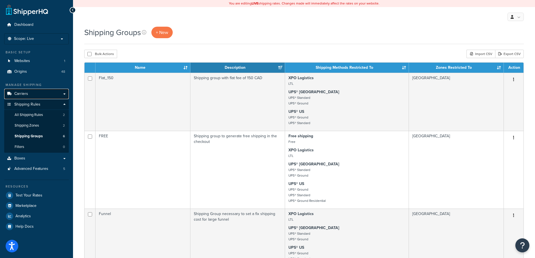
click at [28, 92] on span "Carriers" at bounding box center [21, 94] width 14 height 5
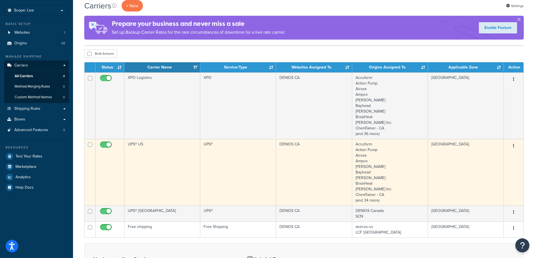
scroll to position [28, 0]
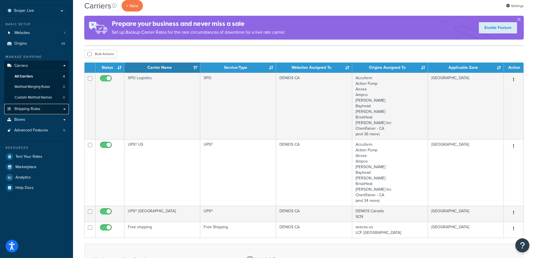
click at [36, 110] on span "Shipping Rules" at bounding box center [27, 109] width 26 height 5
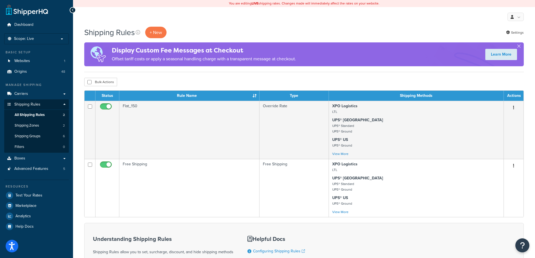
click at [212, 127] on td "Flat_150" at bounding box center [189, 130] width 140 height 58
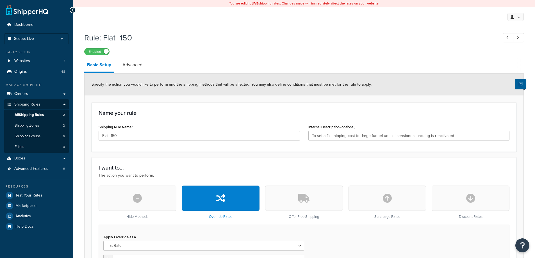
select select "ITEM"
click at [37, 136] on span "Shipping Groups" at bounding box center [28, 136] width 26 height 5
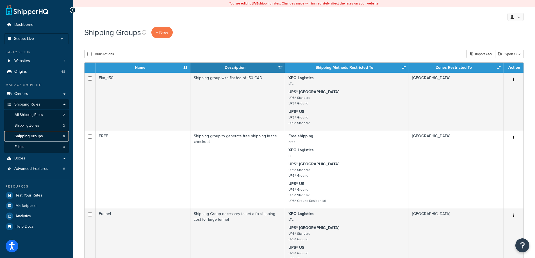
click at [36, 135] on span "Shipping Groups" at bounding box center [29, 136] width 28 height 5
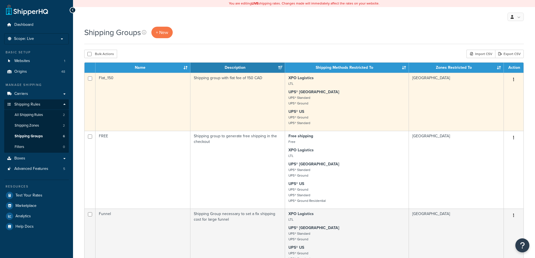
click at [137, 111] on td "Flat_150" at bounding box center [143, 102] width 95 height 58
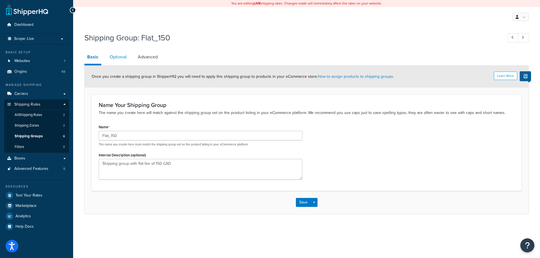
click at [119, 57] on link "Optional" at bounding box center [118, 56] width 22 height 13
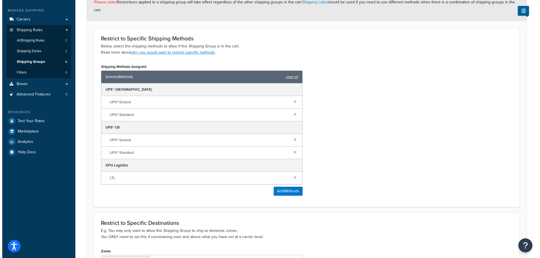
scroll to position [84, 0]
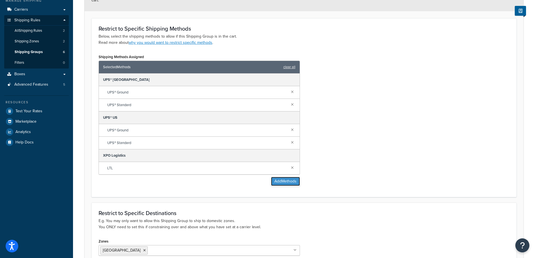
click at [288, 184] on button "Add Methods" at bounding box center [285, 181] width 29 height 9
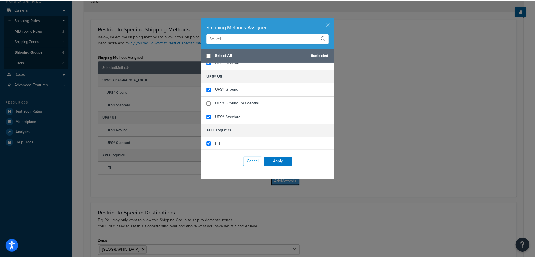
scroll to position [61, 0]
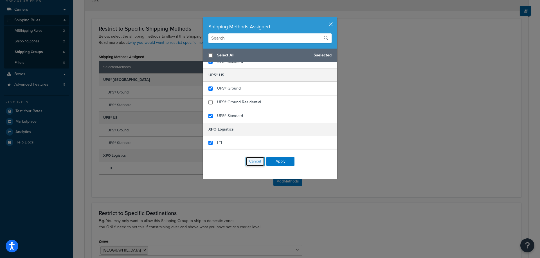
click at [254, 161] on button "Cancel" at bounding box center [254, 162] width 19 height 10
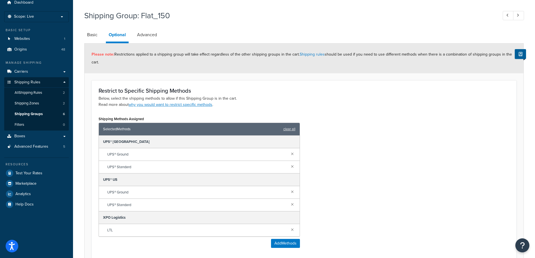
scroll to position [0, 0]
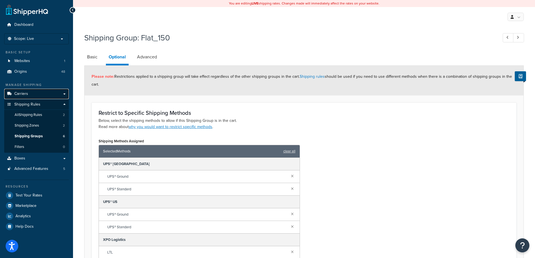
click at [22, 90] on link "Carriers" at bounding box center [36, 94] width 65 height 10
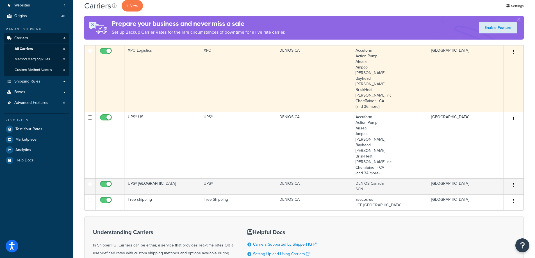
scroll to position [56, 0]
click at [176, 95] on td "XPO Logistics" at bounding box center [163, 78] width 76 height 67
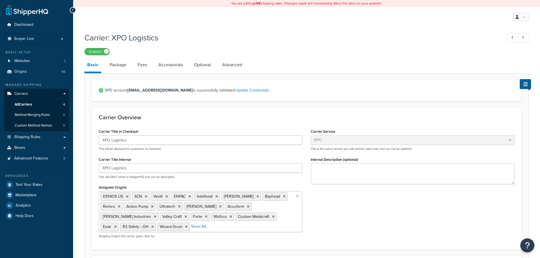
select select "xpoFreight"
select select "COLLECT"
select select "CONSIGNEE"
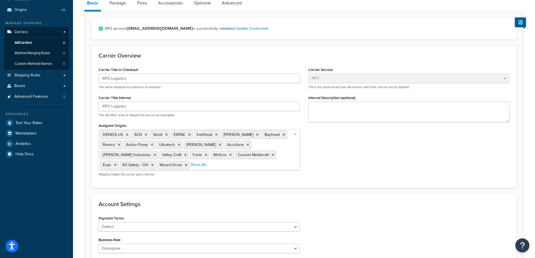
scroll to position [112, 0]
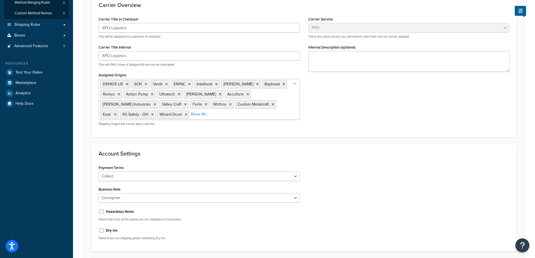
click at [282, 118] on ul "DENIOS US SCN Vestil ENPAC Inteliheat Basco Bayhead Remco Action Pump Ultratech…" at bounding box center [200, 99] width 202 height 41
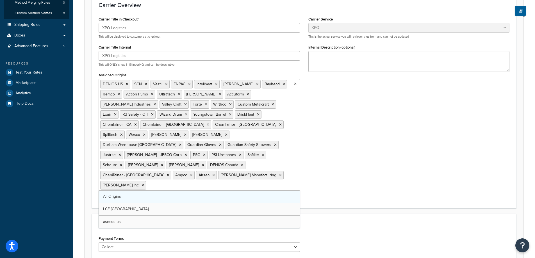
click at [145, 191] on link "All Origins" at bounding box center [199, 197] width 201 height 12
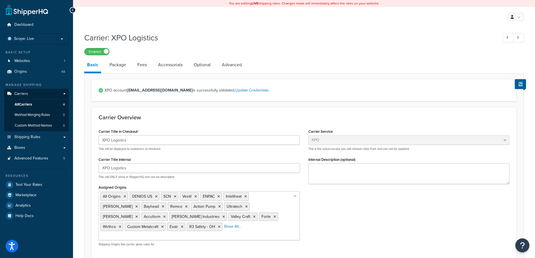
click at [365, 213] on div "Carrier Title in Checkout XPO Logistics This will be displayed to customers at …" at bounding box center [304, 189] width 420 height 123
click at [108, 67] on link "Package" at bounding box center [118, 64] width 22 height 13
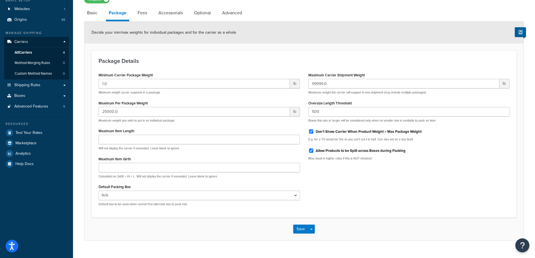
scroll to position [56, 0]
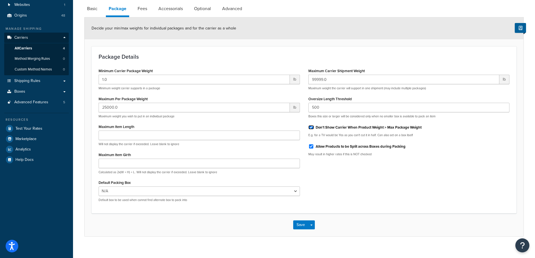
click at [311, 129] on input "Don't Show Carrier When Product Weight > Max Package Weight" at bounding box center [312, 127] width 6 height 4
checkbox input "false"
click at [146, 11] on link "Fees" at bounding box center [142, 8] width 15 height 13
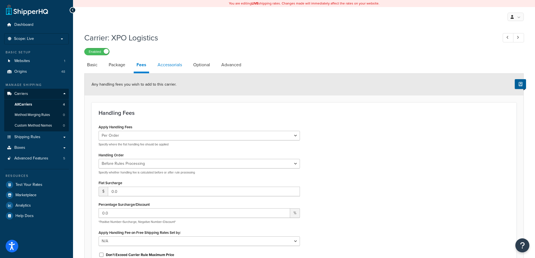
click at [174, 62] on link "Accessorials" at bounding box center [170, 64] width 30 height 13
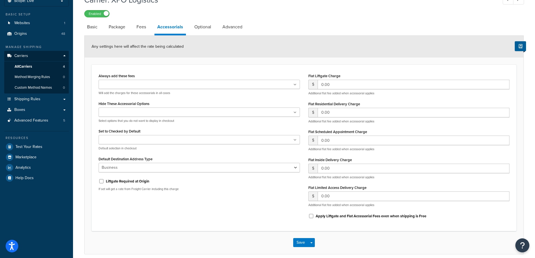
scroll to position [7, 0]
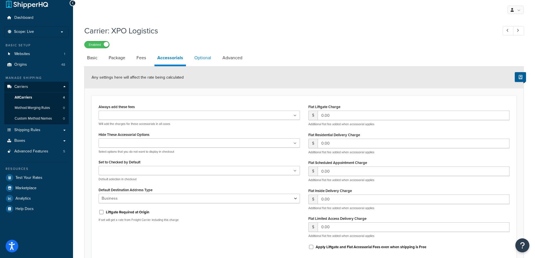
click at [202, 58] on link "Optional" at bounding box center [203, 57] width 22 height 13
select select "55"
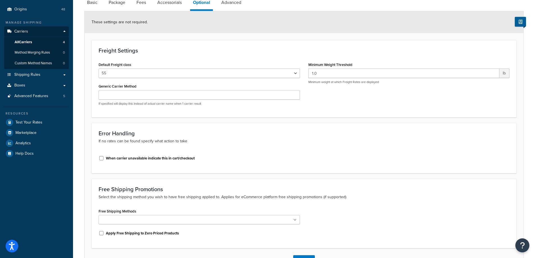
scroll to position [63, 0]
drag, startPoint x: 313, startPoint y: 72, endPoint x: 308, endPoint y: 74, distance: 5.2
click at [309, 74] on input "1.0" at bounding box center [404, 73] width 191 height 10
type input "5.0"
click at [322, 101] on div "Default Freight class 50 55 60 65 70 77.5 85 92.5 100 110 125 150 175 200 250 3…" at bounding box center [304, 84] width 420 height 49
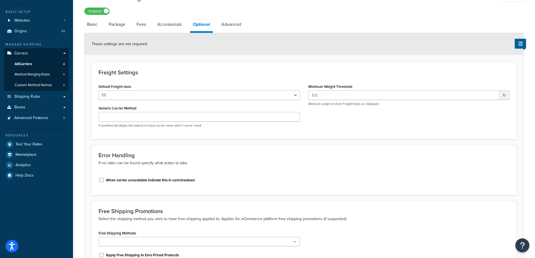
scroll to position [0, 0]
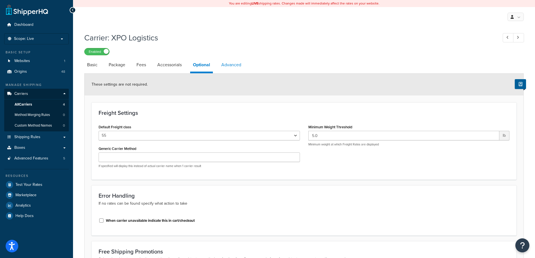
click at [233, 61] on link "Advanced" at bounding box center [232, 64] width 26 height 13
select select "false"
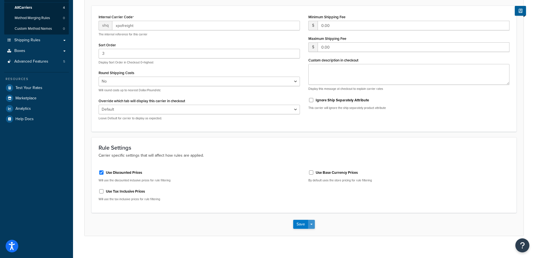
scroll to position [104, 0]
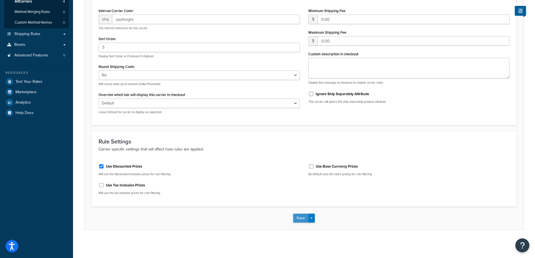
click at [294, 218] on button "Save" at bounding box center [300, 218] width 15 height 9
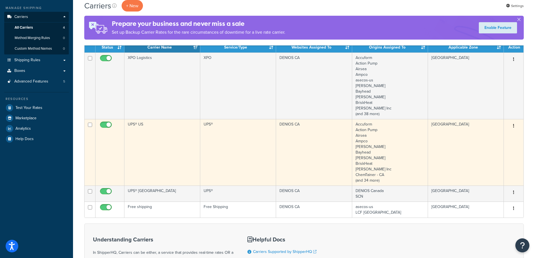
scroll to position [84, 0]
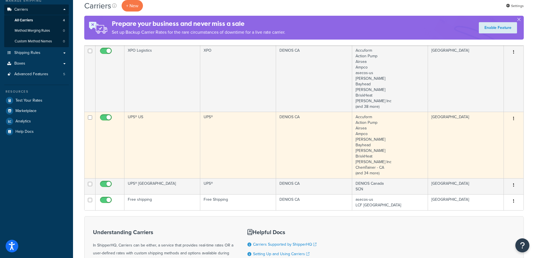
click at [175, 145] on td "UPS® US" at bounding box center [163, 145] width 76 height 67
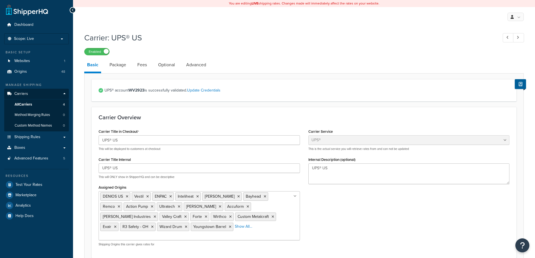
select select "ups"
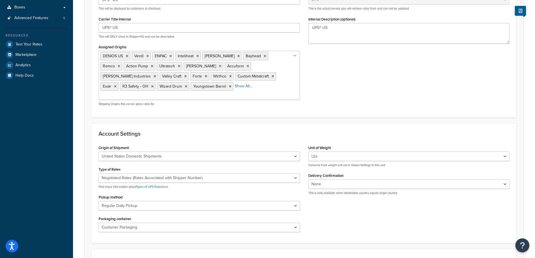
scroll to position [281, 0]
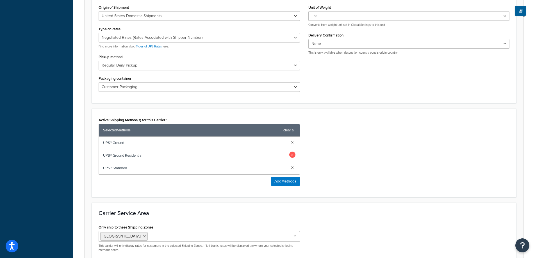
click at [291, 152] on link at bounding box center [293, 155] width 6 height 6
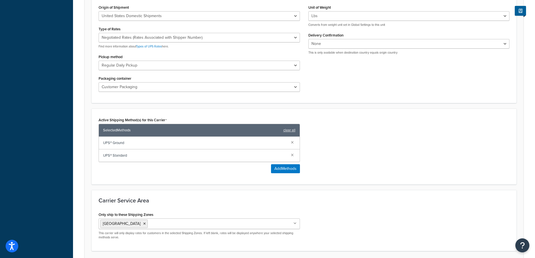
click at [359, 152] on div "Active Shipping Method(s) for this Carrier Selected Methods clear all UPS® Grou…" at bounding box center [304, 147] width 420 height 62
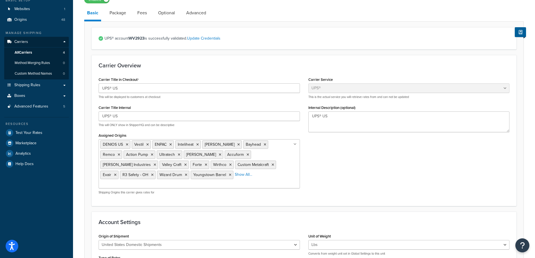
scroll to position [0, 0]
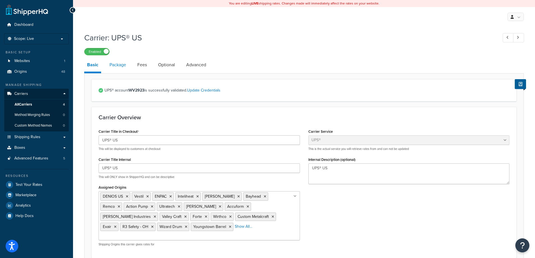
click at [114, 64] on link "Package" at bounding box center [118, 64] width 22 height 13
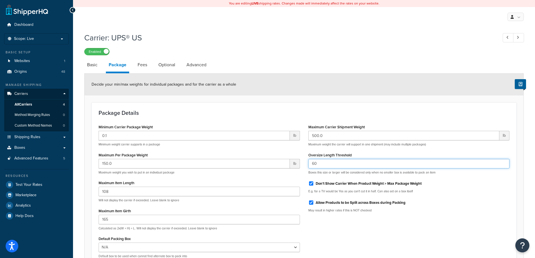
click at [364, 166] on input "60" at bounding box center [410, 164] width 202 height 10
type input "120"
click at [312, 205] on div "Allow Products to be Split across Boxes during Packing" at bounding box center [410, 202] width 202 height 8
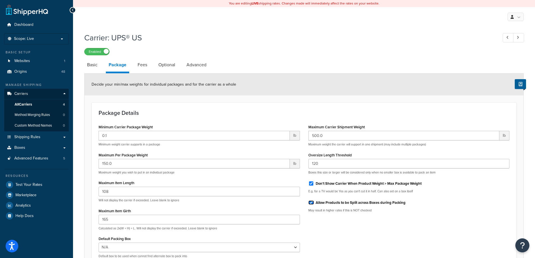
click at [311, 204] on input "Allow Products to be Split across Boxes during Packing" at bounding box center [312, 203] width 6 height 4
checkbox input "false"
click at [334, 234] on div "Minimum Carrier Package Weight 0.1 lb Minimum weight carrier supports in a pack…" at bounding box center [304, 193] width 420 height 140
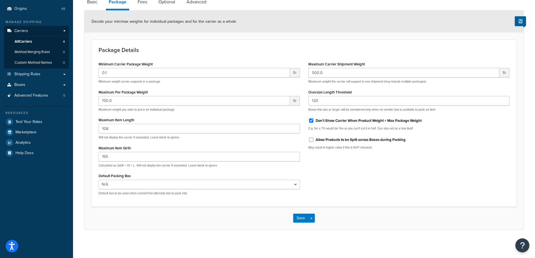
scroll to position [64, 0]
click at [138, 6] on link "Fees" at bounding box center [142, 1] width 15 height 13
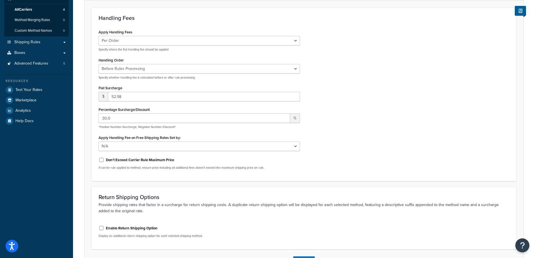
scroll to position [54, 0]
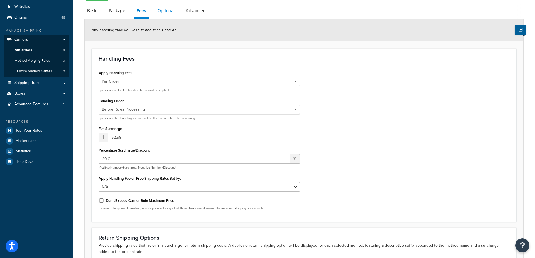
click at [162, 12] on link "Optional" at bounding box center [166, 10] width 22 height 13
select select "business"
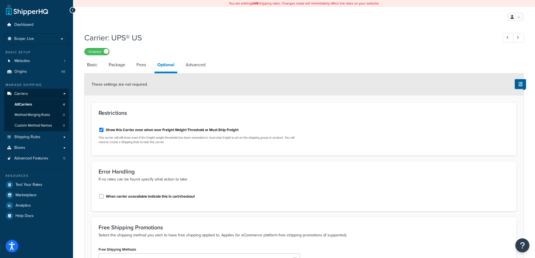
drag, startPoint x: 262, startPoint y: 68, endPoint x: 259, endPoint y: 68, distance: 3.4
click at [207, 65] on link "Advanced" at bounding box center [196, 64] width 26 height 13
select select "false"
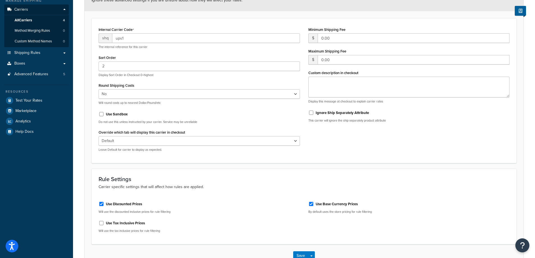
scroll to position [123, 0]
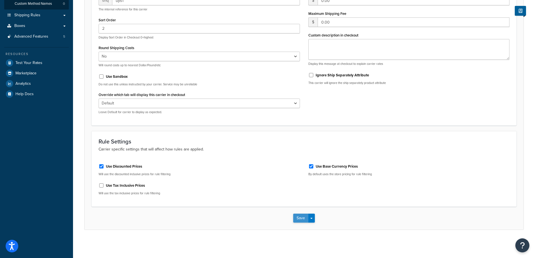
click at [304, 220] on button "Save" at bounding box center [300, 218] width 15 height 9
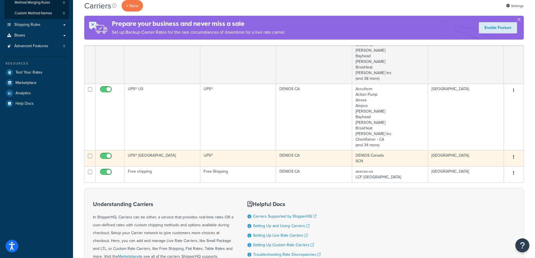
click at [166, 157] on td "UPS® [GEOGRAPHIC_DATA]" at bounding box center [163, 158] width 76 height 16
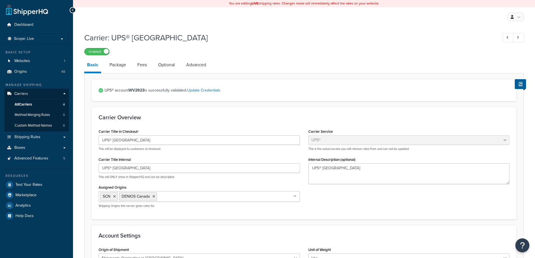
select select "ups"
select select "can"
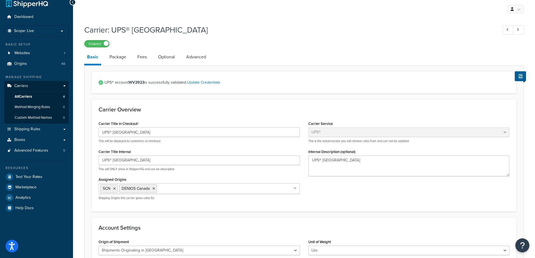
scroll to position [6, 0]
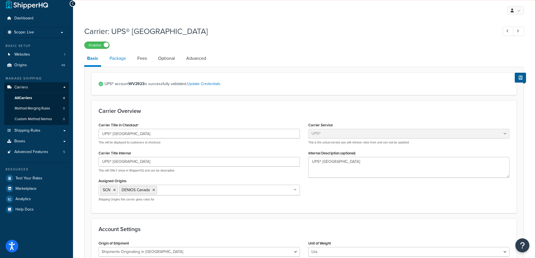
click at [119, 58] on link "Package" at bounding box center [118, 58] width 22 height 13
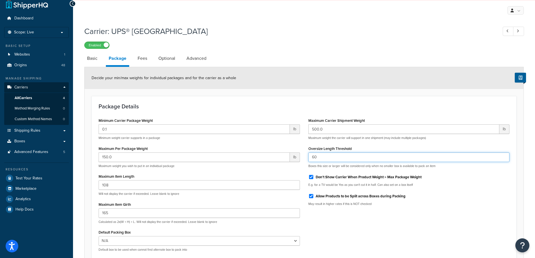
drag, startPoint x: 353, startPoint y: 155, endPoint x: 268, endPoint y: 155, distance: 85.2
click at [268, 155] on div "Minimum Carrier Package Weight 0.1 lb Minimum weight carrier supports in a pack…" at bounding box center [304, 187] width 420 height 140
type input "120"
click at [283, 98] on div "Package Details Minimum Carrier Package Weight 0.1 lb Minimum weight carrier su…" at bounding box center [304, 179] width 425 height 167
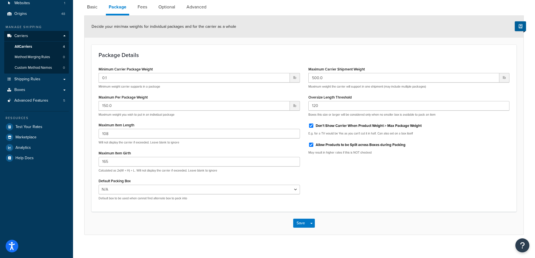
scroll to position [64, 0]
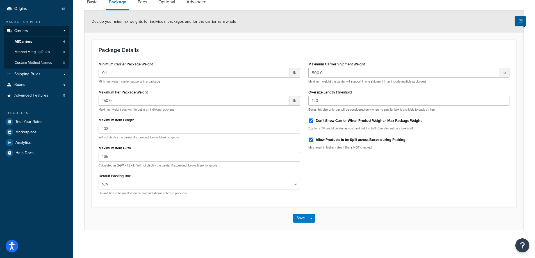
click at [341, 138] on label "Allow Products to be Split across Boxes during Packing" at bounding box center [361, 139] width 90 height 5
click at [314, 138] on input "Allow Products to be Split across Boxes during Packing" at bounding box center [312, 140] width 6 height 4
checkbox input "false"
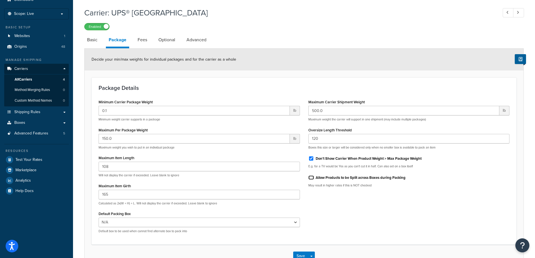
scroll to position [0, 0]
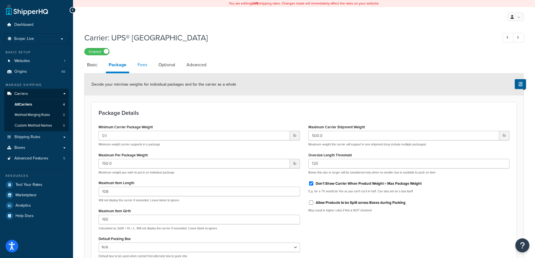
click at [148, 69] on link "Fees" at bounding box center [142, 64] width 15 height 13
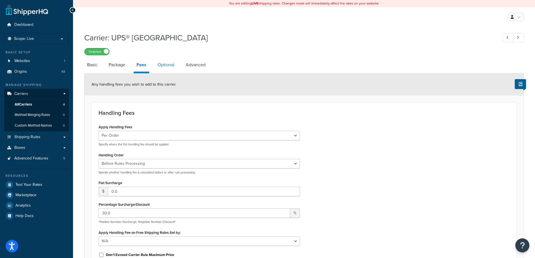
click at [167, 68] on link "Optional" at bounding box center [166, 64] width 22 height 13
select select "business"
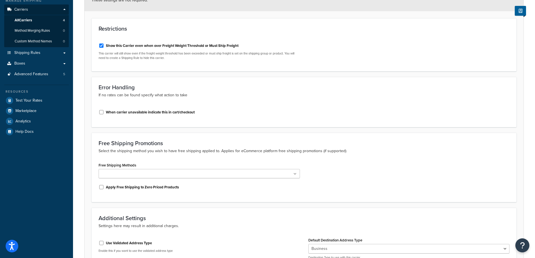
scroll to position [150, 0]
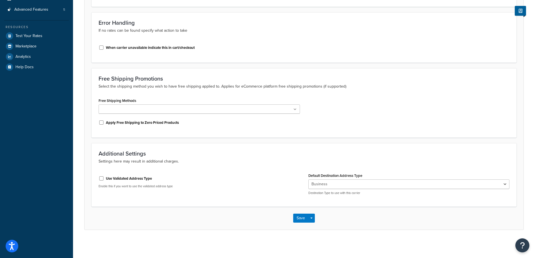
click at [132, 180] on label "Use Validated Address Type" at bounding box center [129, 178] width 46 height 5
click at [104, 180] on input "Use Validated Address Type" at bounding box center [102, 179] width 6 height 4
checkbox input "true"
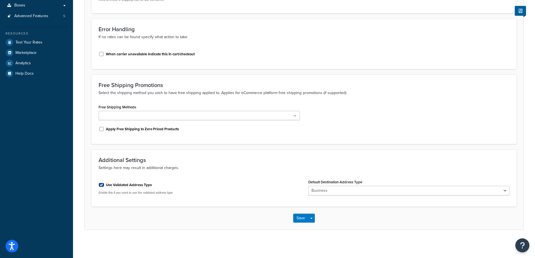
scroll to position [0, 0]
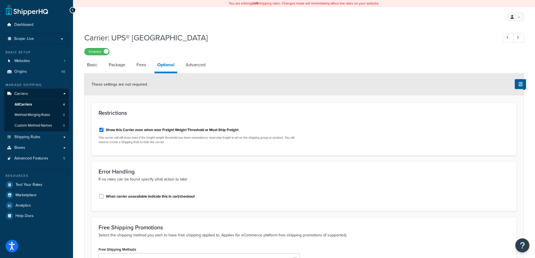
click at [196, 74] on div "These settings are not required." at bounding box center [304, 85] width 439 height 22
click at [198, 69] on link "Advanced" at bounding box center [196, 64] width 26 height 13
select select "false"
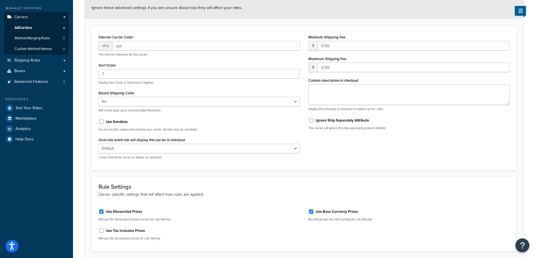
scroll to position [123, 0]
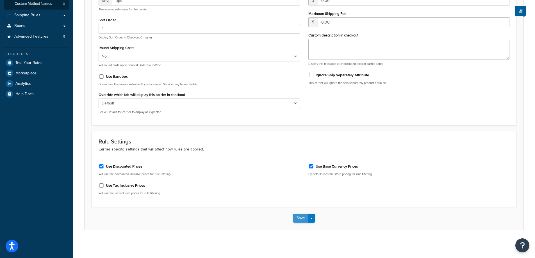
click at [298, 219] on button "Save" at bounding box center [300, 218] width 15 height 9
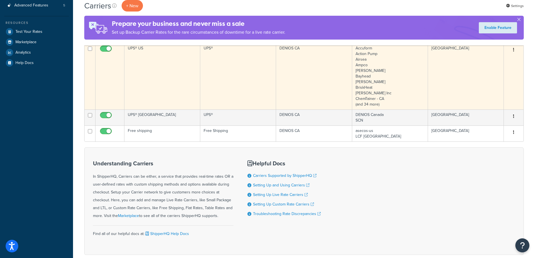
scroll to position [141, 0]
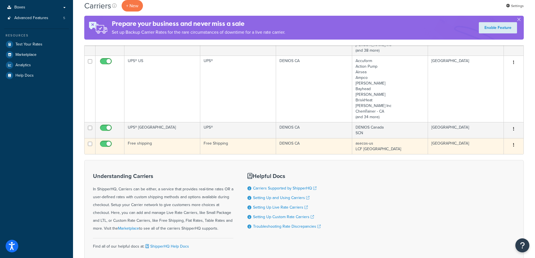
click at [181, 149] on td "Free shipping" at bounding box center [163, 146] width 76 height 16
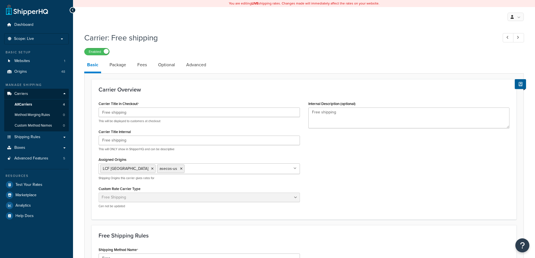
select select "free"
click at [223, 174] on ul "LCF Spain asecos-us" at bounding box center [200, 169] width 202 height 11
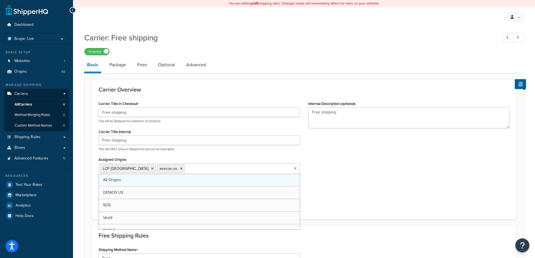
click at [194, 182] on link "All Origins" at bounding box center [199, 180] width 201 height 12
click at [355, 181] on div "Carrier Title in Checkout Free shipping This will be displayed to customers at …" at bounding box center [304, 156] width 420 height 113
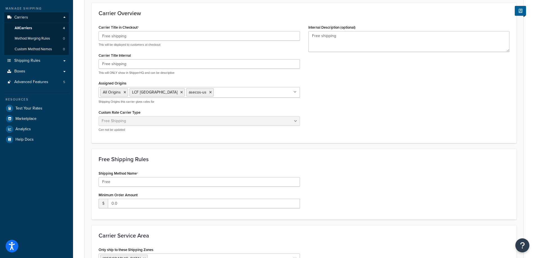
scroll to position [84, 0]
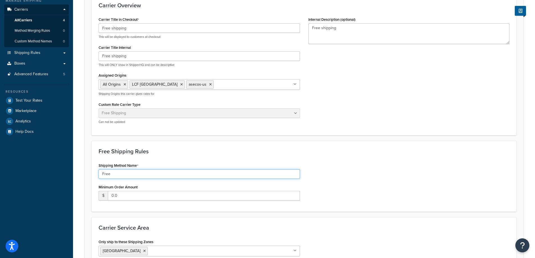
click at [252, 172] on input "Free" at bounding box center [200, 175] width 202 height 10
type input "Free Shipping"
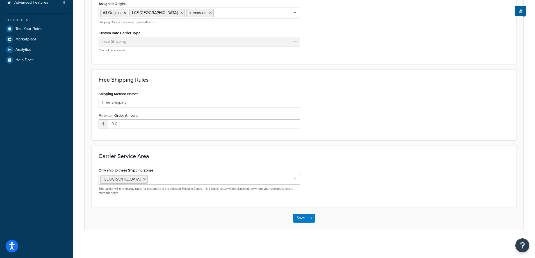
scroll to position [0, 0]
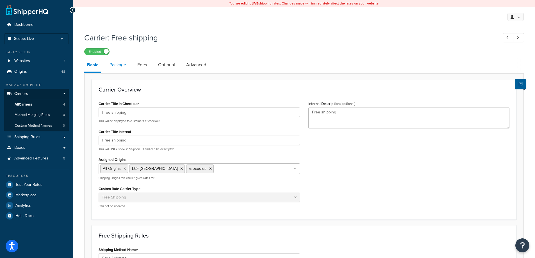
click at [117, 64] on link "Package" at bounding box center [118, 64] width 22 height 13
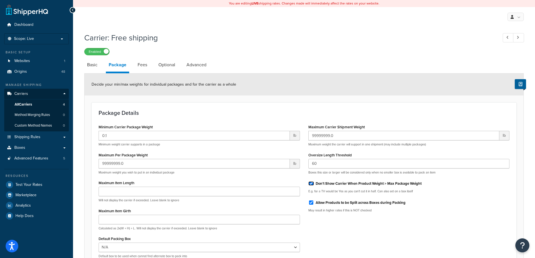
click at [310, 186] on input "Don't Show Carrier When Product Weight > Max Package Weight" at bounding box center [312, 184] width 6 height 4
checkbox input "false"
click at [137, 66] on link "Fees" at bounding box center [142, 64] width 15 height 13
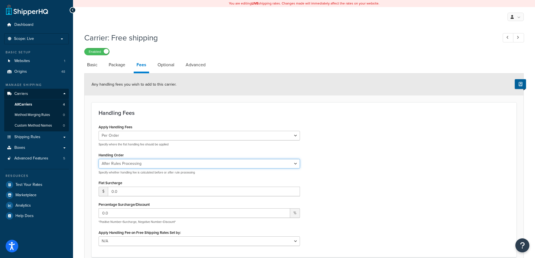
click at [226, 167] on select "Before Rules Processing After Rules Processing" at bounding box center [200, 164] width 202 height 10
select select "BEFORE"
click at [99, 159] on select "Before Rules Processing After Rules Processing" at bounding box center [200, 164] width 202 height 10
click at [381, 164] on div "Apply Handling Fees Per Order Per Item Per Package Specify where the flat handl…" at bounding box center [304, 196] width 420 height 146
click at [159, 65] on link "Optional" at bounding box center [166, 64] width 22 height 13
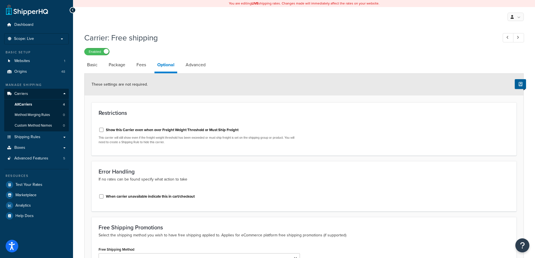
click at [221, 129] on label "Show this Carrier even when over Freight Weight Threshold or Must Ship Freight" at bounding box center [172, 130] width 133 height 5
click at [104, 129] on input "Show this Carrier even when over Freight Weight Threshold or Must Ship Freight" at bounding box center [102, 130] width 6 height 4
checkbox input "true"
click at [198, 68] on link "Advanced" at bounding box center [196, 64] width 26 height 13
select select "false"
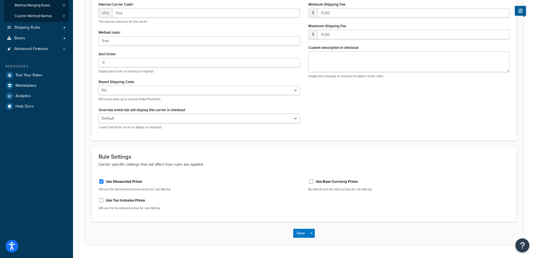
scroll to position [125, 0]
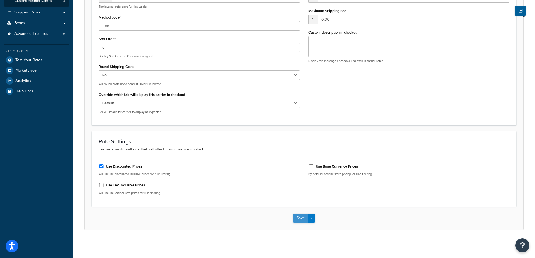
click at [296, 217] on button "Save" at bounding box center [300, 218] width 15 height 9
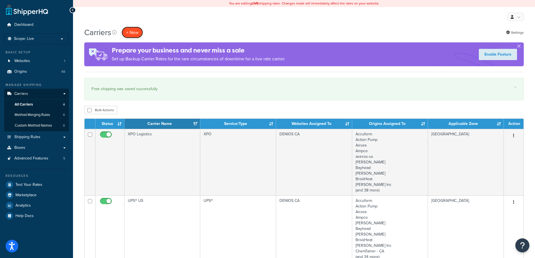
click at [133, 33] on button "+ New" at bounding box center [132, 33] width 21 height 12
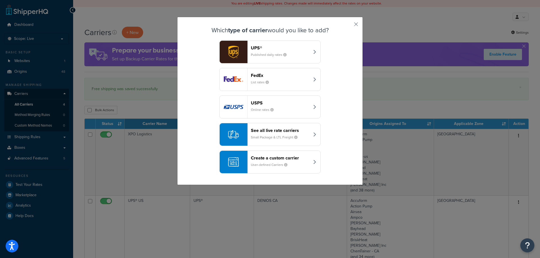
click at [248, 158] on button "Create a custom carrier User-defined Carriers" at bounding box center [269, 162] width 101 height 23
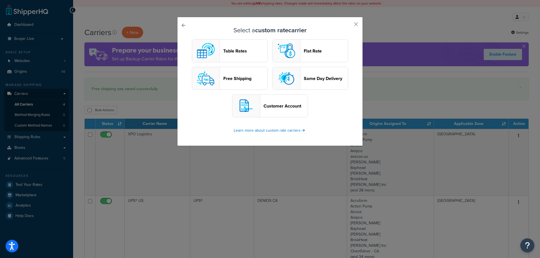
click at [298, 50] on div "button" at bounding box center [286, 51] width 28 height 22
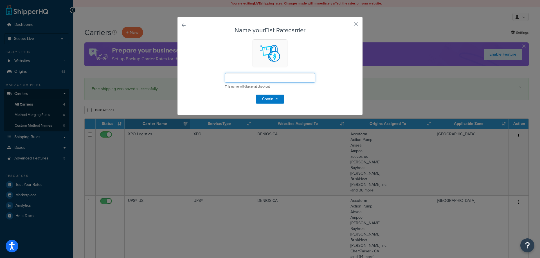
click at [294, 80] on input "text" at bounding box center [270, 78] width 90 height 10
click at [292, 76] on input "text" at bounding box center [270, 78] width 90 height 10
paste input "Please call for a quote"
type input "Please call for a quote"
click at [262, 102] on button "Continue" at bounding box center [270, 99] width 28 height 9
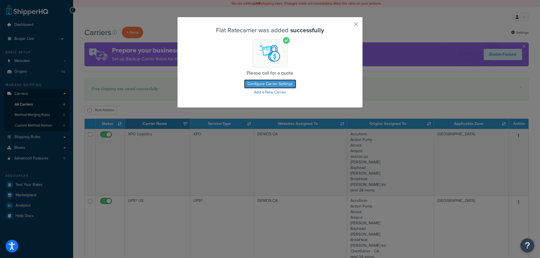
click at [261, 84] on button "Configure Carrier Settings" at bounding box center [270, 84] width 52 height 9
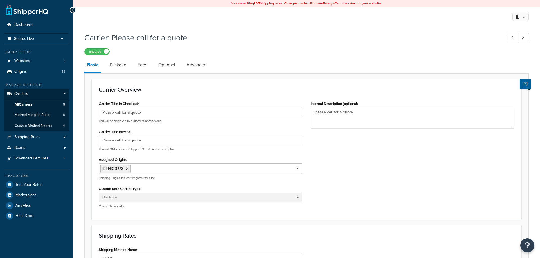
select select "flat"
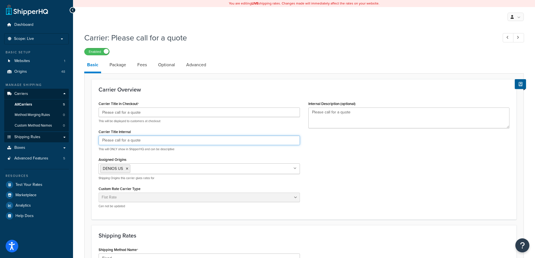
drag, startPoint x: 200, startPoint y: 141, endPoint x: 67, endPoint y: 142, distance: 133.5
click at [67, 142] on div "Dashboard Scope: Live Basic Setup Websites 1 Origins 48 Manage Shipping Carrier…" at bounding box center [267, 220] width 535 height 441
paste input "TEST call for a quote (oversized products)"
drag, startPoint x: 112, startPoint y: 142, endPoint x: 80, endPoint y: 141, distance: 32.1
click at [80, 141] on div "Carrier: Please call for a quote Enabled Basic Package Fees Optional Advanced C…" at bounding box center [304, 228] width 462 height 397
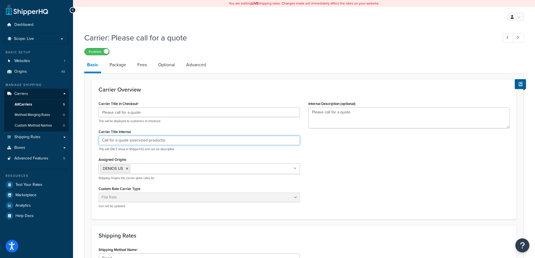
click at [205, 139] on input "Call for a quote (oversized products)" at bounding box center [200, 141] width 202 height 10
type input "Call for a quote (oversized products)"
drag, startPoint x: 375, startPoint y: 114, endPoint x: 284, endPoint y: 114, distance: 90.2
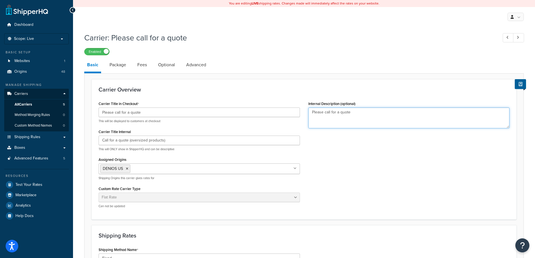
click at [286, 114] on div "Carrier Title in Checkout Please call for a quote This will be displayed to cus…" at bounding box center [304, 156] width 420 height 113
paste textarea "Call for a quote (oversized products)"
type textarea "Call for a quote (oversized products)"
click at [367, 171] on div "Carrier Title in Checkout Please call for a quote This will be displayed to cus…" at bounding box center [304, 156] width 420 height 113
click at [168, 167] on input "Assigned Origins" at bounding box center [157, 169] width 50 height 6
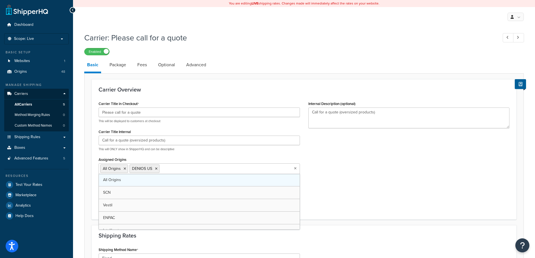
click at [160, 181] on link "All Origins" at bounding box center [199, 180] width 201 height 12
click at [155, 169] on icon at bounding box center [156, 168] width 3 height 3
click at [351, 177] on div "Carrier Title in Checkout Please call for a quote This will be displayed to cus…" at bounding box center [304, 156] width 420 height 113
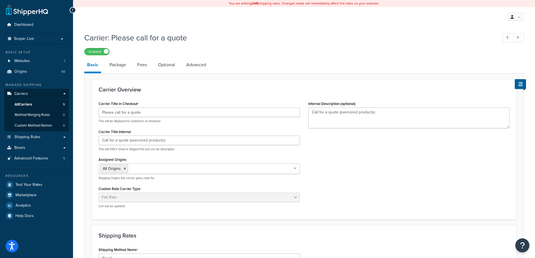
click at [332, 141] on div "Carrier Title in Checkout Please call for a quote This will be displayed to cus…" at bounding box center [304, 156] width 420 height 113
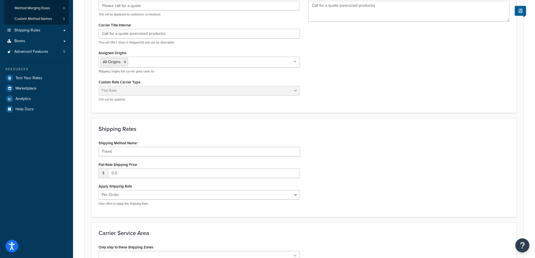
scroll to position [112, 0]
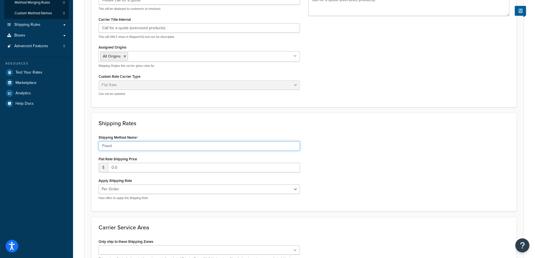
click at [136, 145] on input "Fixed" at bounding box center [200, 146] width 202 height 10
paste input "Please call for a quote"
type input "Please call for a quote"
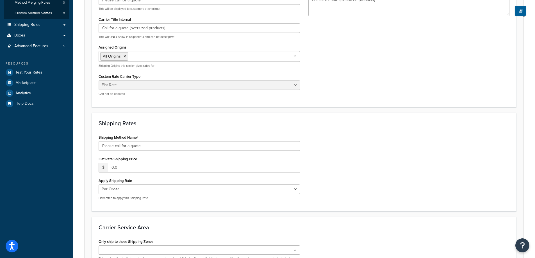
click at [364, 175] on div "Shipping Method Name Please call for a quote Flat Rate Shipping Price $ 0.0 App…" at bounding box center [304, 169] width 420 height 71
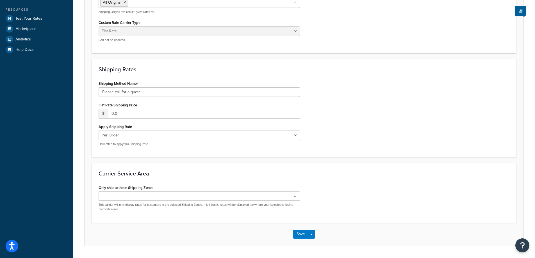
scroll to position [169, 0]
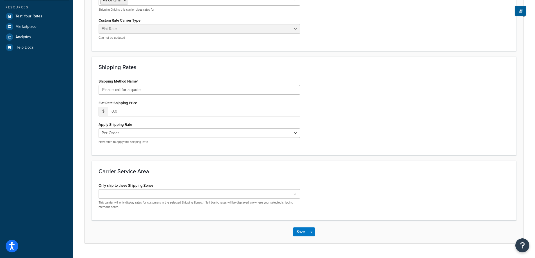
drag, startPoint x: 223, startPoint y: 197, endPoint x: 219, endPoint y: 197, distance: 3.7
click at [223, 197] on ul at bounding box center [200, 193] width 202 height 9
click at [364, 169] on h3 "Carrier Service Area" at bounding box center [304, 171] width 411 height 6
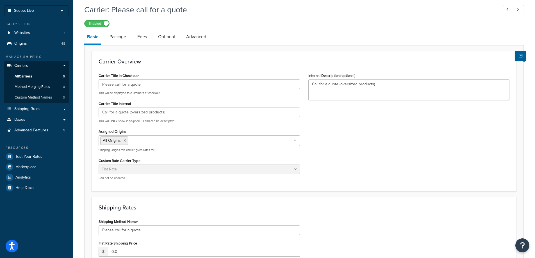
scroll to position [0, 0]
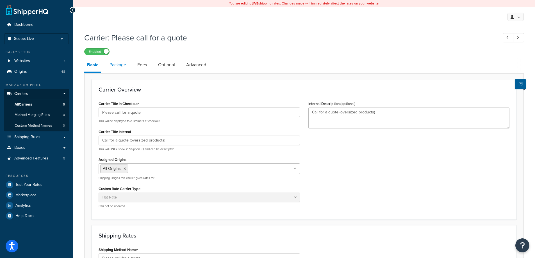
click at [121, 66] on link "Package" at bounding box center [118, 64] width 22 height 13
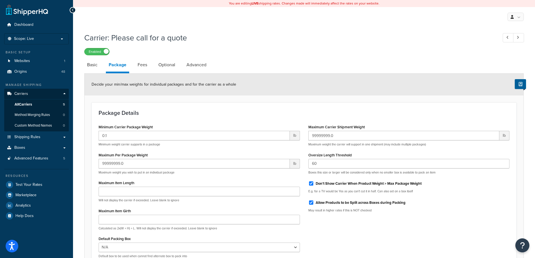
click at [323, 183] on label "Don't Show Carrier When Product Weight > Max Package Weight" at bounding box center [369, 183] width 106 height 5
click at [314, 183] on input "Don't Show Carrier When Product Weight > Max Package Weight" at bounding box center [312, 184] width 6 height 4
checkbox input "false"
click at [143, 68] on link "Fees" at bounding box center [142, 64] width 15 height 13
select select "AFTER"
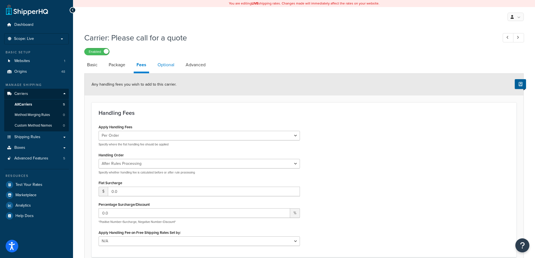
click at [176, 66] on link "Optional" at bounding box center [166, 64] width 22 height 13
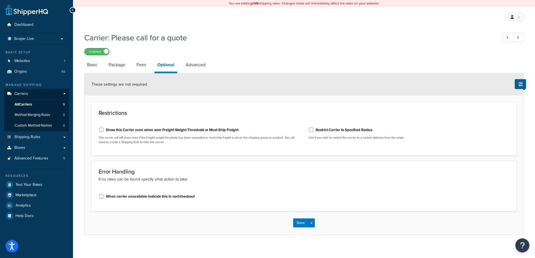
click at [199, 136] on div "Show this Carrier even when over Freight Weight Threshold or Must Ship Freight …" at bounding box center [200, 134] width 202 height 19
click at [199, 130] on label "Show this Carrier even when over Freight Weight Threshold or Must Ship Freight" at bounding box center [172, 130] width 133 height 5
click at [104, 130] on input "Show this Carrier even when over Freight Weight Threshold or Must Ship Freight" at bounding box center [102, 130] width 6 height 4
checkbox input "true"
click at [199, 66] on link "Advanced" at bounding box center [196, 64] width 26 height 13
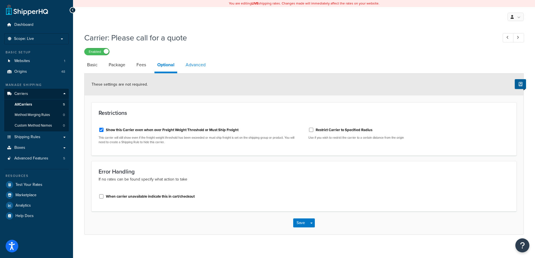
select select "false"
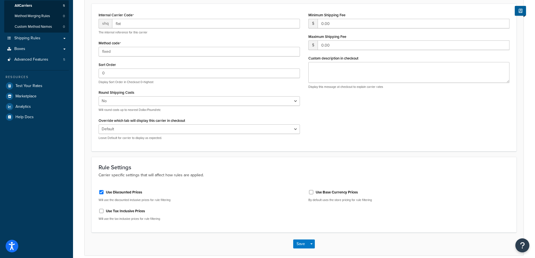
scroll to position [112, 0]
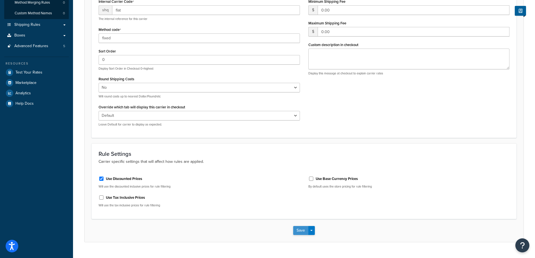
click at [298, 233] on button "Save" at bounding box center [300, 230] width 15 height 9
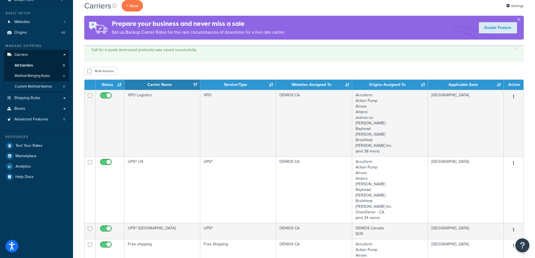
scroll to position [27, 0]
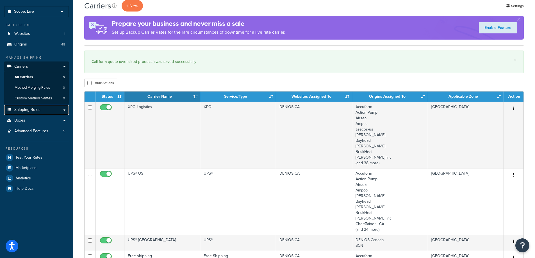
click at [19, 110] on span "Shipping Rules" at bounding box center [27, 110] width 26 height 5
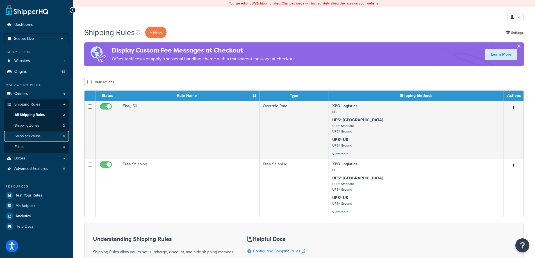
click at [22, 133] on link "Shipping Groups 6" at bounding box center [36, 136] width 65 height 10
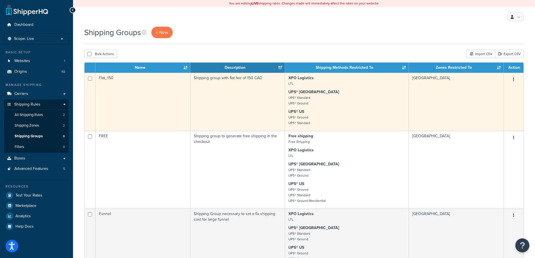
click at [152, 117] on td "Flat_150" at bounding box center [143, 102] width 95 height 58
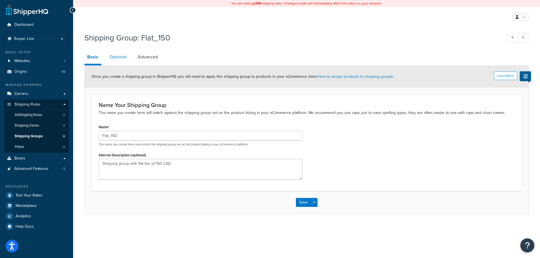
click at [122, 59] on link "Optional" at bounding box center [118, 56] width 22 height 13
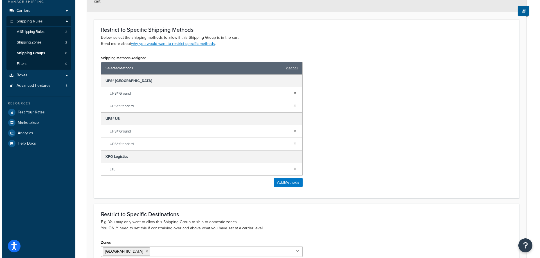
scroll to position [84, 0]
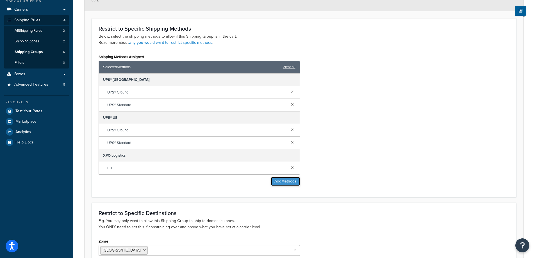
click at [293, 182] on button "Add Methods" at bounding box center [285, 181] width 29 height 9
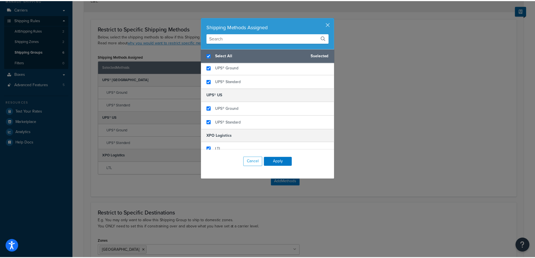
scroll to position [74, 0]
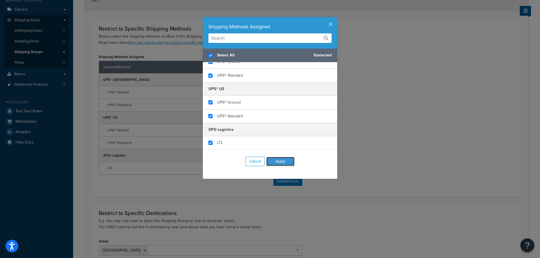
click at [286, 158] on button "Apply" at bounding box center [280, 161] width 28 height 9
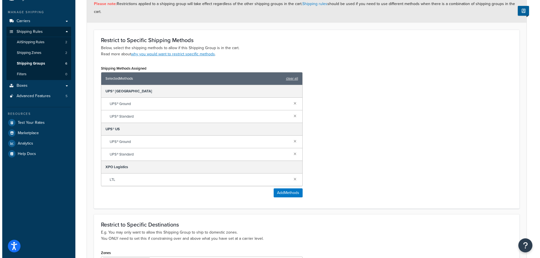
scroll to position [0, 0]
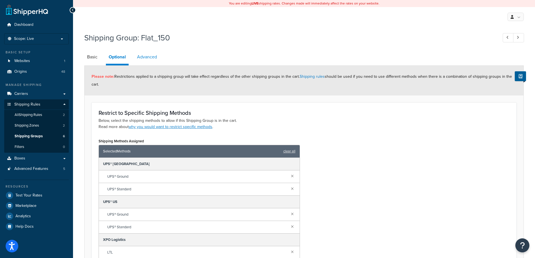
click at [143, 58] on link "Advanced" at bounding box center [147, 56] width 26 height 13
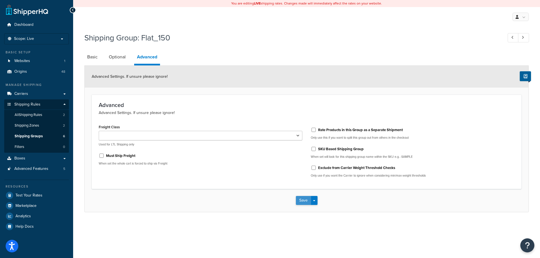
click at [304, 200] on button "Save" at bounding box center [303, 200] width 15 height 9
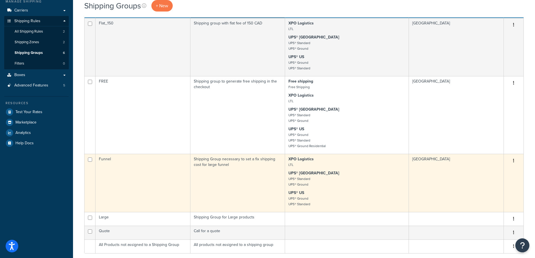
scroll to position [84, 0]
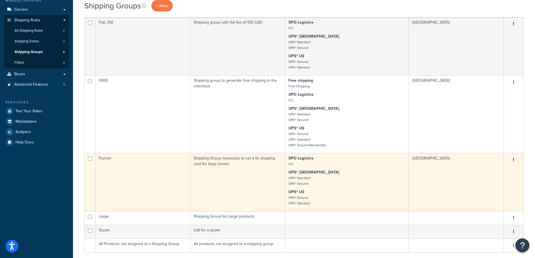
click at [145, 188] on td "Funnel" at bounding box center [143, 182] width 95 height 58
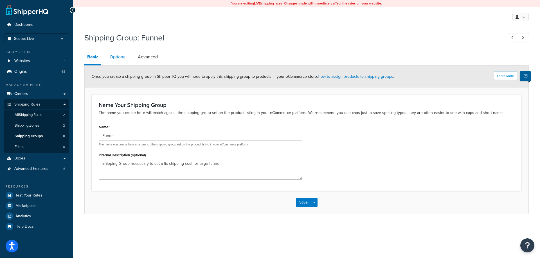
click at [115, 56] on link "Optional" at bounding box center [118, 56] width 22 height 13
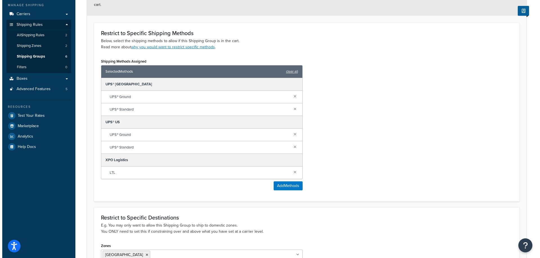
scroll to position [141, 0]
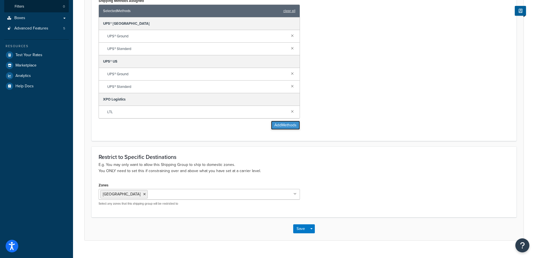
click at [285, 122] on button "Add Methods" at bounding box center [285, 125] width 29 height 9
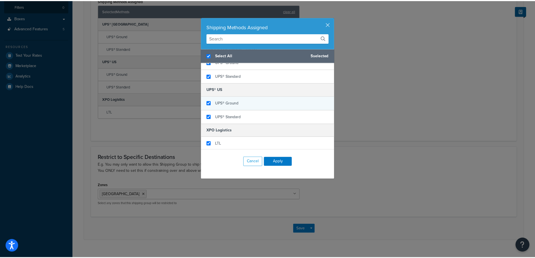
scroll to position [74, 0]
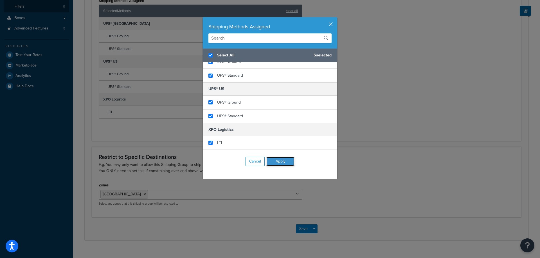
click at [277, 160] on button "Apply" at bounding box center [280, 161] width 28 height 9
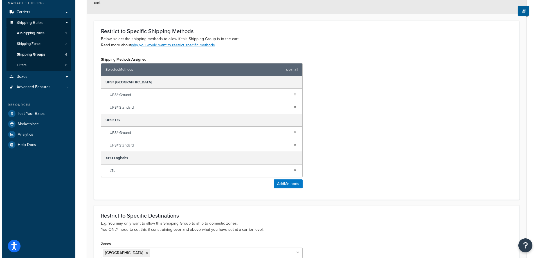
scroll to position [0, 0]
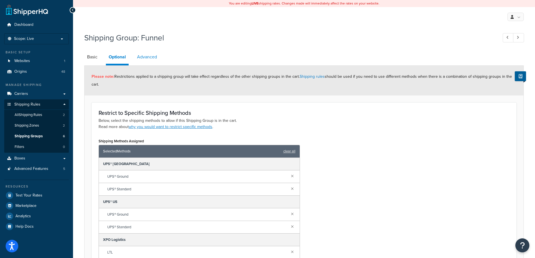
click at [159, 56] on link "Advanced" at bounding box center [147, 56] width 26 height 13
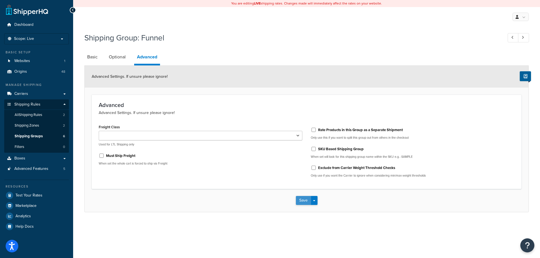
click at [300, 202] on button "Save" at bounding box center [303, 200] width 15 height 9
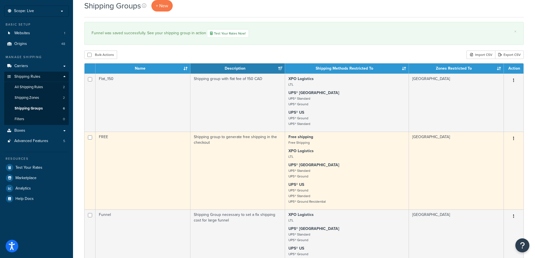
scroll to position [28, 0]
click at [159, 166] on td "FREE" at bounding box center [143, 171] width 95 height 78
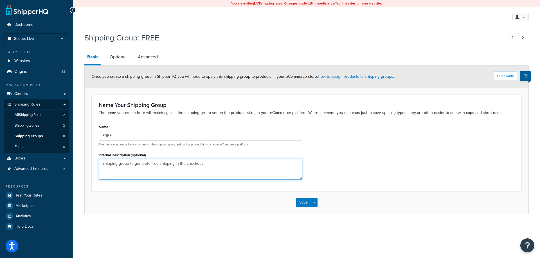
drag, startPoint x: 216, startPoint y: 161, endPoint x: 79, endPoint y: 169, distance: 136.5
click at [81, 169] on div "Shipping Group: FREE Basic Optional Advanced Learn More Once you create a shipp…" at bounding box center [306, 129] width 467 height 199
click at [113, 57] on link "Optional" at bounding box center [118, 56] width 22 height 13
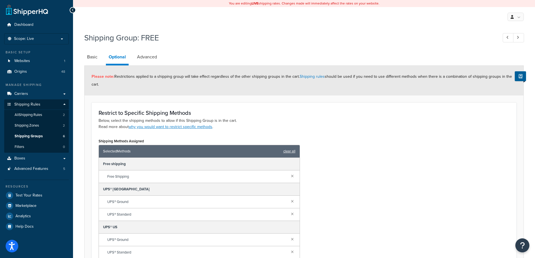
click at [287, 153] on link "clear all" at bounding box center [290, 152] width 12 height 8
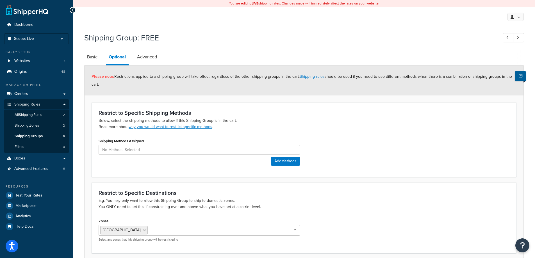
click at [329, 153] on div "Shipping Methods Assigned Add Methods" at bounding box center [304, 153] width 420 height 33
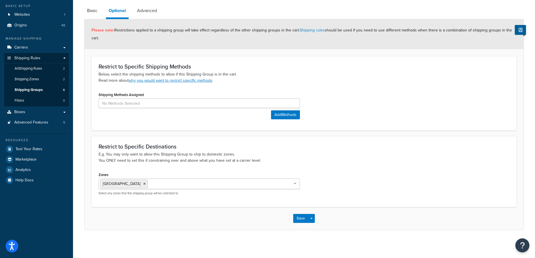
scroll to position [47, 0]
click at [143, 184] on icon at bounding box center [144, 183] width 3 height 3
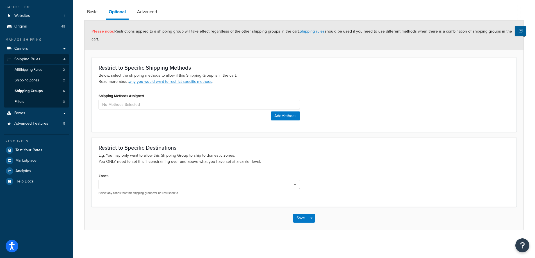
click at [359, 170] on div "Restrict to Specific Destinations E.g. You may only want to allow this Shipping…" at bounding box center [304, 171] width 425 height 69
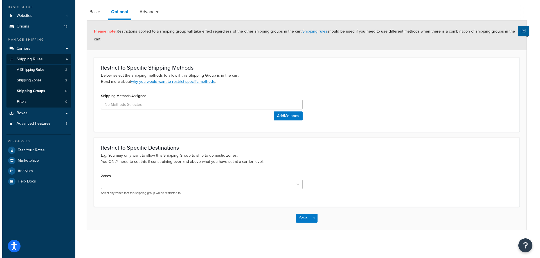
scroll to position [0, 0]
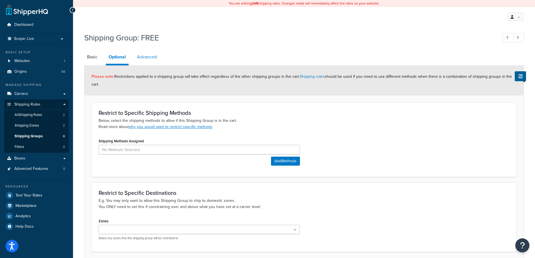
click at [152, 60] on link "Advanced" at bounding box center [147, 56] width 26 height 13
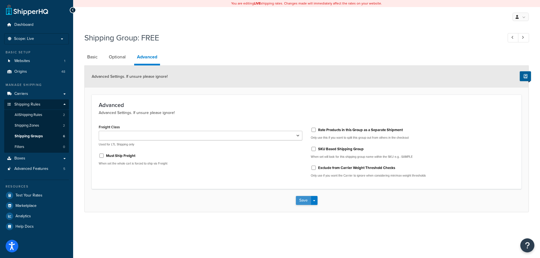
click at [298, 201] on button "Save" at bounding box center [303, 200] width 15 height 9
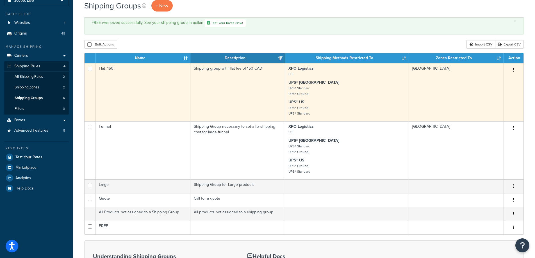
scroll to position [56, 0]
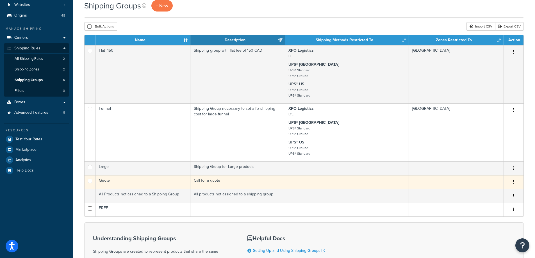
click at [513, 183] on button "button" at bounding box center [514, 182] width 8 height 9
click at [497, 217] on link "Delete" at bounding box center [491, 217] width 44 height 12
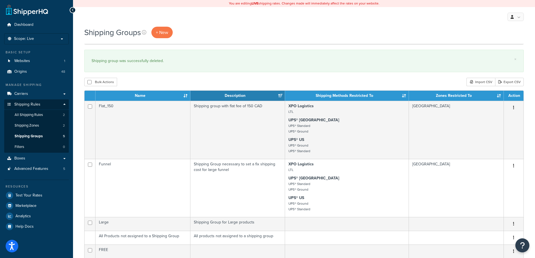
scroll to position [112, 0]
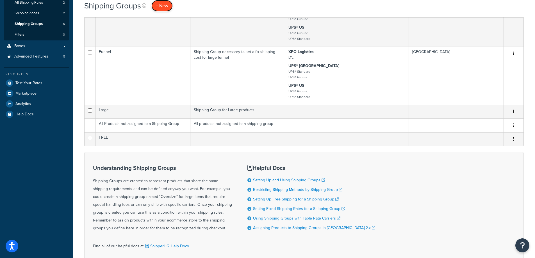
click at [160, 6] on span "+ New" at bounding box center [162, 6] width 12 height 6
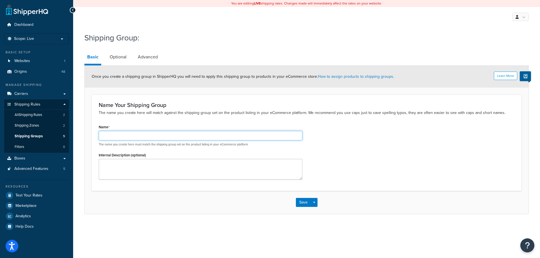
click at [214, 132] on input "Name" at bounding box center [201, 136] width 204 height 10
paste input "XXL products"
type input "XXL products"
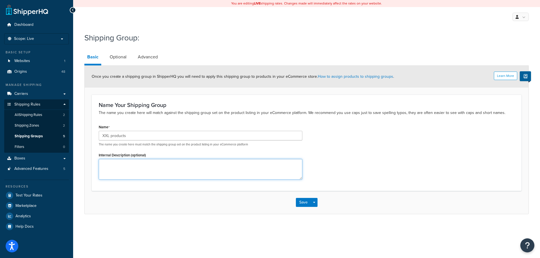
click at [246, 168] on textarea "Internal Description (optional)" at bounding box center [201, 169] width 204 height 21
paste textarea "Call for a quote for XXL products"
type textarea "Call for a quote for XXL products"
click at [119, 55] on link "Optional" at bounding box center [118, 56] width 22 height 13
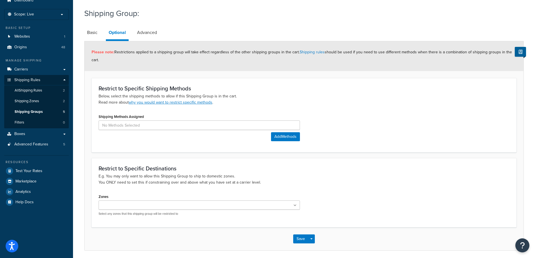
scroll to position [46, 0]
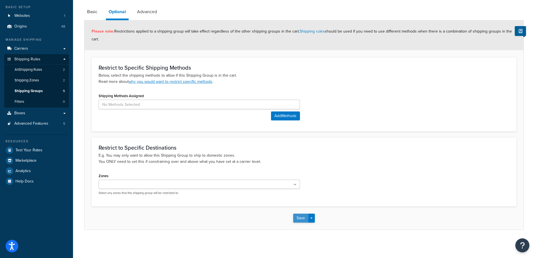
click at [298, 221] on button "Save" at bounding box center [300, 218] width 15 height 9
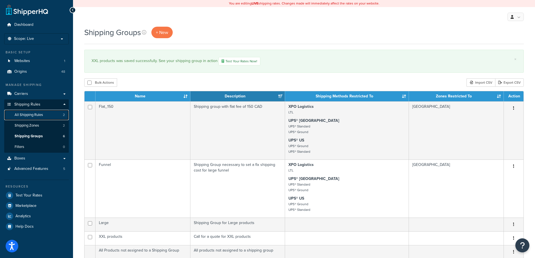
click at [30, 117] on span "All Shipping Rules" at bounding box center [29, 115] width 28 height 5
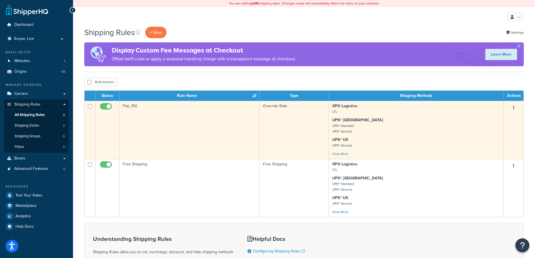
click at [198, 126] on td "Flat_150" at bounding box center [189, 130] width 140 height 58
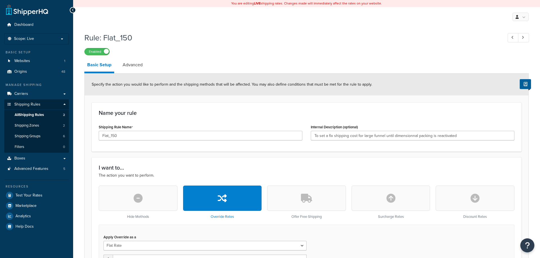
select select "ITEM"
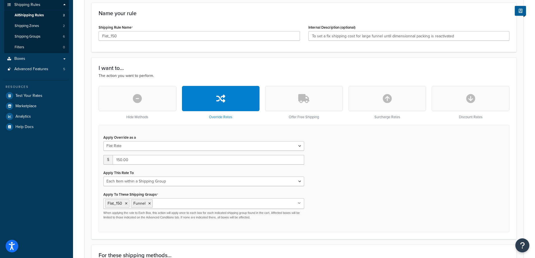
scroll to position [112, 0]
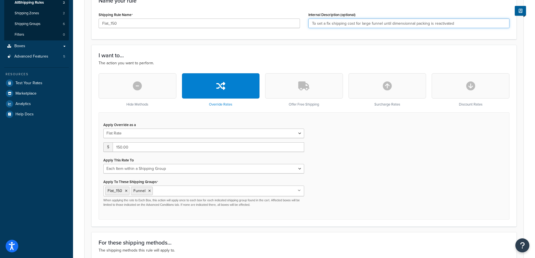
drag, startPoint x: 487, startPoint y: 22, endPoint x: 249, endPoint y: 41, distance: 238.6
click at [249, 41] on form "Specify the action you would like to perform and the shipping methods that will…" at bounding box center [304, 219] width 439 height 517
paste input "Flat fee for funnels"
type input "Flat fee for funnels"
click at [317, 41] on form "Specify the action you would like to perform and the shipping methods that will…" at bounding box center [304, 219] width 439 height 517
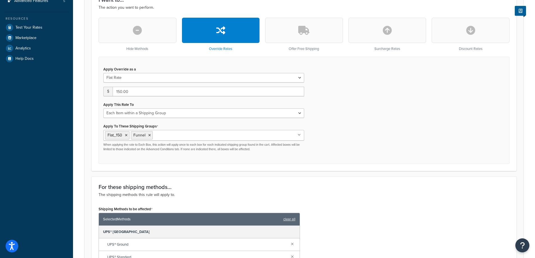
scroll to position [169, 0]
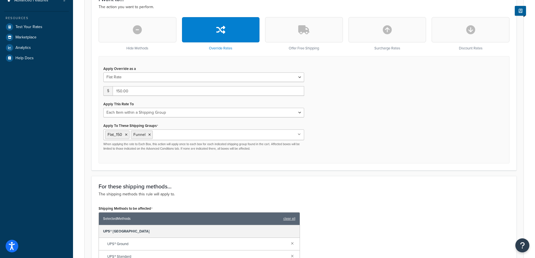
click at [420, 162] on div "Apply Override as a Flat Rate Percentage Flat Rate & Percentage $ 150.00 Apply …" at bounding box center [304, 109] width 411 height 107
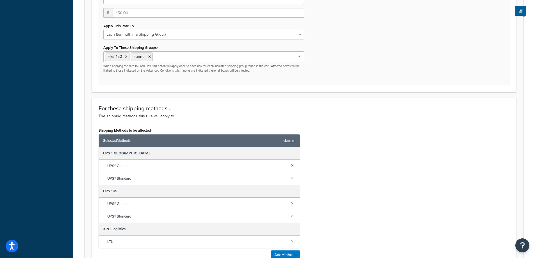
scroll to position [253, 0]
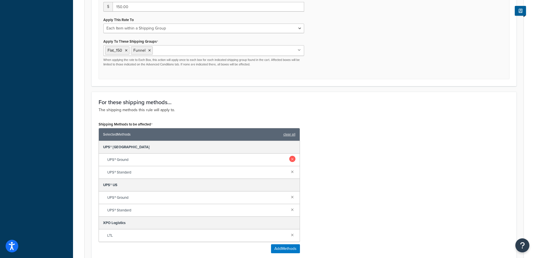
click at [295, 158] on link at bounding box center [293, 159] width 6 height 6
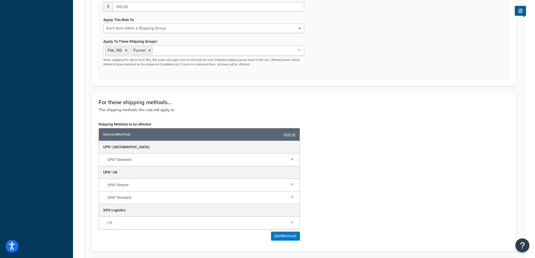
click at [295, 158] on link at bounding box center [293, 159] width 6 height 6
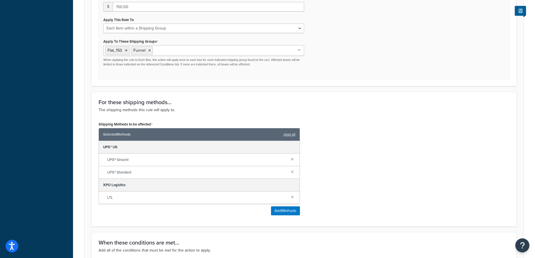
click at [295, 158] on link at bounding box center [293, 159] width 6 height 6
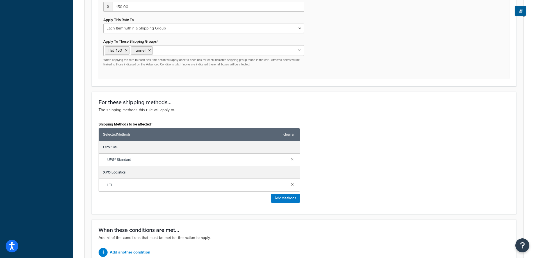
click at [295, 158] on link at bounding box center [293, 159] width 6 height 6
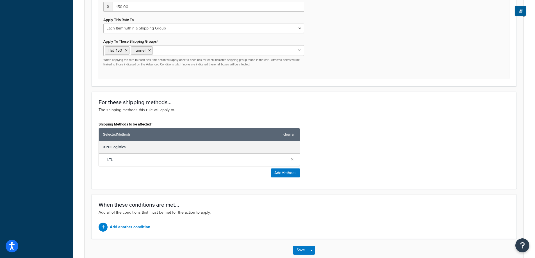
click at [363, 172] on div "Shipping Methods to be affected Selected Methods clear all XPO Logistics LTL Ad…" at bounding box center [304, 151] width 420 height 62
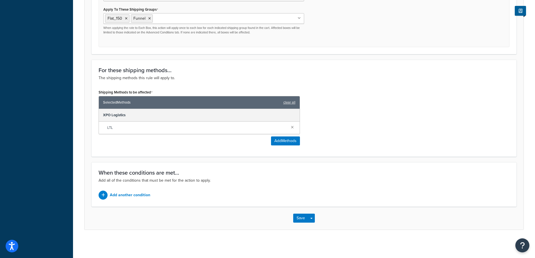
scroll to position [286, 0]
click at [297, 218] on button "Save" at bounding box center [300, 218] width 15 height 9
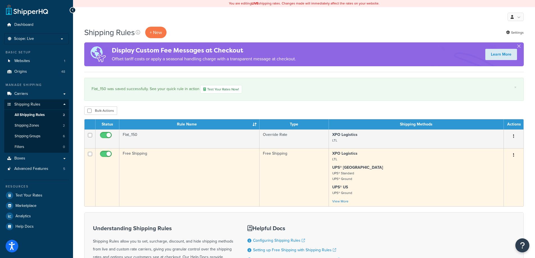
click at [138, 190] on td "Free Shipping" at bounding box center [189, 177] width 140 height 58
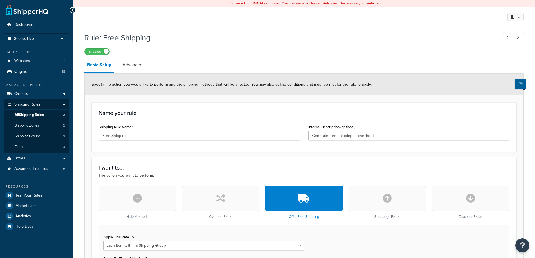
select select "ITEM"
click at [421, 133] on input "Generate free shipping in checkout" at bounding box center [410, 136] width 202 height 10
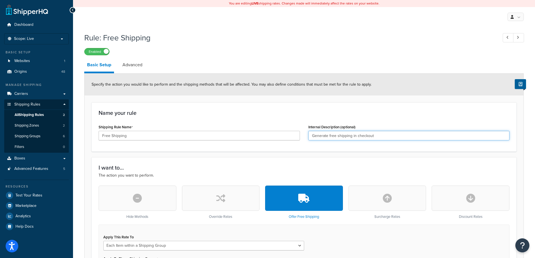
paste input "Hide free shipping when no "Free" item are in the car"
type input "Hide free shipping when no "Free" item are in the cart"
click at [401, 123] on div "Name your rule Shipping Rule Name Free Shipping Internal Description (optional)…" at bounding box center [304, 127] width 425 height 49
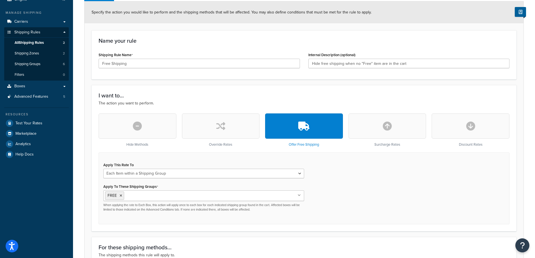
scroll to position [84, 0]
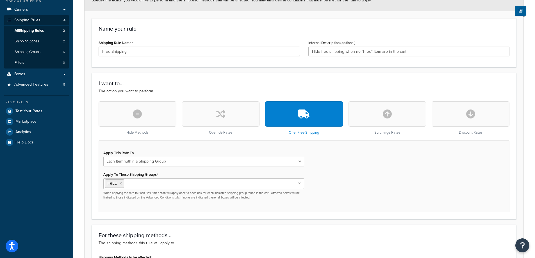
click at [156, 121] on button "button" at bounding box center [138, 113] width 78 height 25
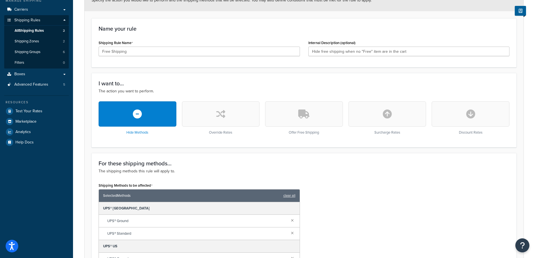
click at [289, 200] on link "clear all" at bounding box center [290, 196] width 12 height 8
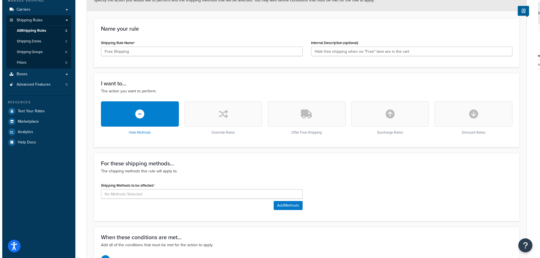
scroll to position [150, 0]
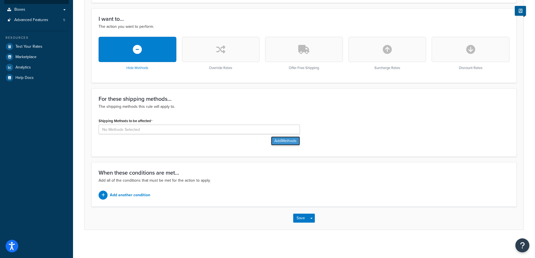
click at [281, 141] on button "Add Methods" at bounding box center [285, 141] width 29 height 9
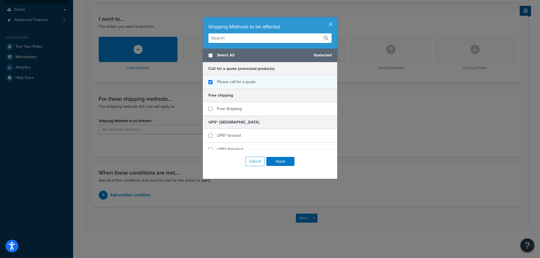
checkbox input "true"
click at [265, 82] on div "Please call for a quote" at bounding box center [270, 81] width 134 height 13
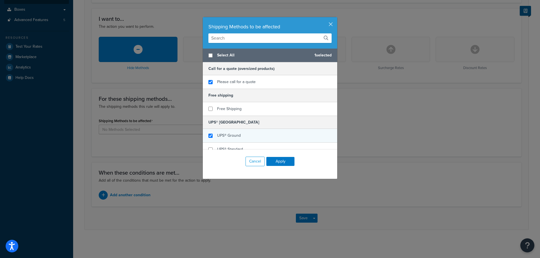
checkbox input "true"
click at [266, 129] on div "UPS® Ground" at bounding box center [270, 136] width 134 height 14
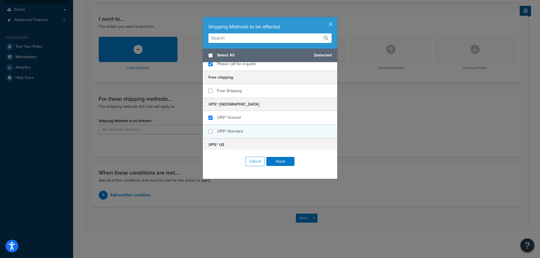
scroll to position [28, 0]
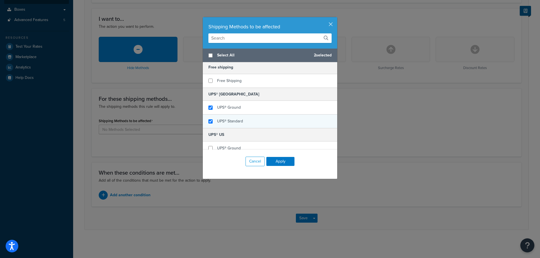
checkbox input "true"
click at [295, 118] on div "UPS® Standard" at bounding box center [270, 121] width 134 height 13
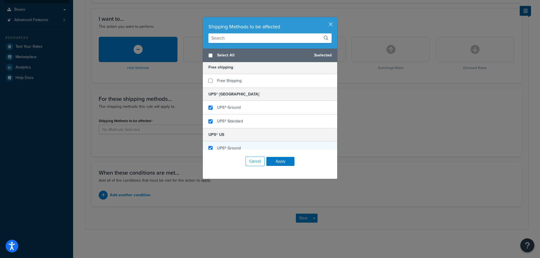
checkbox input "true"
click at [281, 143] on div "UPS® Ground" at bounding box center [270, 149] width 134 height 14
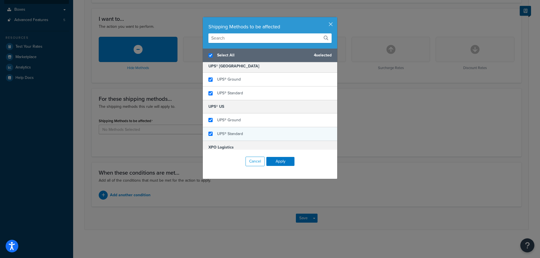
checkbox input "true"
click at [278, 131] on div "UPS® Standard" at bounding box center [270, 133] width 134 height 13
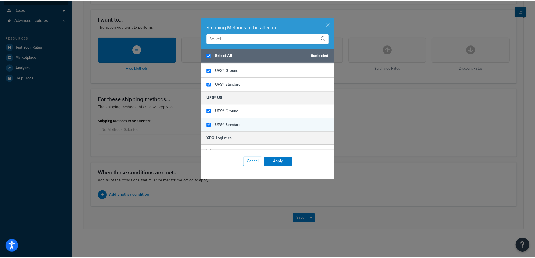
scroll to position [74, 0]
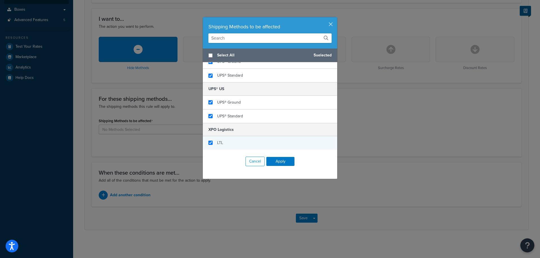
checkbox input "false"
checkbox input "true"
click at [277, 140] on div "LTL" at bounding box center [270, 142] width 134 height 13
click at [287, 157] on button "Apply" at bounding box center [280, 161] width 28 height 9
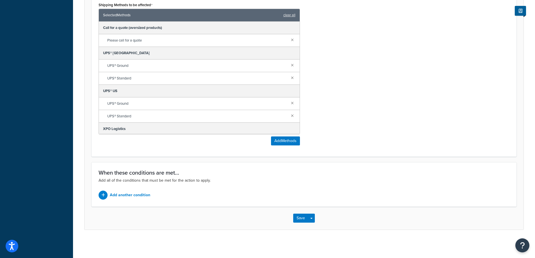
scroll to position [266, 0]
click at [137, 196] on p "Add another condition" at bounding box center [130, 195] width 40 height 8
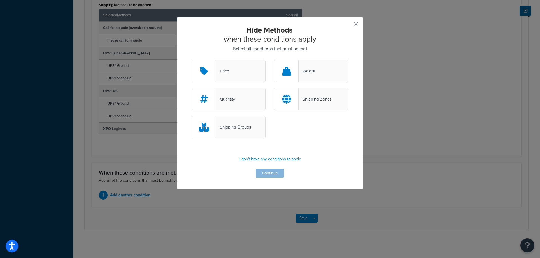
click at [204, 130] on icon at bounding box center [204, 127] width 10 height 9
click at [0, 0] on input "Shipping Groups" at bounding box center [0, 0] width 0 height 0
click at [265, 174] on button "Continue" at bounding box center [270, 173] width 28 height 9
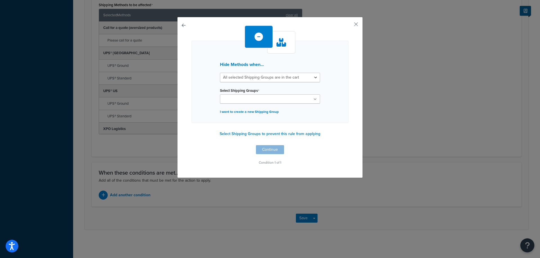
click at [274, 101] on ul at bounding box center [270, 98] width 100 height 9
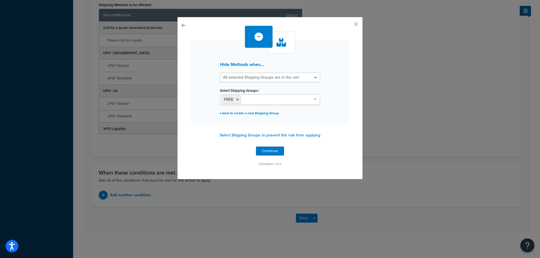
click at [329, 116] on div "Hide Methods when... All selected Shipping Groups are in the cart Any selected …" at bounding box center [269, 83] width 157 height 84
click at [274, 150] on button "Continue" at bounding box center [270, 151] width 28 height 9
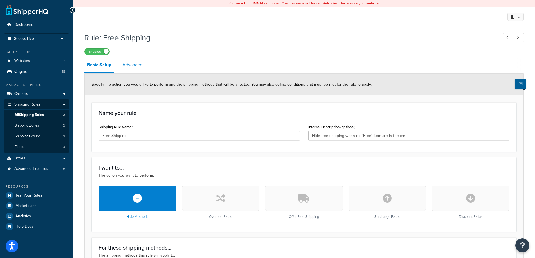
click at [133, 66] on link "Advanced" at bounding box center [133, 64] width 26 height 13
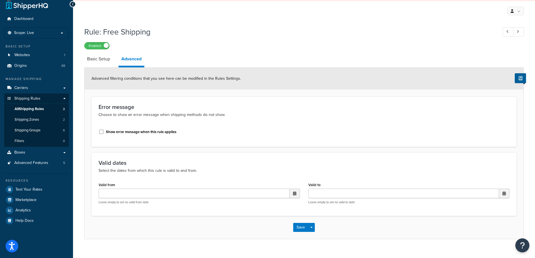
scroll to position [16, 0]
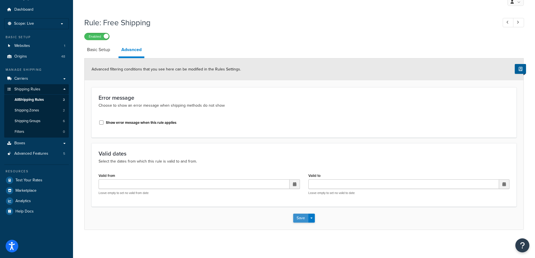
click at [294, 220] on button "Save" at bounding box center [300, 218] width 15 height 9
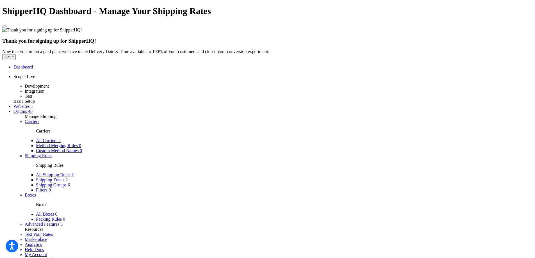
click at [154, 32] on p "+ New" at bounding box center [155, 33] width 21 height 12
click at [348, 26] on button "button" at bounding box center [347, 26] width 1 height 1
click at [161, 31] on p "+ New" at bounding box center [155, 33] width 21 height 12
click at [216, 71] on div "Hide Methods" at bounding box center [231, 68] width 30 height 8
click at [0, 0] on input "Hide Methods" at bounding box center [0, 0] width 0 height 0
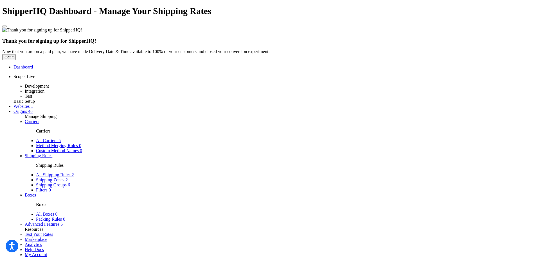
checkbox input "true"
click at [239, 126] on span "Free Shipping" at bounding box center [229, 126] width 24 height 6
checkbox input "true"
click at [244, 153] on div "UPS® Ground" at bounding box center [270, 153] width 134 height 14
checkbox input "true"
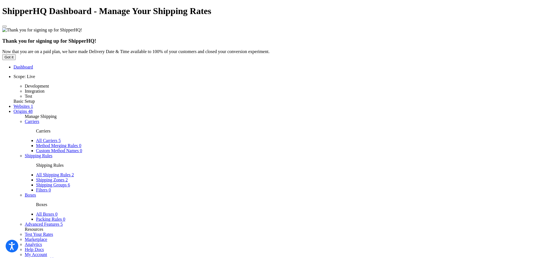
click at [246, 163] on div "UPS® Standard" at bounding box center [270, 166] width 134 height 13
checkbox input "true"
click at [255, 135] on div "UPS® Ground" at bounding box center [270, 137] width 134 height 14
checkbox input "true"
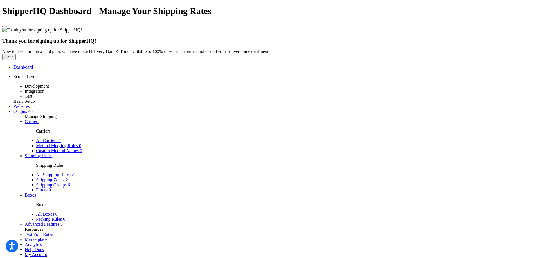
click at [252, 147] on div "UPS® Standard" at bounding box center [270, 150] width 134 height 13
checkbox input "true"
click at [261, 159] on div "LTL" at bounding box center [270, 159] width 134 height 13
click at [267, 178] on button "Continue" at bounding box center [270, 177] width 28 height 9
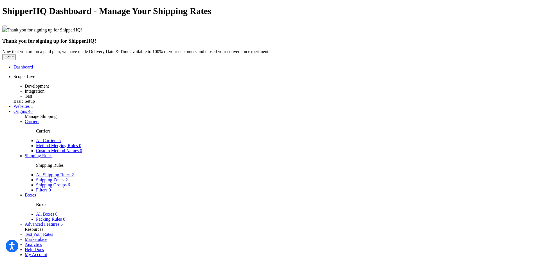
click at [240, 126] on div "Shipping Groups" at bounding box center [228, 132] width 74 height 22
click at [0, 0] on input "Shipping Groups" at bounding box center [0, 0] width 0 height 0
click at [268, 189] on div "Hide Methods when these conditions apply Select all conditions that must be met…" at bounding box center [270, 106] width 186 height 178
click at [268, 181] on button "Continue" at bounding box center [270, 178] width 28 height 9
click at [274, 76] on select "All selected Shipping Groups are in the cart Any selected Shipping Groups are i…" at bounding box center [270, 78] width 100 height 10
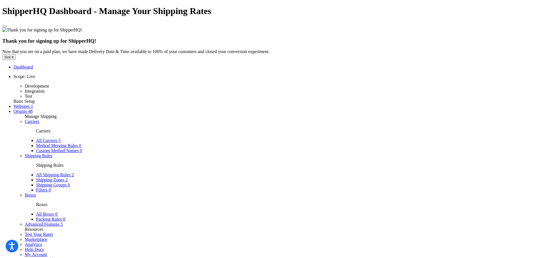
click at [220, 73] on select "All selected Shipping Groups are in the cart Any selected Shipping Groups are i…" at bounding box center [270, 78] width 100 height 10
click at [275, 77] on select "All selected Shipping Groups are in the cart Any selected Shipping Groups are i…" at bounding box center [270, 78] width 100 height 10
select select "any"
click at [220, 73] on select "All selected Shipping Groups are in the cart Any selected Shipping Groups are i…" at bounding box center [270, 78] width 100 height 10
click at [274, 101] on ul at bounding box center [270, 98] width 100 height 9
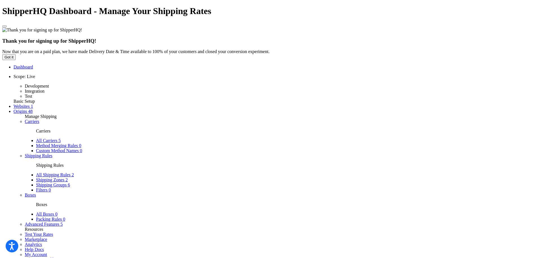
scroll to position [7, 0]
click at [322, 96] on div "Hide Methods when... All selected Shipping Groups are in the cart Any selected …" at bounding box center [269, 83] width 157 height 84
click at [275, 148] on button "Continue" at bounding box center [270, 151] width 28 height 9
click at [293, 78] on input "Shipping Rule name *" at bounding box center [270, 77] width 98 height 10
paste input "Call for a quote (Oversized Products)"
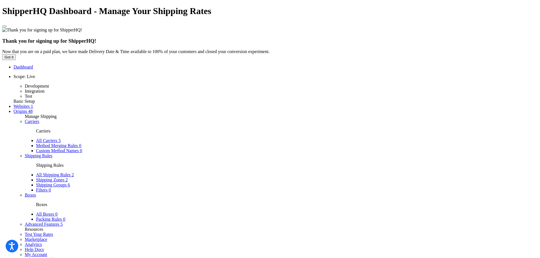
type input "Call for a quote (Oversized Products)"
click at [270, 196] on button "Finish" at bounding box center [269, 197] width 28 height 9
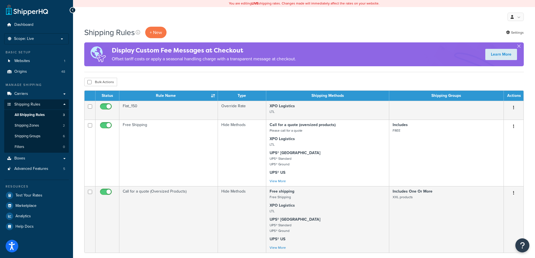
click at [358, 86] on div "Bulk Actions Duplicate [GEOGRAPHIC_DATA]" at bounding box center [304, 82] width 440 height 8
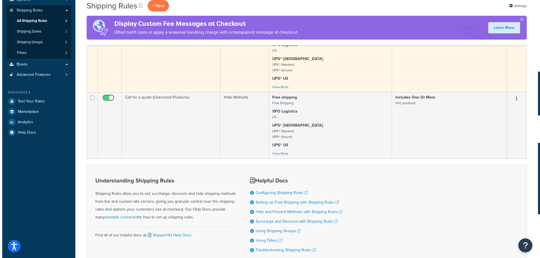
scroll to position [84, 0]
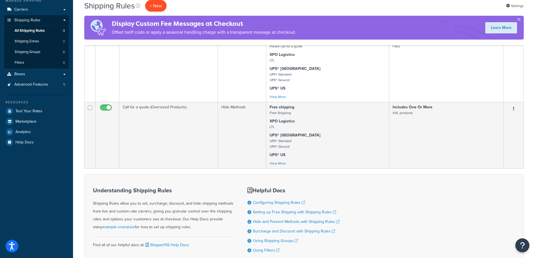
click at [160, 9] on p "+ New" at bounding box center [155, 6] width 21 height 12
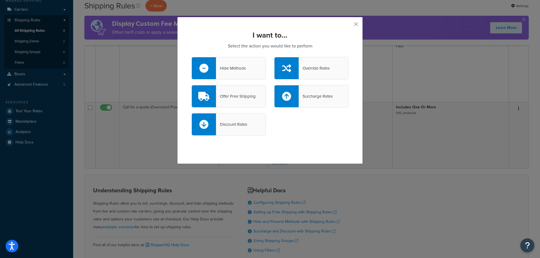
click at [220, 74] on div "Hide Methods" at bounding box center [228, 68] width 74 height 22
click at [0, 0] on input "Hide Methods" at bounding box center [0, 0] width 0 height 0
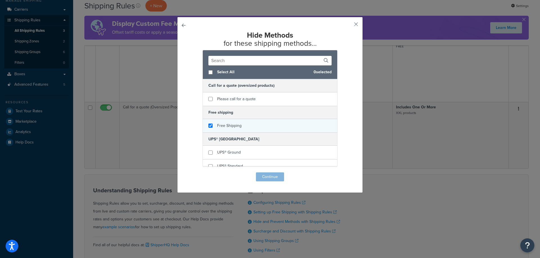
checkbox input "true"
click at [231, 127] on span "Free Shipping" at bounding box center [229, 126] width 24 height 6
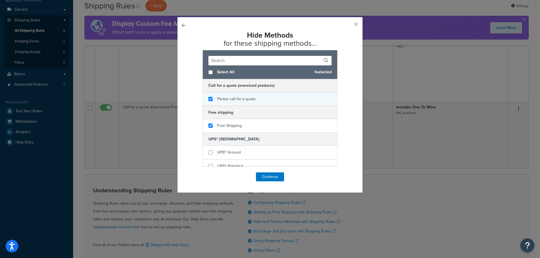
checkbox input "true"
click at [228, 102] on div "Please call for a quote" at bounding box center [236, 99] width 39 height 8
click at [275, 177] on button "Continue" at bounding box center [270, 177] width 28 height 9
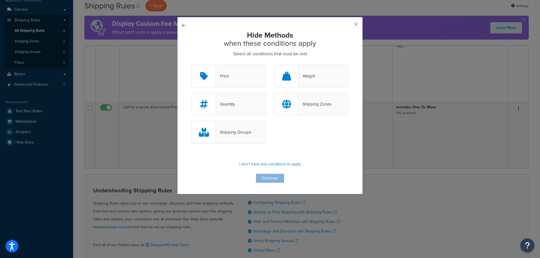
click at [236, 139] on div "Shipping Groups" at bounding box center [228, 132] width 74 height 22
click at [0, 0] on input "Shipping Groups" at bounding box center [0, 0] width 0 height 0
click at [261, 178] on button "Continue" at bounding box center [270, 178] width 28 height 9
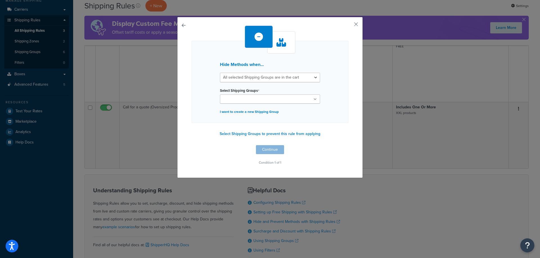
click at [259, 103] on ul at bounding box center [270, 98] width 100 height 9
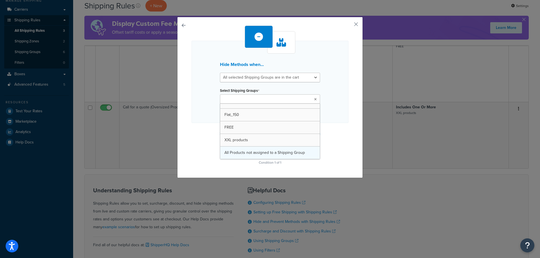
scroll to position [7, 0]
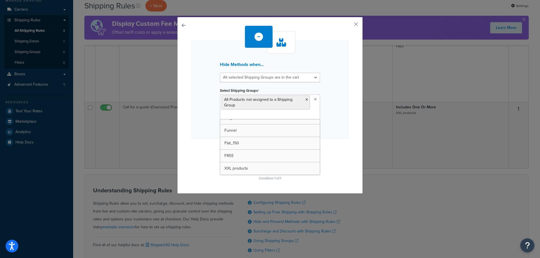
click at [335, 141] on div "Hide Methods when... All selected Shipping Groups are in the cart Any selected …" at bounding box center [269, 104] width 157 height 157
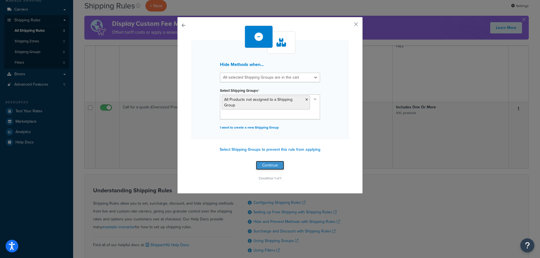
click at [270, 163] on button "Continue" at bounding box center [270, 165] width 28 height 9
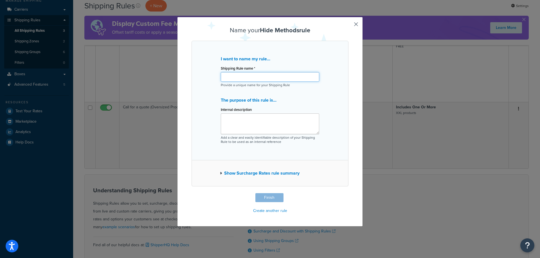
click at [311, 82] on input "Shipping Rule name *" at bounding box center [270, 77] width 98 height 10
paste input "Hide Free shipping and Quote"
type input "Hide Free shipping and Quote"
click at [295, 126] on textarea "Internal description" at bounding box center [270, 124] width 98 height 21
paste textarea "Rule for all items without shipping group"
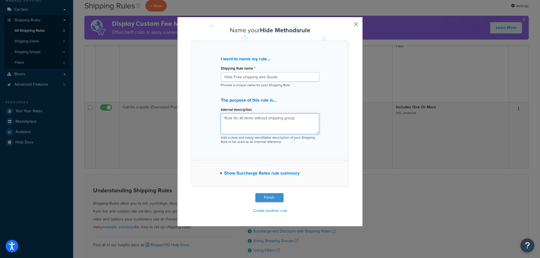
type textarea "Rule for all items without shipping group"
click at [274, 197] on button "Finish" at bounding box center [269, 197] width 28 height 9
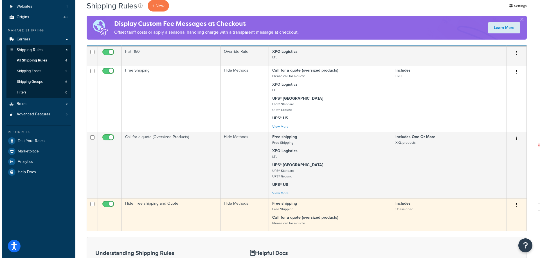
scroll to position [114, 0]
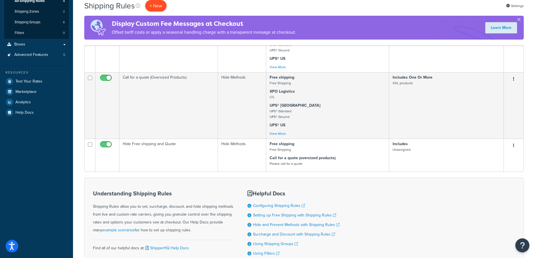
click at [156, 6] on p "+ New" at bounding box center [155, 6] width 21 height 12
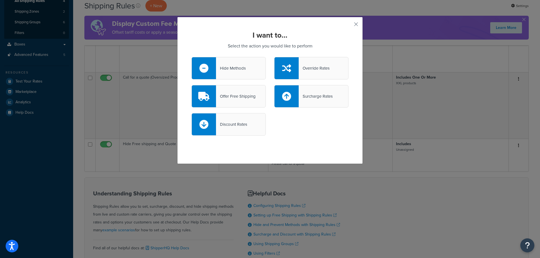
click at [199, 67] on icon at bounding box center [203, 68] width 9 height 9
click at [0, 0] on input "Hide Methods" at bounding box center [0, 0] width 0 height 0
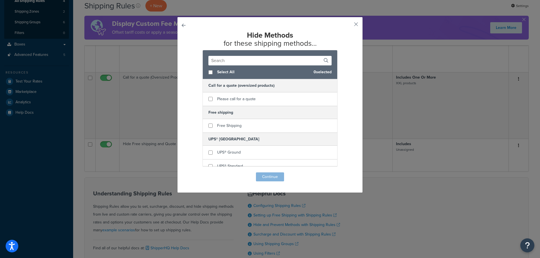
click at [239, 64] on input "text" at bounding box center [269, 61] width 123 height 10
checkbox input "true"
click at [265, 122] on div "Free Shipping" at bounding box center [270, 125] width 134 height 13
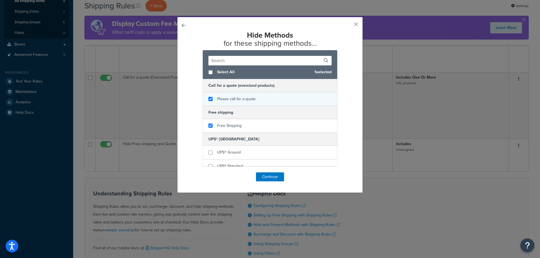
checkbox input "true"
click at [261, 101] on div "Please call for a quote" at bounding box center [270, 98] width 134 height 13
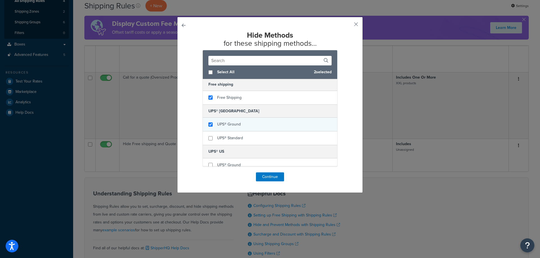
checkbox input "true"
click at [284, 129] on div "UPS® Ground" at bounding box center [270, 125] width 134 height 14
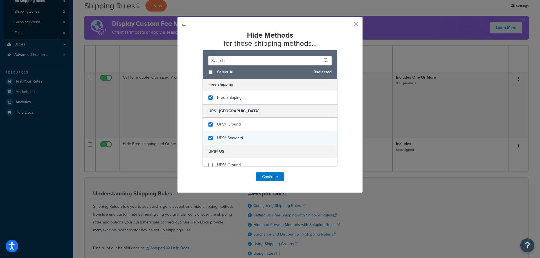
checkbox input "true"
click at [282, 138] on div "UPS® Standard" at bounding box center [270, 138] width 134 height 13
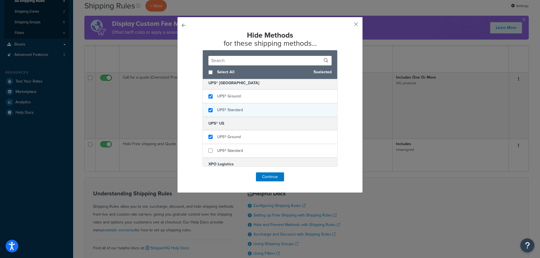
checkbox input "true"
click at [283, 137] on div "UPS® Ground" at bounding box center [270, 137] width 134 height 14
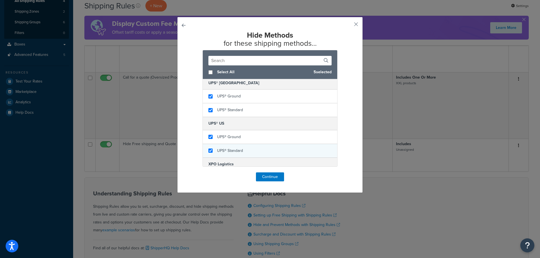
checkbox input "true"
click at [282, 152] on div "UPS® Standard" at bounding box center [270, 150] width 134 height 13
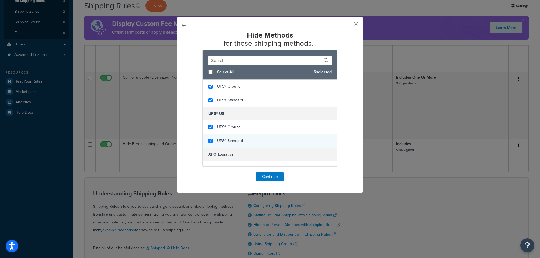
scroll to position [74, 0]
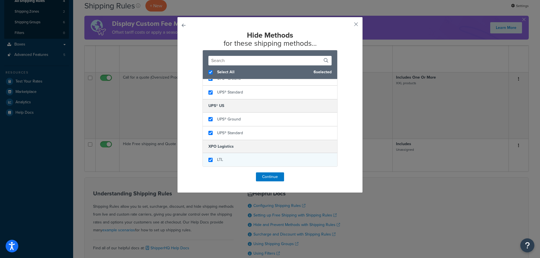
checkbox input "true"
click at [290, 157] on div "LTL" at bounding box center [270, 159] width 134 height 13
checkbox input "false"
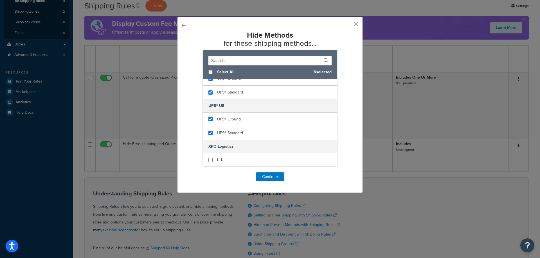
drag, startPoint x: 290, startPoint y: 157, endPoint x: 366, endPoint y: 158, distance: 75.6
click at [290, 157] on div "LTL" at bounding box center [270, 159] width 134 height 13
click at [268, 177] on button "Continue" at bounding box center [270, 177] width 28 height 9
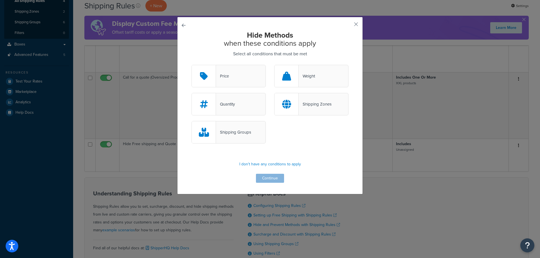
click at [239, 134] on div "Shipping Groups" at bounding box center [233, 132] width 35 height 8
click at [0, 0] on input "Shipping Groups" at bounding box center [0, 0] width 0 height 0
click at [275, 175] on button "Continue" at bounding box center [270, 178] width 28 height 9
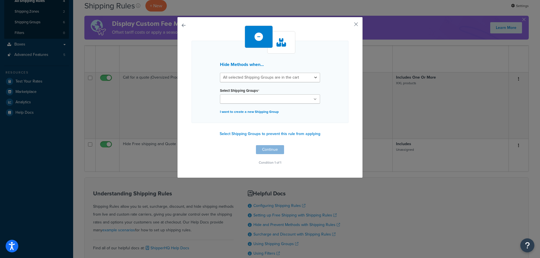
click at [265, 98] on ul at bounding box center [270, 98] width 100 height 9
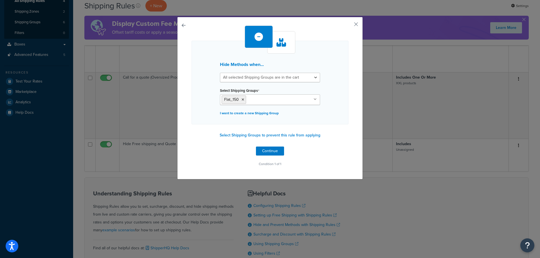
click at [342, 125] on div "Hide Methods when... All selected Shipping Groups are in the cart Any selected …" at bounding box center [269, 97] width 157 height 143
click at [271, 152] on button "Continue" at bounding box center [270, 151] width 28 height 9
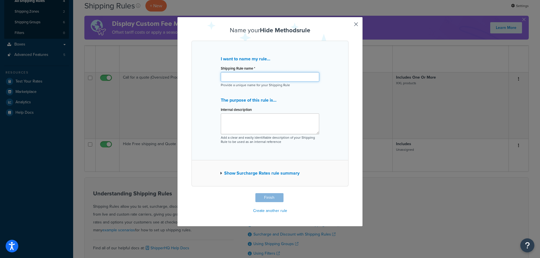
click at [279, 72] on input "Shipping Rule name *" at bounding box center [270, 77] width 98 height 10
paste input "Flat_150 - LTL"
type input "Flat_150 - LTL"
click at [275, 123] on textarea "Internal description" at bounding box center [270, 124] width 98 height 21
paste textarea "Hide all carrier except LTL for Flat_150"
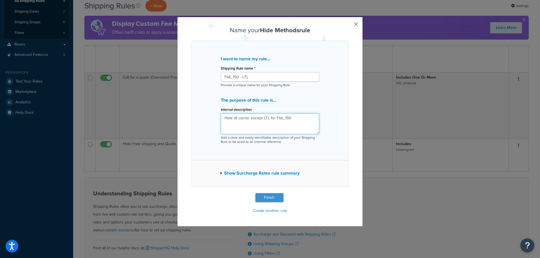
type textarea "Hide all carrier except LTL for Flat_150"
click at [270, 196] on button "Finish" at bounding box center [269, 197] width 28 height 9
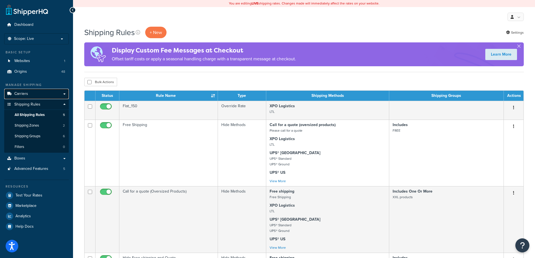
click at [25, 93] on span "Carriers" at bounding box center [21, 94] width 14 height 5
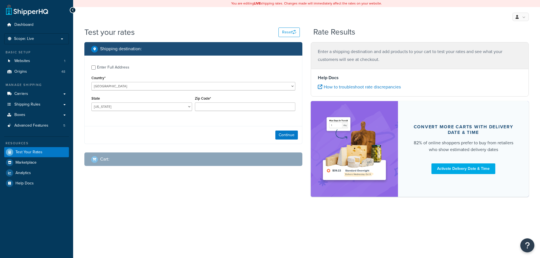
click at [127, 68] on div "Enter Full Address" at bounding box center [113, 68] width 32 height 8
click at [96, 68] on input "Enter Full Address" at bounding box center [93, 67] width 4 height 4
checkbox input "true"
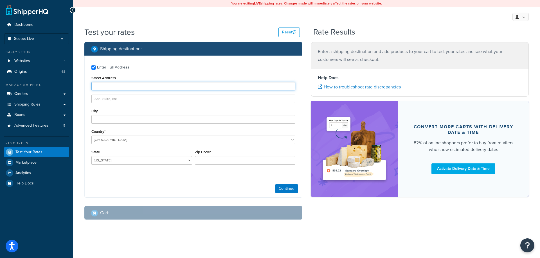
click at [130, 85] on input "Street Address" at bounding box center [193, 86] width 204 height 8
type input "[STREET_ADDRESS]"
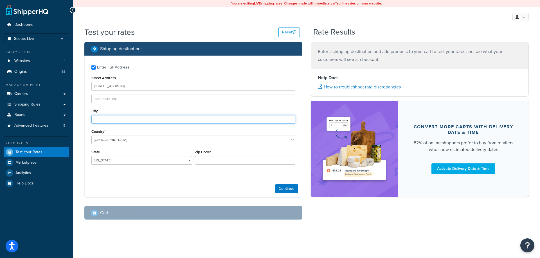
type input "Thunder Bay"
select select "CA"
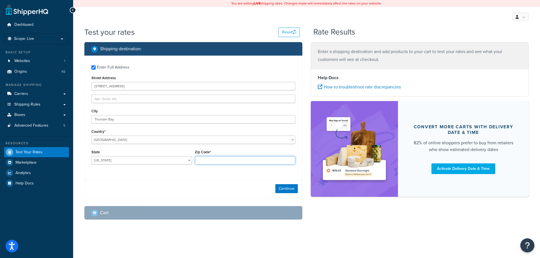
type input "P7B 5L6"
click at [222, 161] on input "Zip Code*" at bounding box center [245, 160] width 101 height 8
type input "P7B 5L6"
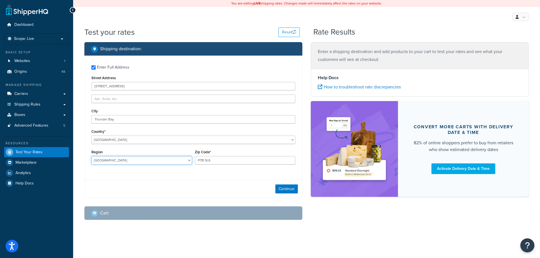
select select "ON"
click at [287, 191] on button "Continue" at bounding box center [286, 188] width 22 height 9
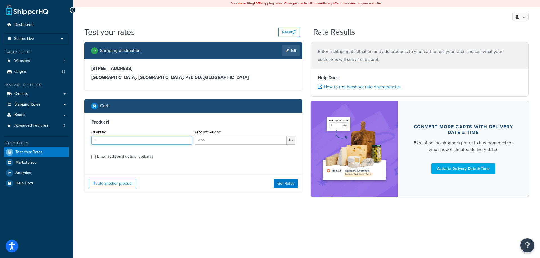
type input "1"
click at [187, 140] on input "1" at bounding box center [141, 140] width 101 height 8
click at [208, 140] on input "Product Weight*" at bounding box center [241, 140] width 92 height 8
type input "1540"
click at [136, 159] on div "Enter additional details (optional)" at bounding box center [125, 157] width 56 height 8
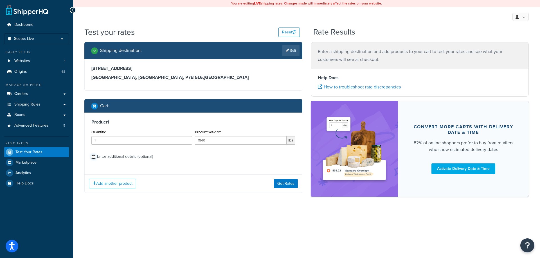
click at [96, 159] on input "Enter additional details (optional)" at bounding box center [93, 157] width 4 height 4
checkbox input "true"
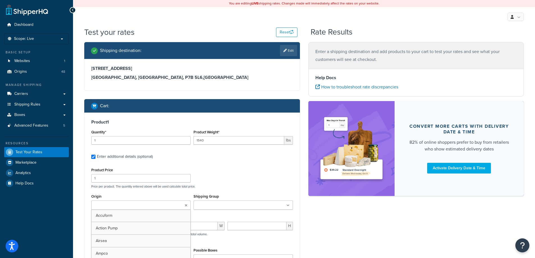
click at [121, 208] on input "Origin" at bounding box center [118, 206] width 50 height 6
type input "denios"
click at [217, 182] on div "Product Price 1 Price per product. The quantity entered above will be used calc…" at bounding box center [192, 177] width 205 height 22
click at [229, 187] on p "Price per product. The quantity entered above will be used calculate total pric…" at bounding box center [192, 187] width 205 height 4
click at [115, 226] on input "number" at bounding box center [121, 227] width 60 height 8
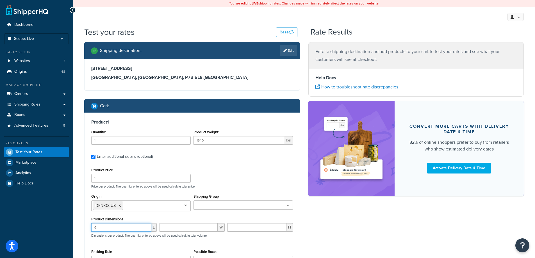
type input "6"
type input "13"
type input "0"
type input "10"
click at [264, 159] on label "Enter additional details (optional)" at bounding box center [195, 156] width 196 height 9
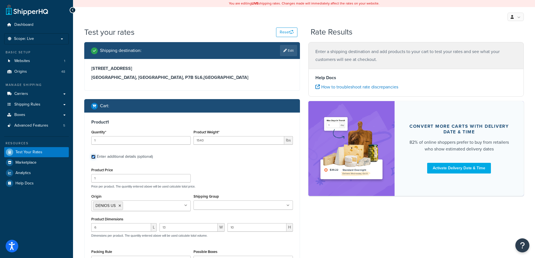
click at [96, 159] on input "Enter additional details (optional)" at bounding box center [93, 157] width 4 height 4
checkbox input "false"
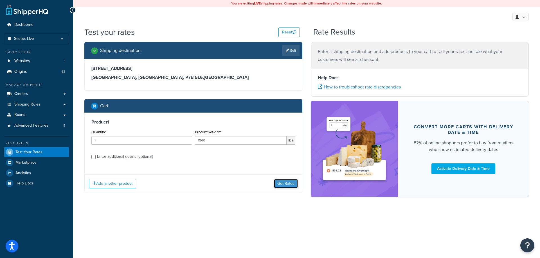
click at [279, 183] on button "Get Rates" at bounding box center [286, 183] width 24 height 9
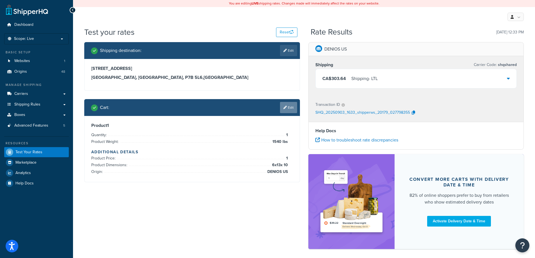
click at [291, 111] on link "Edit" at bounding box center [288, 107] width 17 height 11
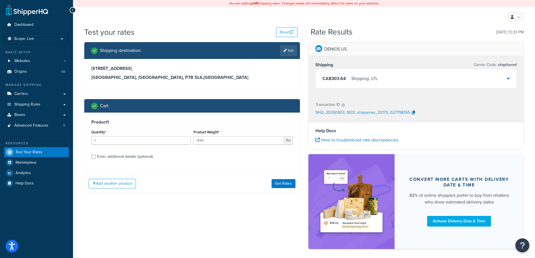
click at [115, 160] on div "Enter additional details (optional)" at bounding box center [125, 157] width 56 height 8
click at [96, 159] on input "Enter additional details (optional)" at bounding box center [93, 157] width 4 height 4
checkbox input "true"
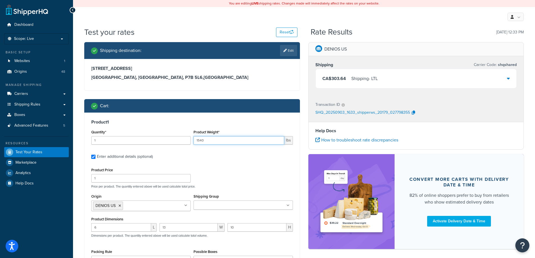
click at [241, 140] on input "1540" at bounding box center [239, 140] width 91 height 8
type input "5"
click at [240, 170] on div "Product Price 1 Price per product. The quantity entered above will be used calc…" at bounding box center [192, 177] width 205 height 22
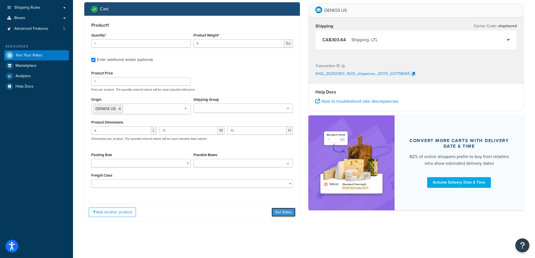
click at [277, 212] on button "Get Rates" at bounding box center [284, 212] width 24 height 9
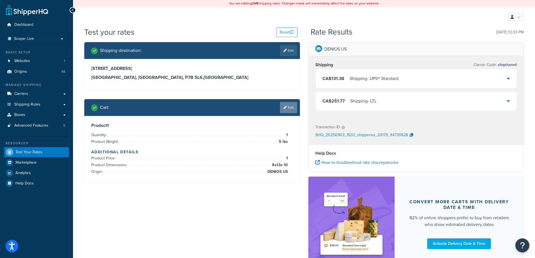
click at [292, 103] on link "Edit" at bounding box center [288, 107] width 17 height 11
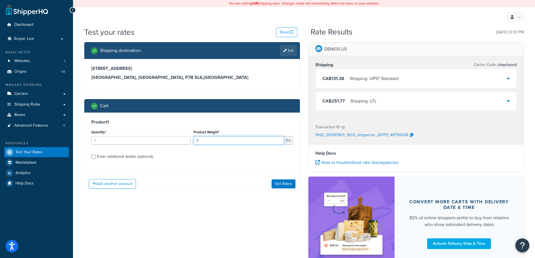
click at [247, 141] on input "5" at bounding box center [239, 140] width 91 height 8
type input "4"
click at [243, 183] on div "Add another product Get Rates" at bounding box center [192, 184] width 215 height 18
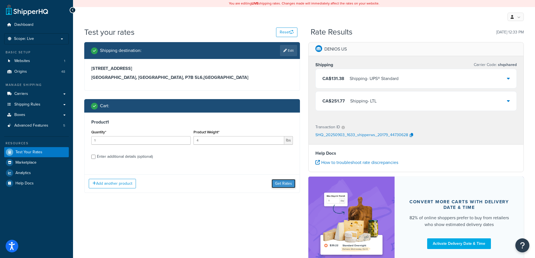
click at [277, 182] on button "Get Rates" at bounding box center [284, 183] width 24 height 9
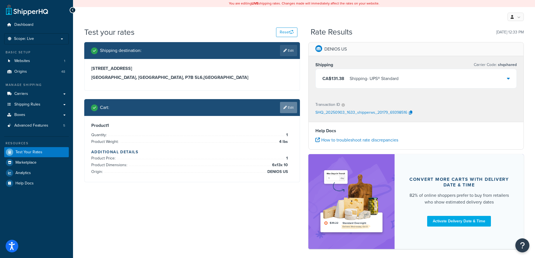
click at [286, 113] on link "Edit" at bounding box center [288, 107] width 17 height 11
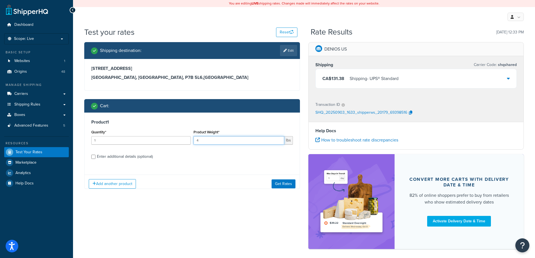
click at [268, 142] on input "4" at bounding box center [239, 140] width 91 height 8
type input "1540"
click at [154, 155] on label "Enter additional details (optional)" at bounding box center [195, 156] width 196 height 9
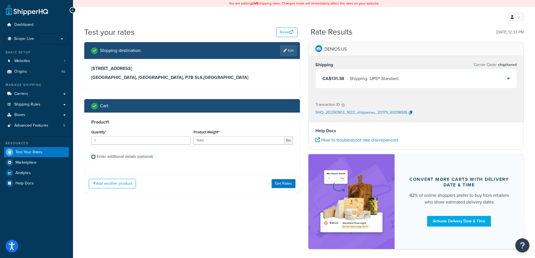
click at [96, 155] on input "Enter additional details (optional)" at bounding box center [93, 157] width 4 height 4
checkbox input "true"
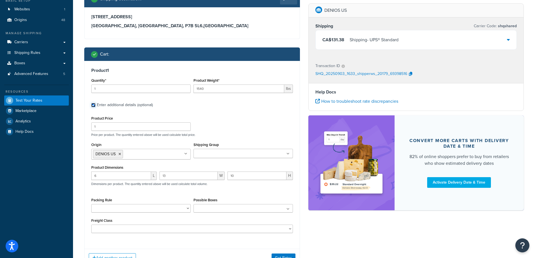
scroll to position [56, 0]
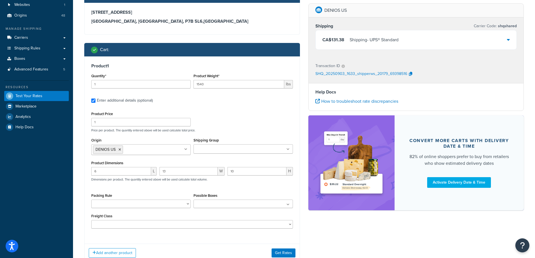
click at [226, 154] on div "Shipping Group Flat_150 FREE Funnel Large XXL products" at bounding box center [243, 147] width 102 height 21
click at [226, 152] on input "Shipping Group" at bounding box center [220, 149] width 50 height 6
click at [244, 112] on div "Product Price 1 Price per product. The quantity entered above will be used calc…" at bounding box center [192, 121] width 205 height 22
click at [282, 250] on button "Get Rates" at bounding box center [284, 253] width 24 height 9
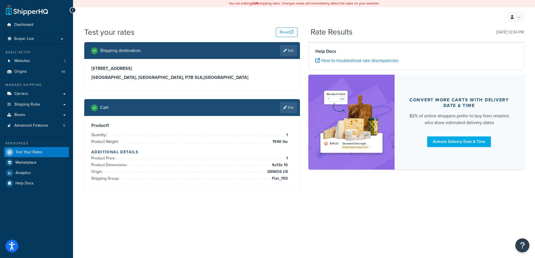
scroll to position [0, 0]
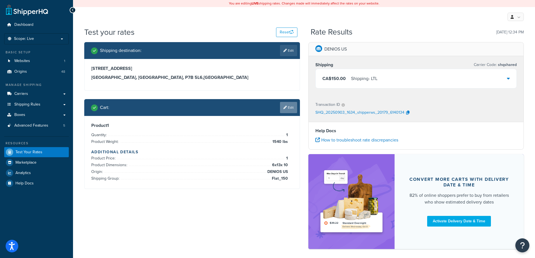
click at [284, 107] on icon at bounding box center [285, 107] width 3 height 3
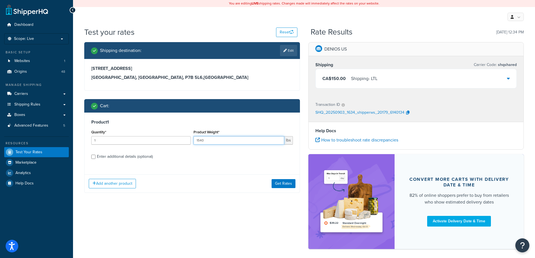
click at [250, 141] on input "1540" at bounding box center [239, 140] width 91 height 8
type input "4"
click at [250, 122] on h3 "Product 1" at bounding box center [192, 122] width 202 height 6
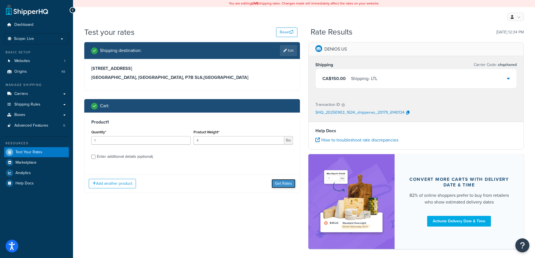
click at [284, 186] on button "Get Rates" at bounding box center [284, 183] width 24 height 9
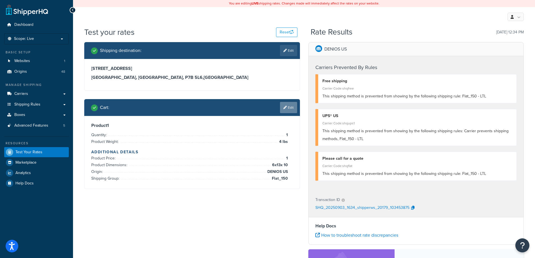
click at [286, 110] on link "Edit" at bounding box center [288, 107] width 17 height 11
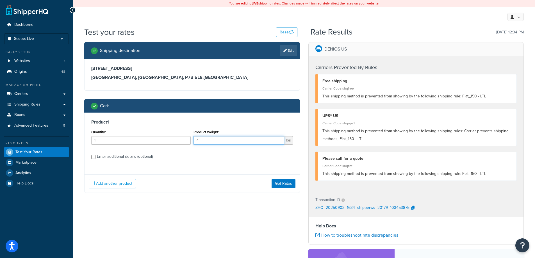
click at [258, 143] on input "4" at bounding box center [239, 140] width 91 height 8
type input "5"
click at [289, 186] on button "Get Rates" at bounding box center [284, 183] width 24 height 9
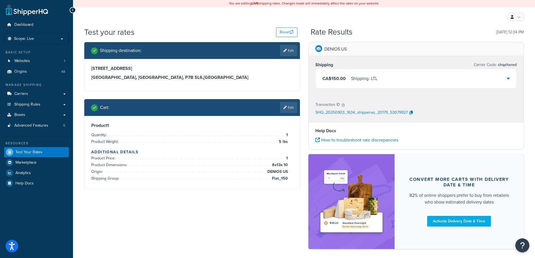
click at [266, 96] on div "Shipping destination : Edit 359 Main St Thunder Bay, Ontario, P7B 5L6 , Canada …" at bounding box center [192, 119] width 224 height 155
click at [282, 110] on link "Edit" at bounding box center [288, 107] width 17 height 11
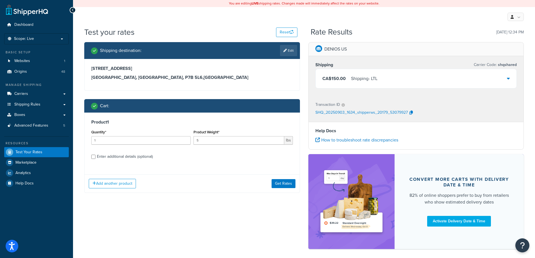
click at [141, 155] on div "Enter additional details (optional)" at bounding box center [125, 157] width 56 height 8
click at [96, 155] on input "Enter additional details (optional)" at bounding box center [93, 157] width 4 height 4
checkbox input "true"
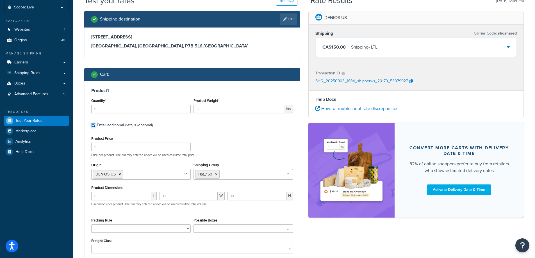
scroll to position [50, 0]
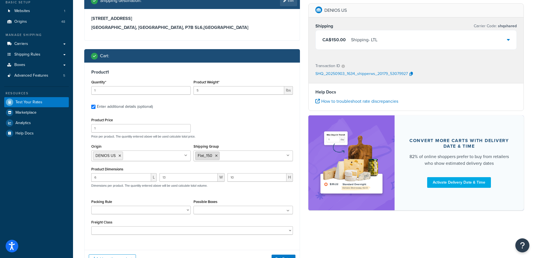
click at [216, 155] on icon at bounding box center [216, 155] width 3 height 3
click at [216, 155] on input "Shipping Group" at bounding box center [220, 156] width 50 height 6
click at [236, 129] on div "Product Price 1 Price per product. The quantity entered above will be used calc…" at bounding box center [192, 127] width 205 height 22
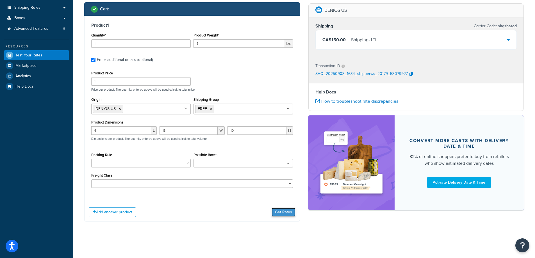
click at [285, 215] on button "Get Rates" at bounding box center [284, 212] width 24 height 9
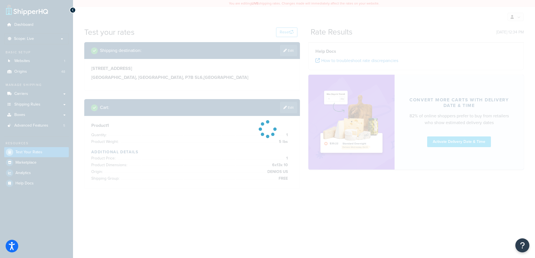
scroll to position [0, 0]
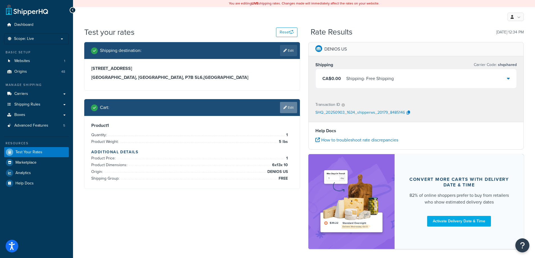
click at [291, 111] on link "Edit" at bounding box center [288, 107] width 17 height 11
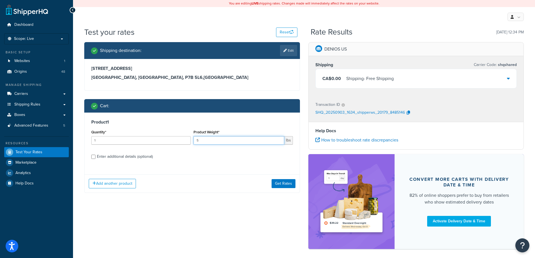
click at [252, 137] on input "5" at bounding box center [239, 140] width 91 height 8
type input "1540"
click at [235, 156] on label "Enter additional details (optional)" at bounding box center [195, 156] width 196 height 9
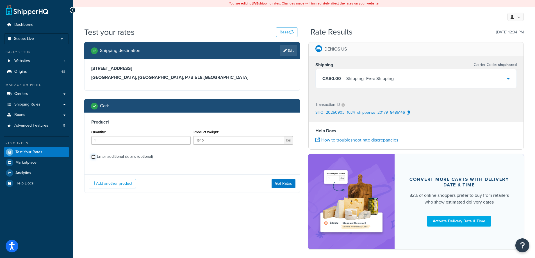
click at [96, 156] on input "Enter additional details (optional)" at bounding box center [93, 157] width 4 height 4
checkbox input "true"
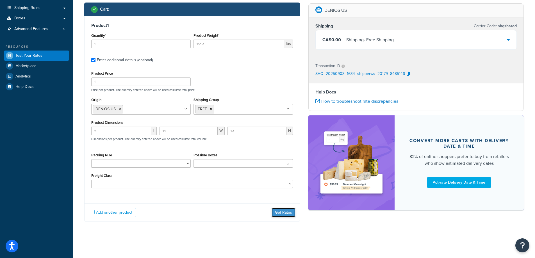
click at [275, 214] on button "Get Rates" at bounding box center [284, 212] width 24 height 9
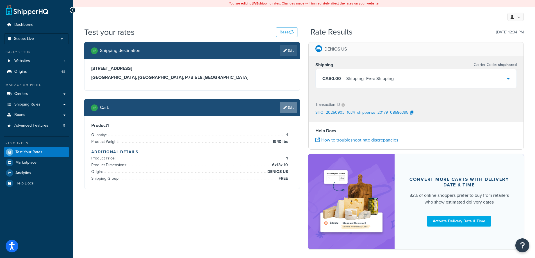
click at [287, 112] on link "Edit" at bounding box center [288, 107] width 17 height 11
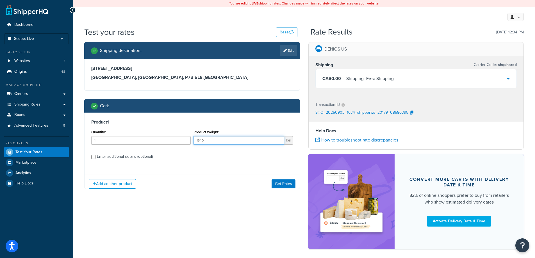
click at [248, 142] on input "1540" at bounding box center [239, 140] width 91 height 8
click at [152, 154] on div "Enter additional details (optional)" at bounding box center [125, 157] width 56 height 8
click at [96, 155] on input "Enter additional details (optional)" at bounding box center [93, 157] width 4 height 4
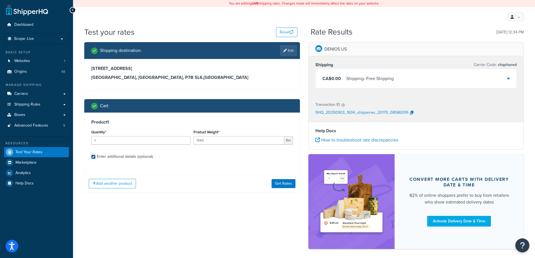
checkbox input "true"
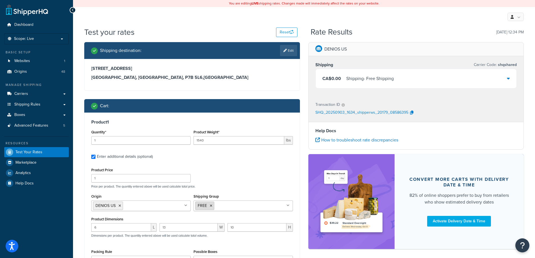
click at [212, 204] on li "FREE" at bounding box center [204, 206] width 19 height 8
click at [211, 205] on icon at bounding box center [211, 205] width 3 height 3
click at [230, 180] on div "Product Price 1 Price per product. The quantity entered above will be used calc…" at bounding box center [192, 177] width 205 height 22
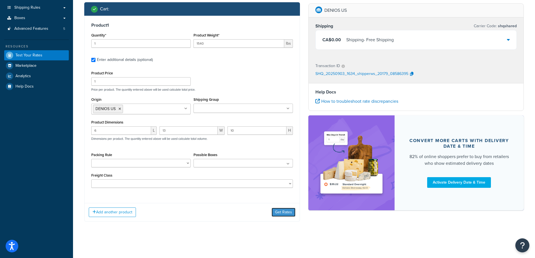
click at [276, 210] on button "Get Rates" at bounding box center [284, 212] width 24 height 9
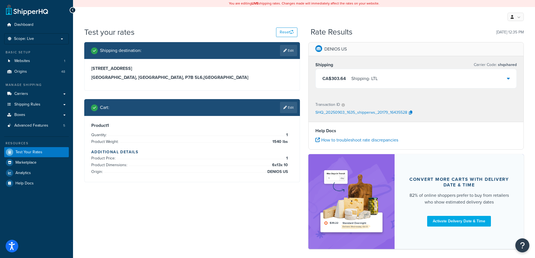
click at [287, 101] on div "Cart : Edit" at bounding box center [192, 107] width 216 height 17
click at [289, 110] on link "Edit" at bounding box center [288, 107] width 17 height 11
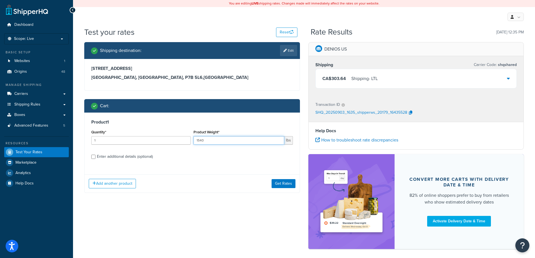
click at [243, 144] on input "1540" at bounding box center [239, 140] width 91 height 8
click at [243, 143] on input "1540" at bounding box center [239, 140] width 91 height 8
type input "4"
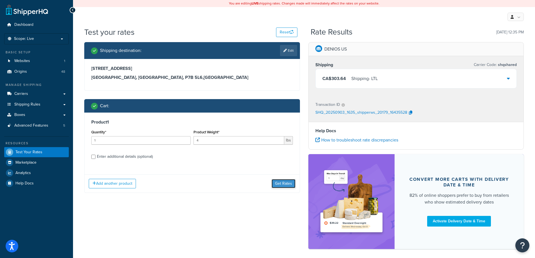
click at [277, 183] on button "Get Rates" at bounding box center [284, 183] width 24 height 9
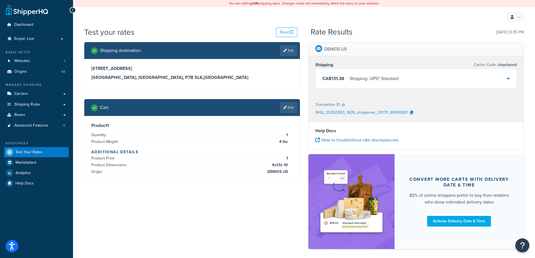
drag, startPoint x: 294, startPoint y: 108, endPoint x: 292, endPoint y: 112, distance: 4.2
click at [294, 108] on link "Edit" at bounding box center [288, 107] width 17 height 11
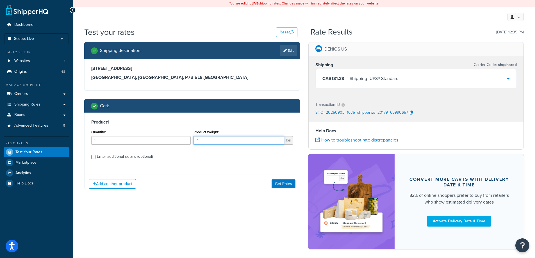
click at [255, 138] on input "4" at bounding box center [239, 140] width 91 height 8
type input "5"
click at [274, 187] on button "Get Rates" at bounding box center [284, 183] width 24 height 9
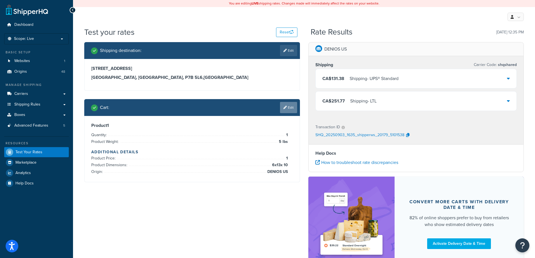
click at [288, 105] on link "Edit" at bounding box center [288, 107] width 17 height 11
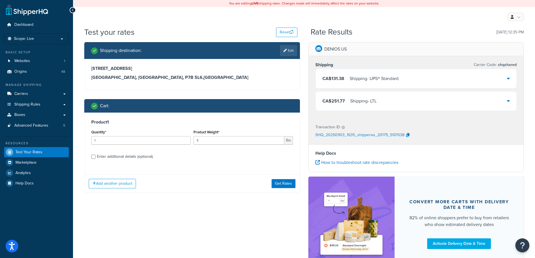
click at [155, 159] on label "Enter additional details (optional)" at bounding box center [195, 156] width 196 height 9
click at [96, 159] on input "Enter additional details (optional)" at bounding box center [93, 157] width 4 height 4
checkbox input "true"
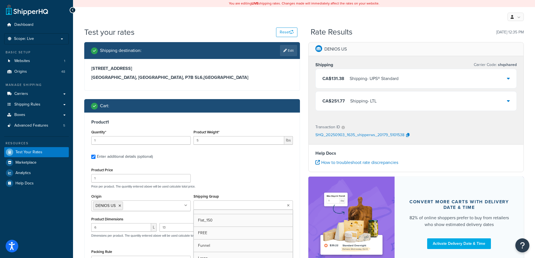
click at [226, 204] on input "Shipping Group" at bounding box center [220, 206] width 50 height 6
click at [237, 167] on div "Product Price 1 Price per product. The quantity entered above will be used calc…" at bounding box center [192, 177] width 205 height 22
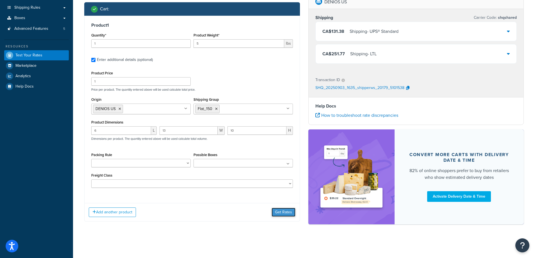
click at [281, 210] on button "Get Rates" at bounding box center [284, 212] width 24 height 9
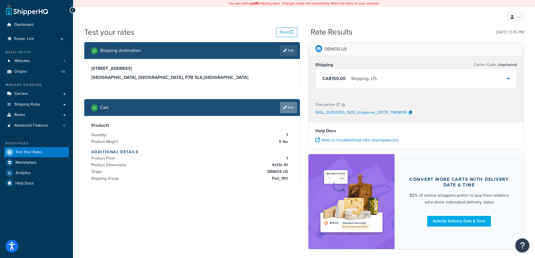
click at [295, 103] on link "Edit" at bounding box center [288, 107] width 17 height 11
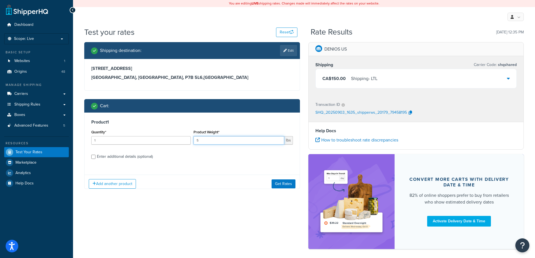
click at [238, 139] on input "5" at bounding box center [239, 140] width 91 height 8
type input "4"
click at [288, 182] on button "Get Rates" at bounding box center [284, 183] width 24 height 9
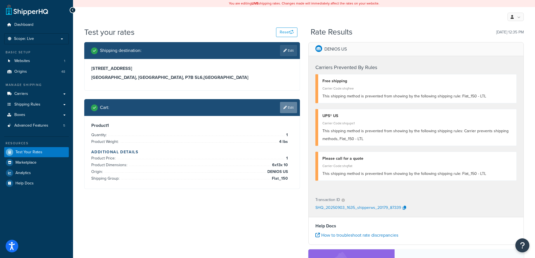
click at [284, 109] on icon at bounding box center [285, 107] width 3 height 3
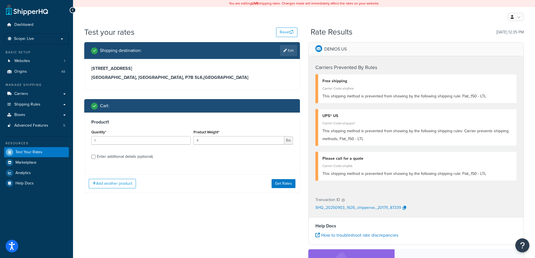
click at [145, 156] on div "Enter additional details (optional)" at bounding box center [125, 157] width 56 height 8
click at [96, 156] on input "Enter additional details (optional)" at bounding box center [93, 157] width 4 height 4
checkbox input "true"
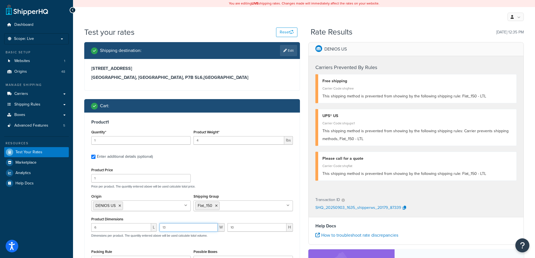
click at [176, 232] on input "13" at bounding box center [189, 227] width 58 height 8
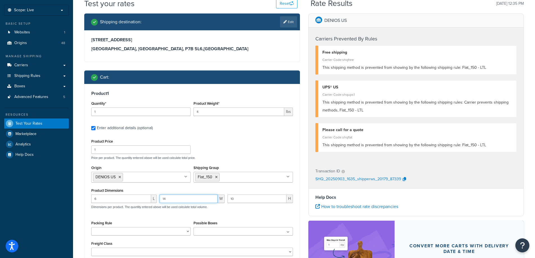
scroll to position [84, 0]
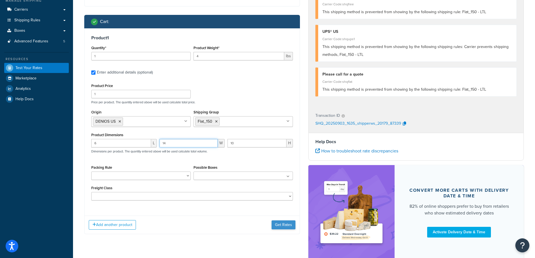
type input "14"
click at [284, 228] on button "Get Rates" at bounding box center [284, 225] width 24 height 9
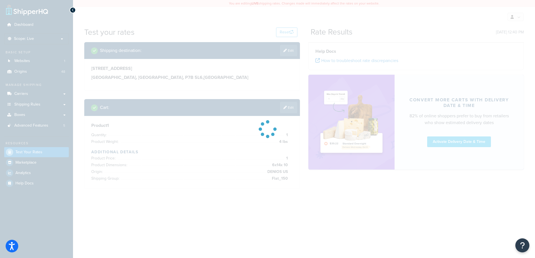
scroll to position [0, 0]
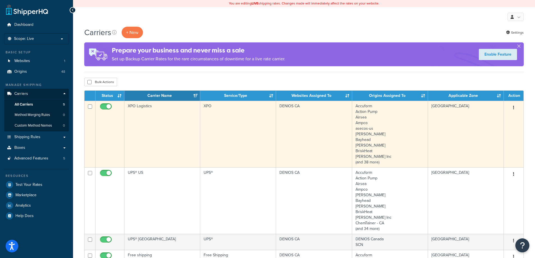
click at [153, 144] on td "XPO Logistics" at bounding box center [163, 134] width 76 height 67
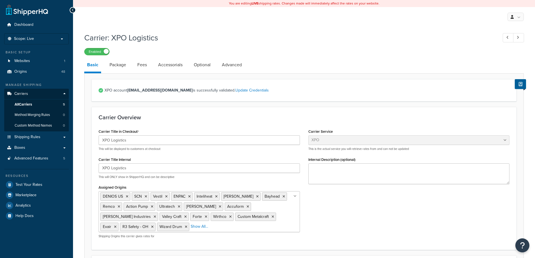
select select "xpoFreight"
select select "COLLECT"
select select "CONSIGNEE"
click at [197, 68] on link "Optional" at bounding box center [202, 64] width 22 height 13
select select "55"
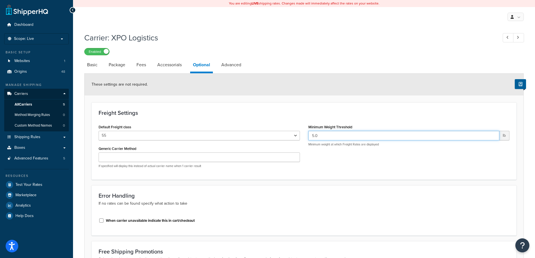
drag, startPoint x: 320, startPoint y: 135, endPoint x: 293, endPoint y: 133, distance: 27.9
click at [293, 133] on div "Default Freight class 50 55 60 65 70 77.5 85 92.5 100 110 125 150 175 200 250 3…" at bounding box center [304, 147] width 420 height 49
type input "2"
click at [297, 112] on h3 "Freight Settings" at bounding box center [304, 113] width 411 height 6
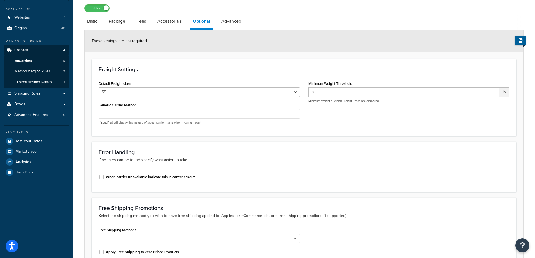
scroll to position [105, 0]
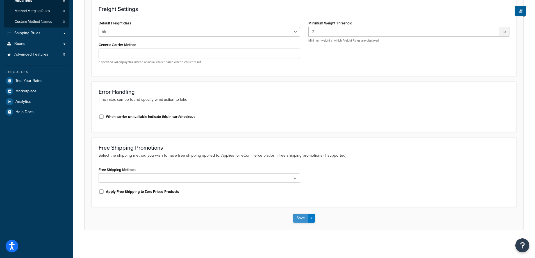
click at [301, 221] on button "Save" at bounding box center [300, 218] width 15 height 9
